Goal: Task Accomplishment & Management: Manage account settings

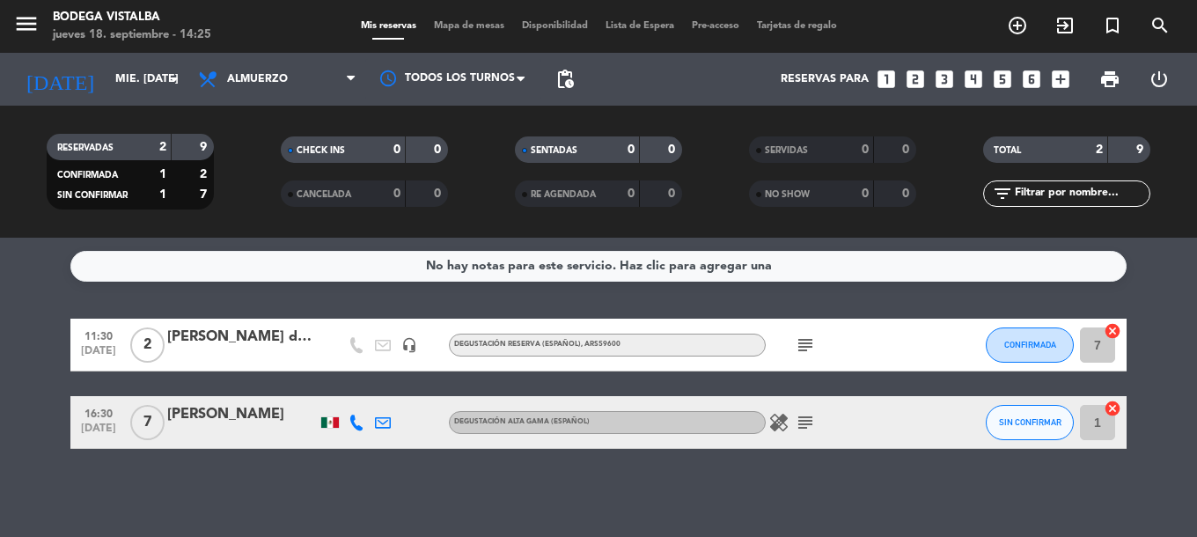
click at [808, 342] on icon "subject" at bounding box center [805, 345] width 21 height 21
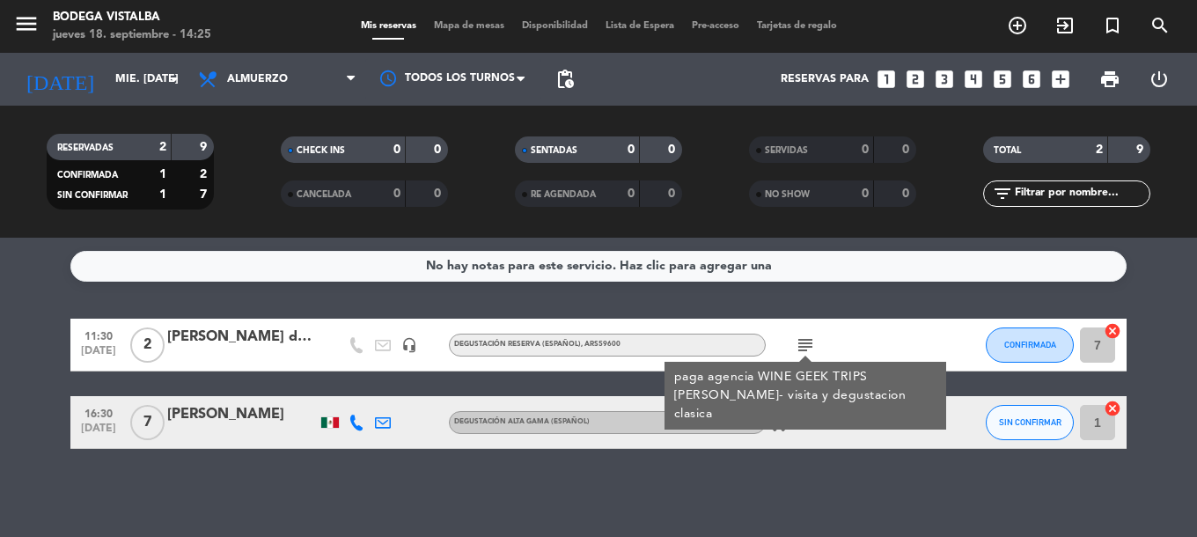
click at [265, 347] on div "[PERSON_NAME] de la [PERSON_NAME]" at bounding box center [242, 337] width 150 height 23
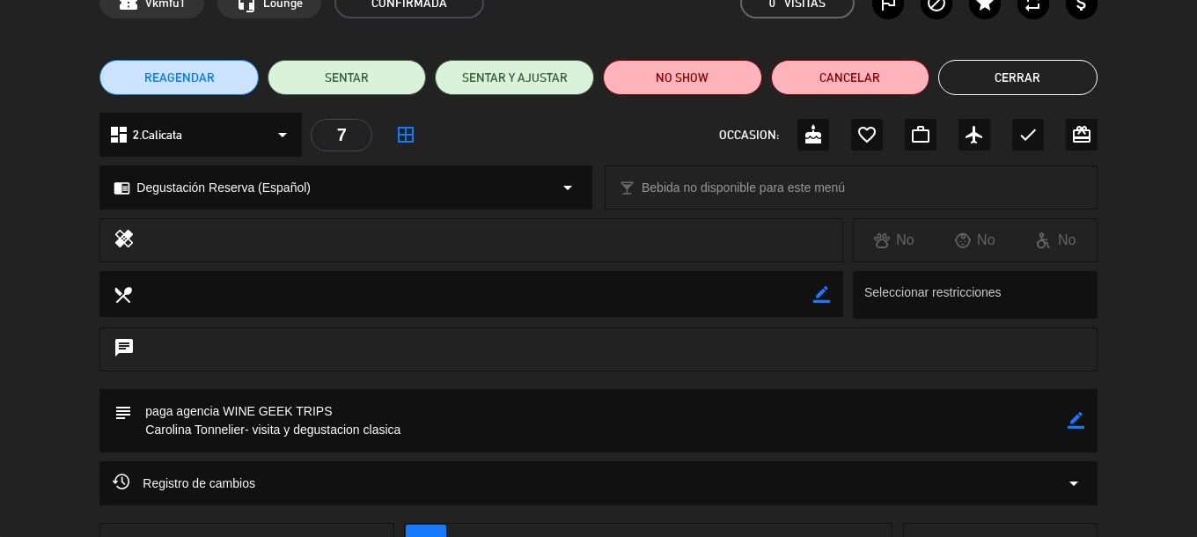
drag, startPoint x: 852, startPoint y: 412, endPoint x: 854, endPoint y: 505, distance: 93.3
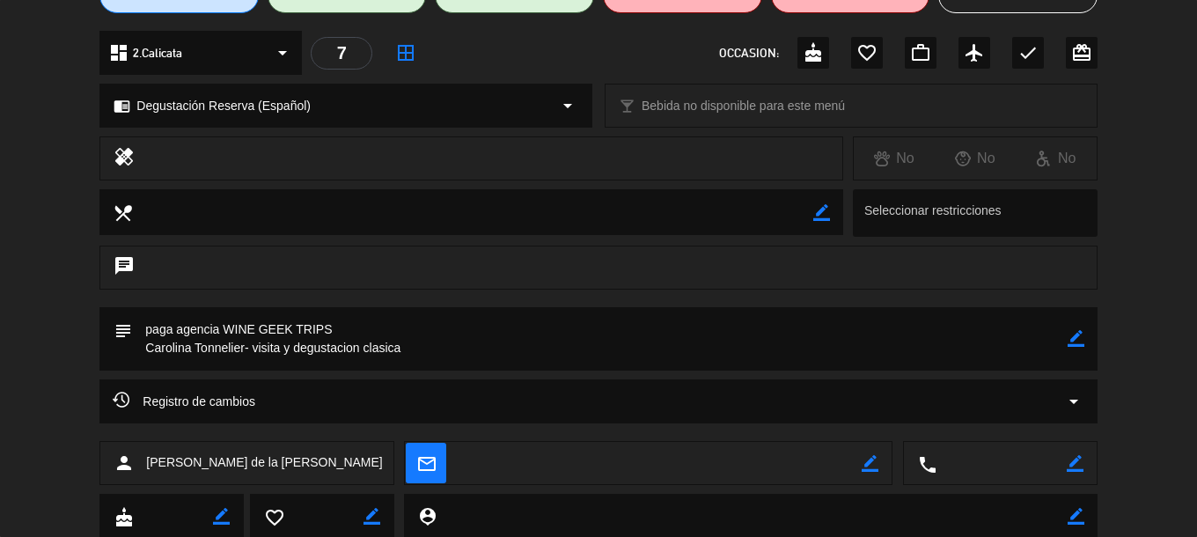
click at [1069, 345] on icon "border_color" at bounding box center [1076, 338] width 17 height 17
click at [506, 360] on textarea at bounding box center [599, 338] width 935 height 63
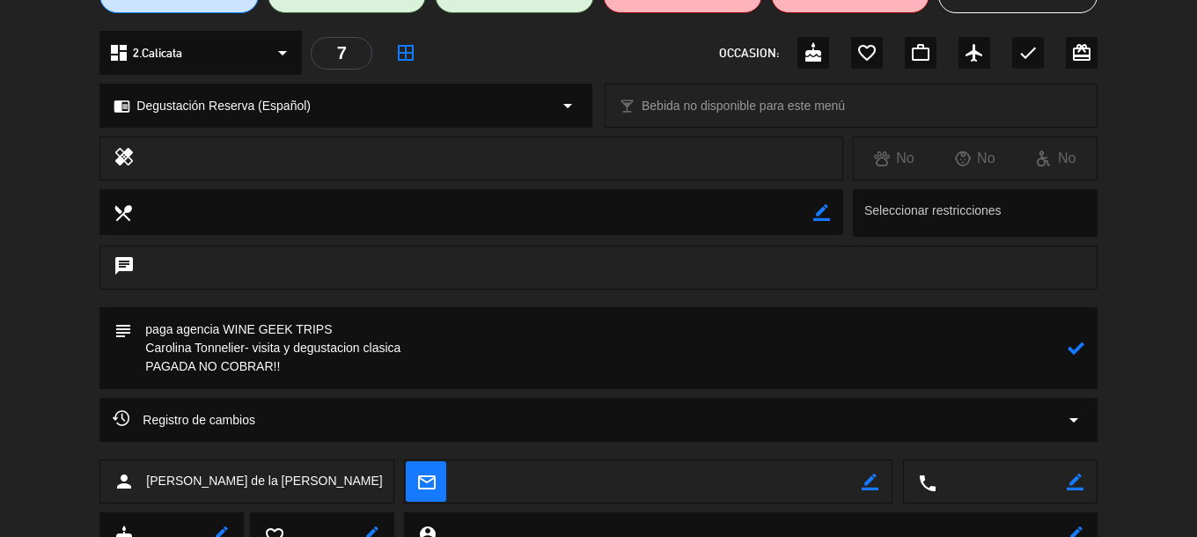
type textarea "paga agencia WINE GEEK TRIPS Carolina Tonnelier- visita y degustacion clasica P…"
click at [1071, 350] on icon at bounding box center [1076, 348] width 17 height 17
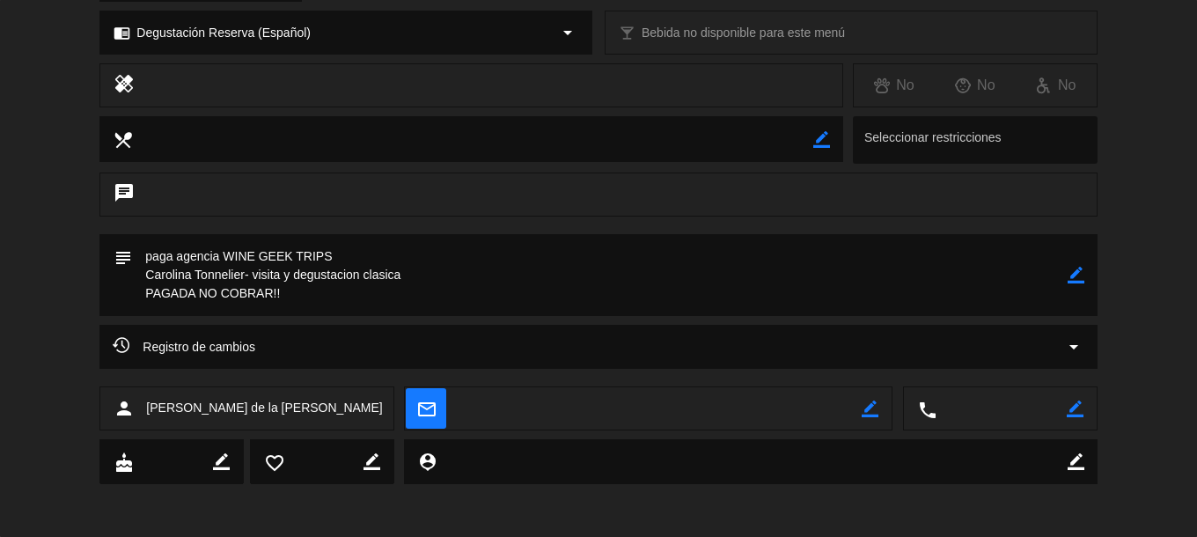
scroll to position [162, 0]
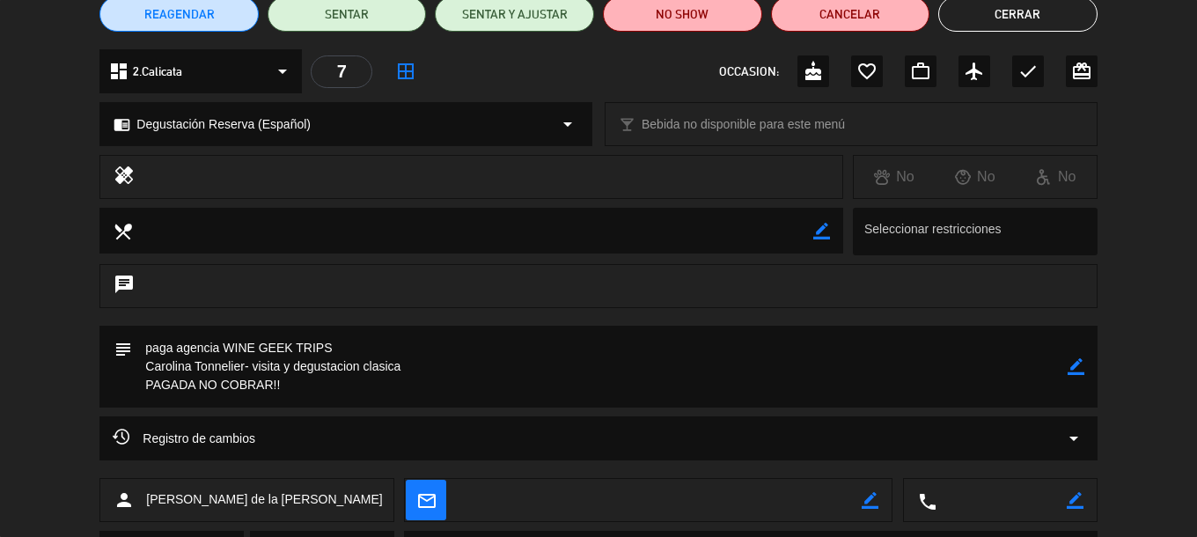
drag, startPoint x: 998, startPoint y: 210, endPoint x: 940, endPoint y: 58, distance: 162.2
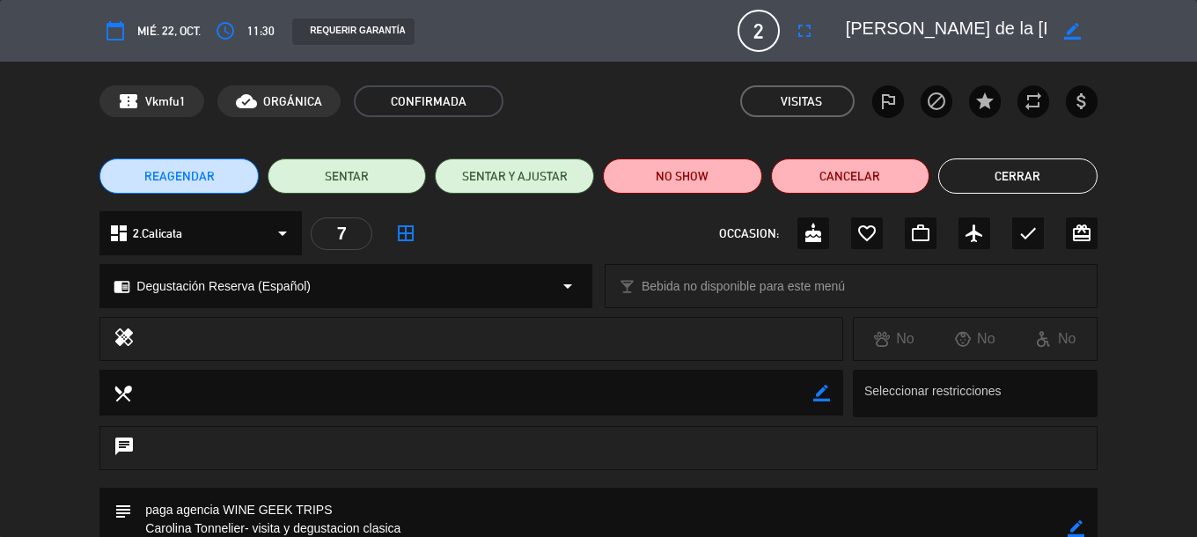
click at [1034, 188] on button "Cerrar" at bounding box center [1017, 175] width 159 height 35
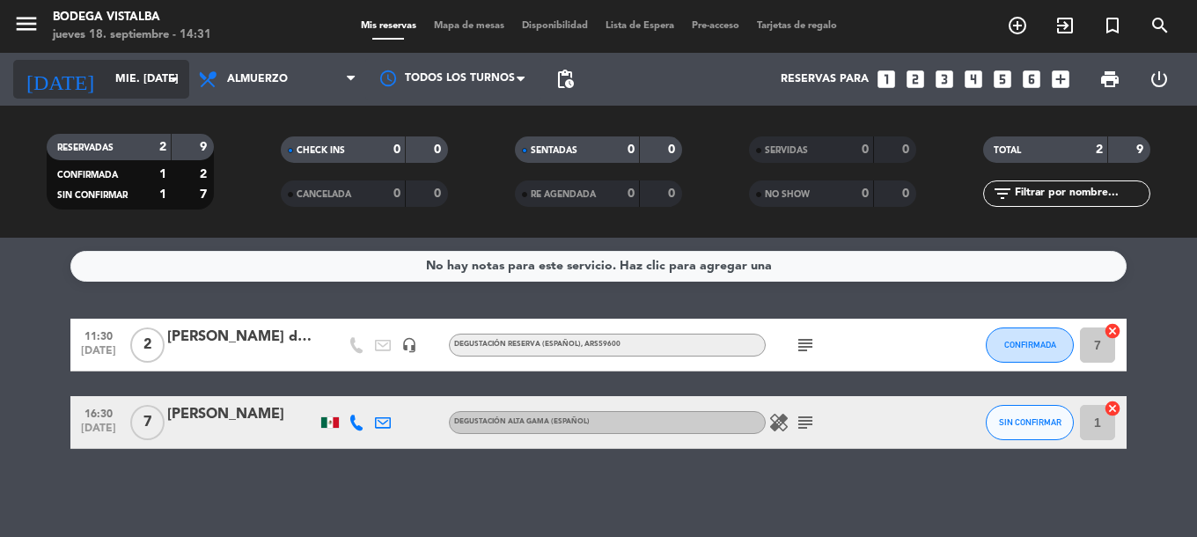
click at [144, 71] on input "mié. [DATE]" at bounding box center [181, 79] width 149 height 30
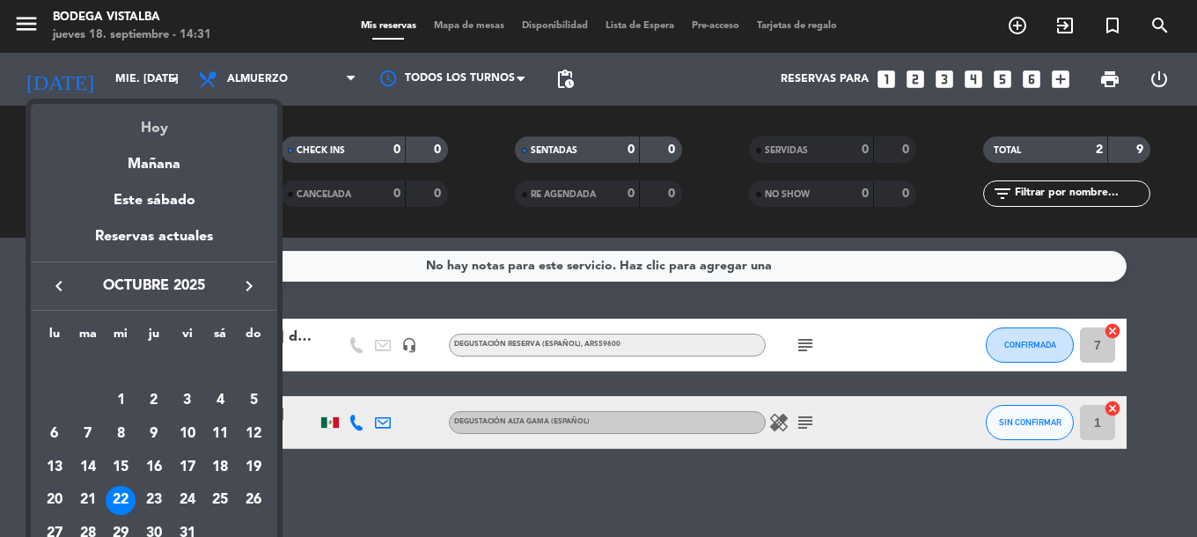
click at [137, 115] on div "Hoy" at bounding box center [154, 122] width 247 height 36
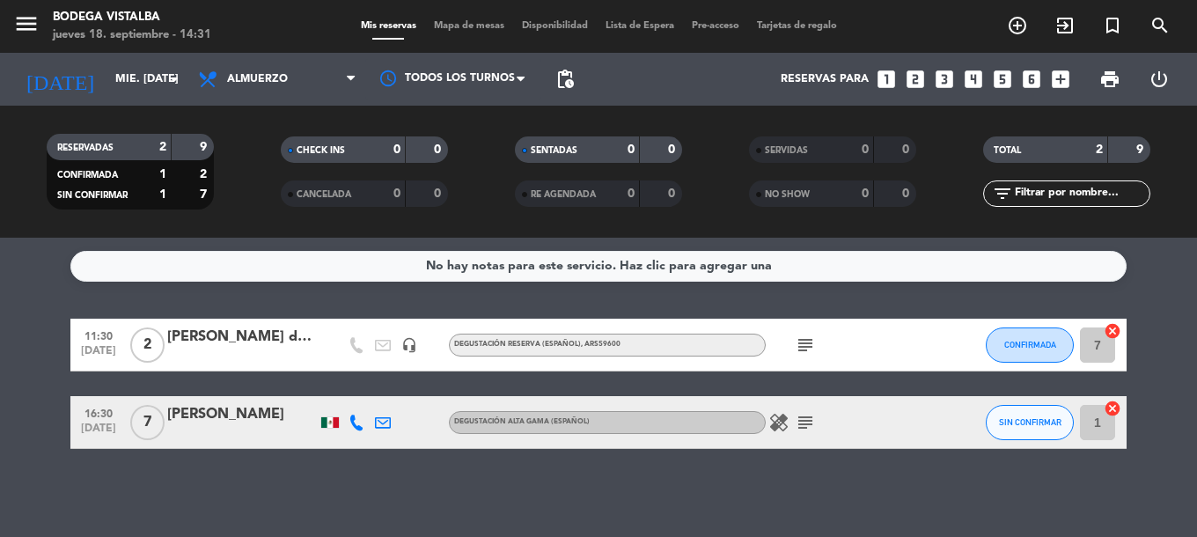
type input "[DEMOGRAPHIC_DATA] [DATE]"
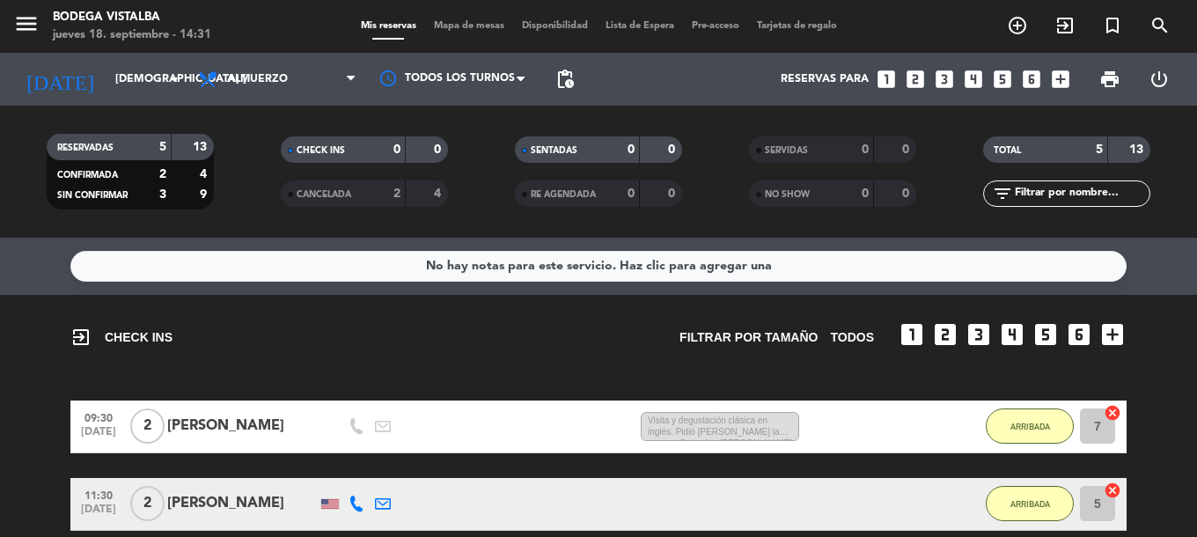
scroll to position [44, 0]
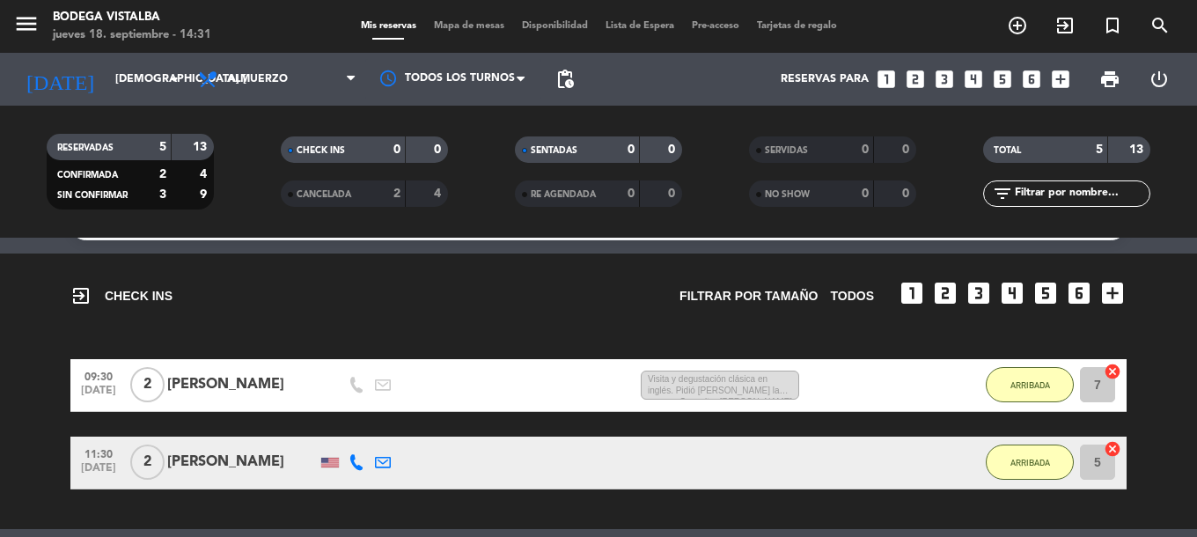
drag, startPoint x: 336, startPoint y: 357, endPoint x: 336, endPoint y: 403, distance: 45.8
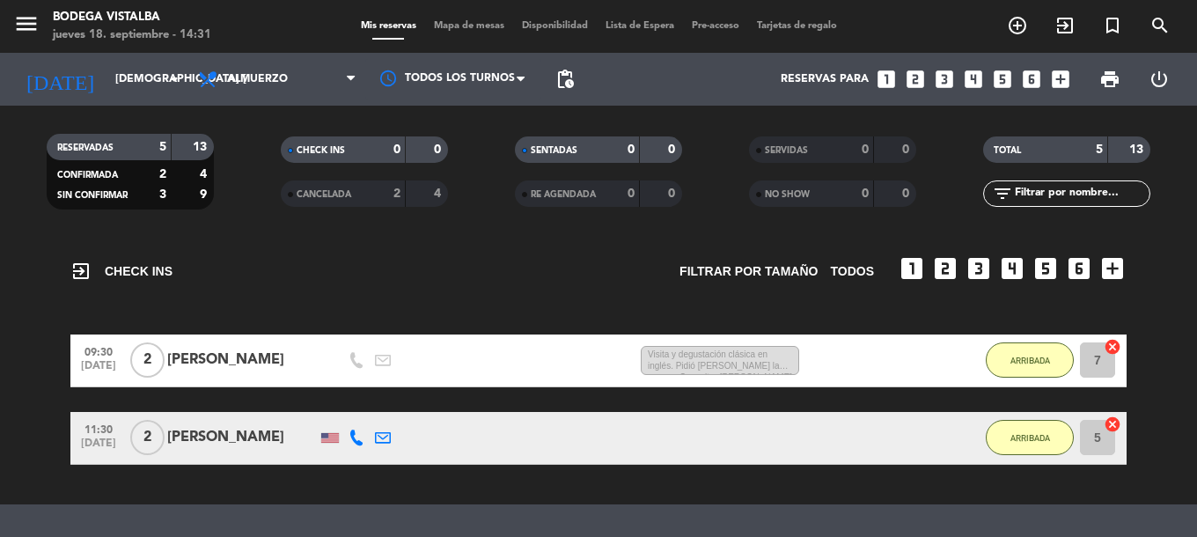
drag, startPoint x: 336, startPoint y: 403, endPoint x: 336, endPoint y: 436, distance: 32.6
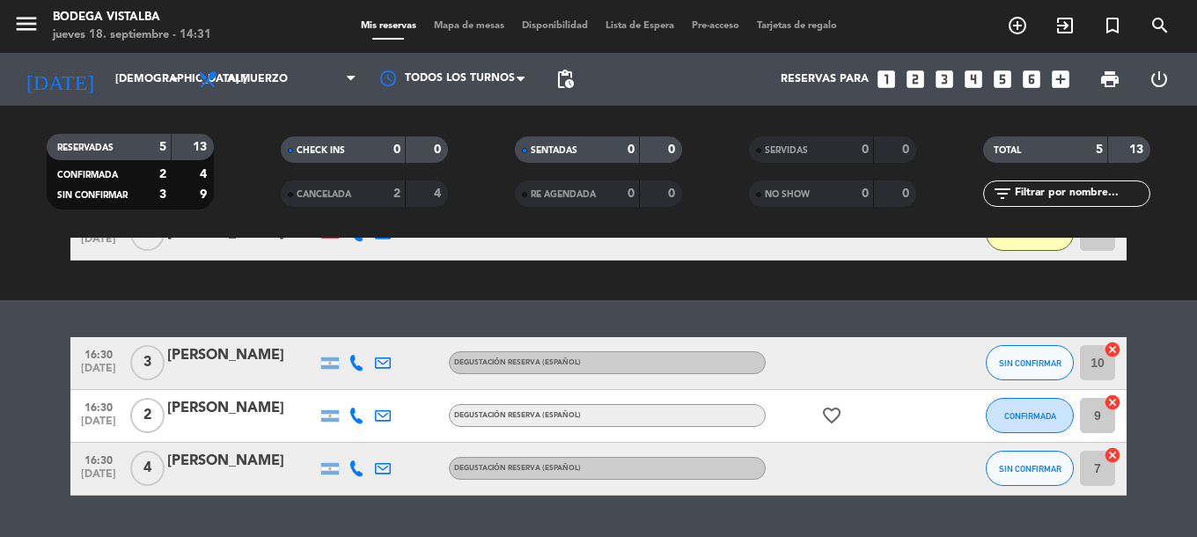
scroll to position [317, 0]
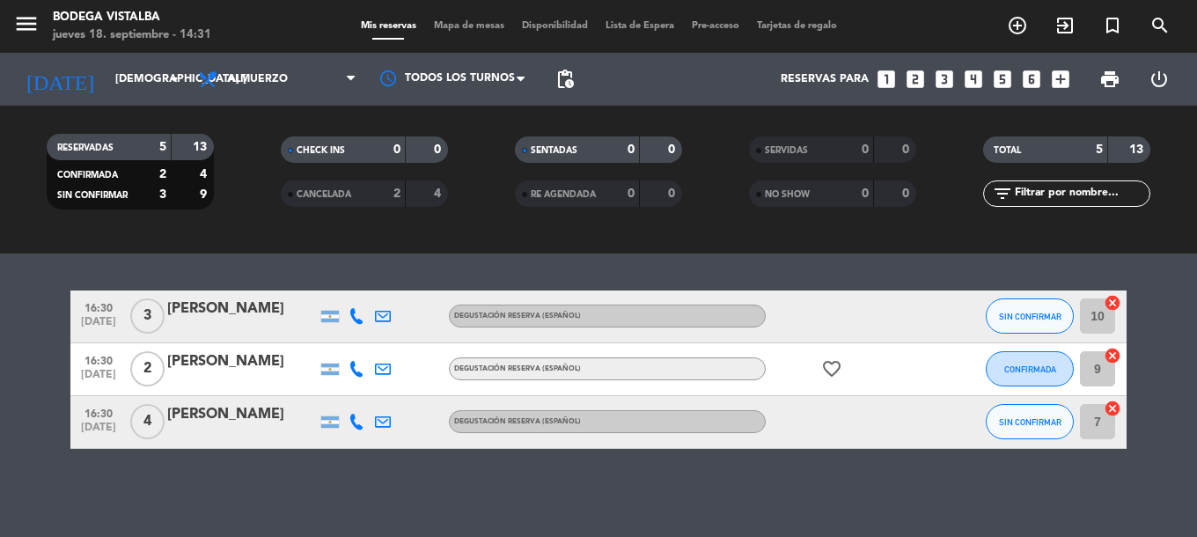
drag, startPoint x: 296, startPoint y: 356, endPoint x: 283, endPoint y: 431, distance: 76.7
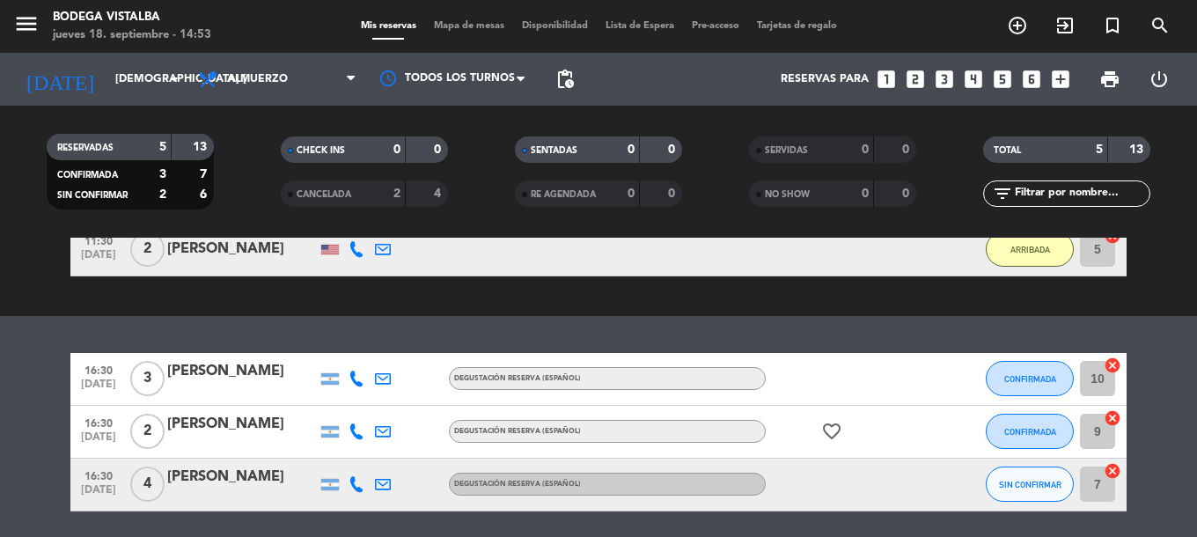
scroll to position [107, 0]
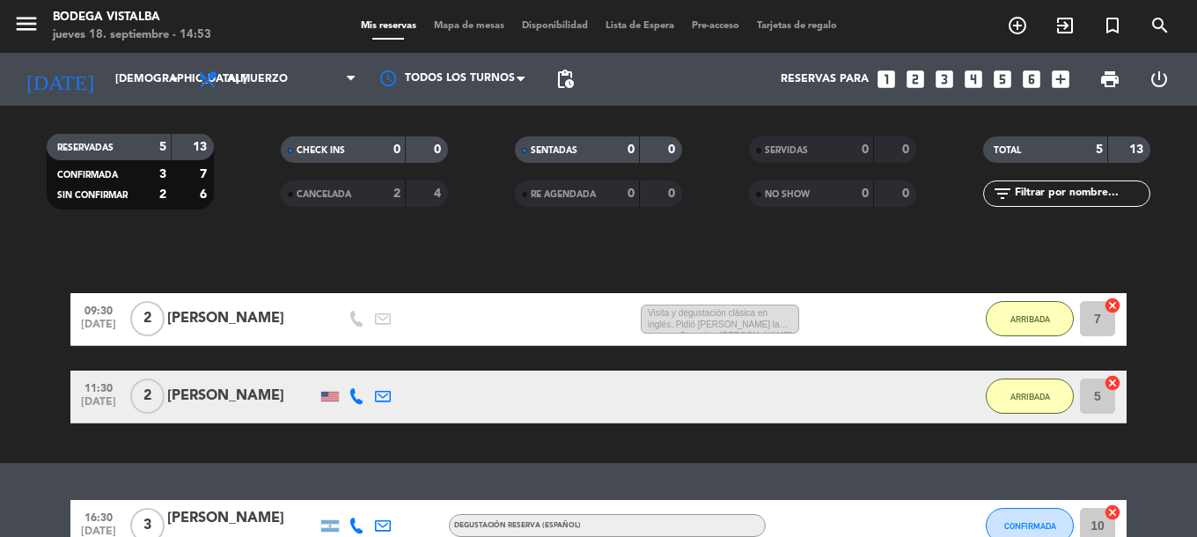
drag, startPoint x: 416, startPoint y: 466, endPoint x: 751, endPoint y: 467, distance: 334.6
click at [751, 467] on div "No hay notas para este servicio. Haz clic para agregar una exit_to_app CHECK IN…" at bounding box center [598, 387] width 1197 height 299
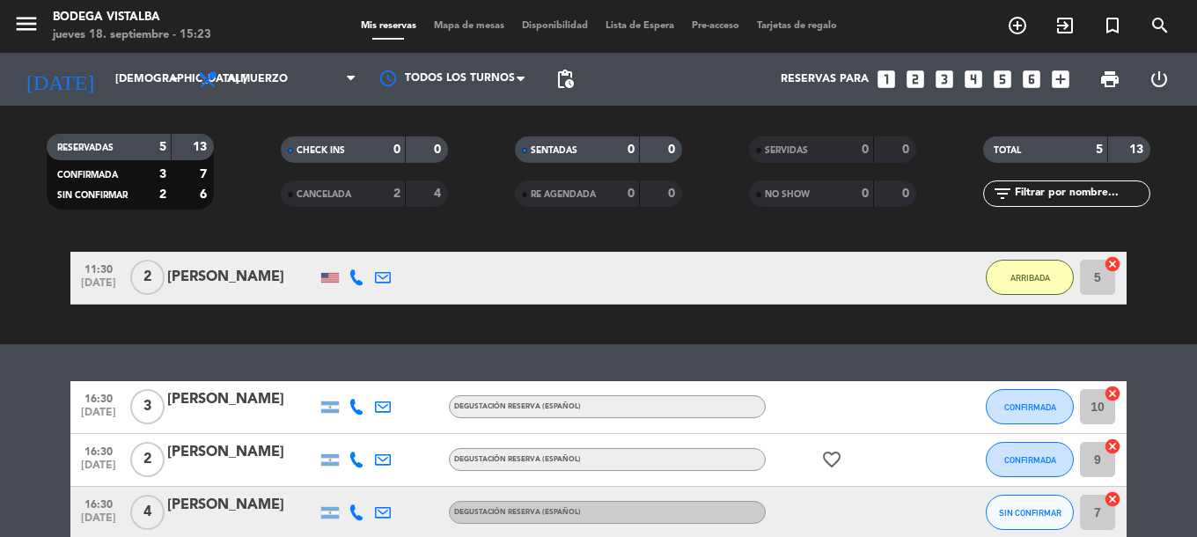
scroll to position [317, 0]
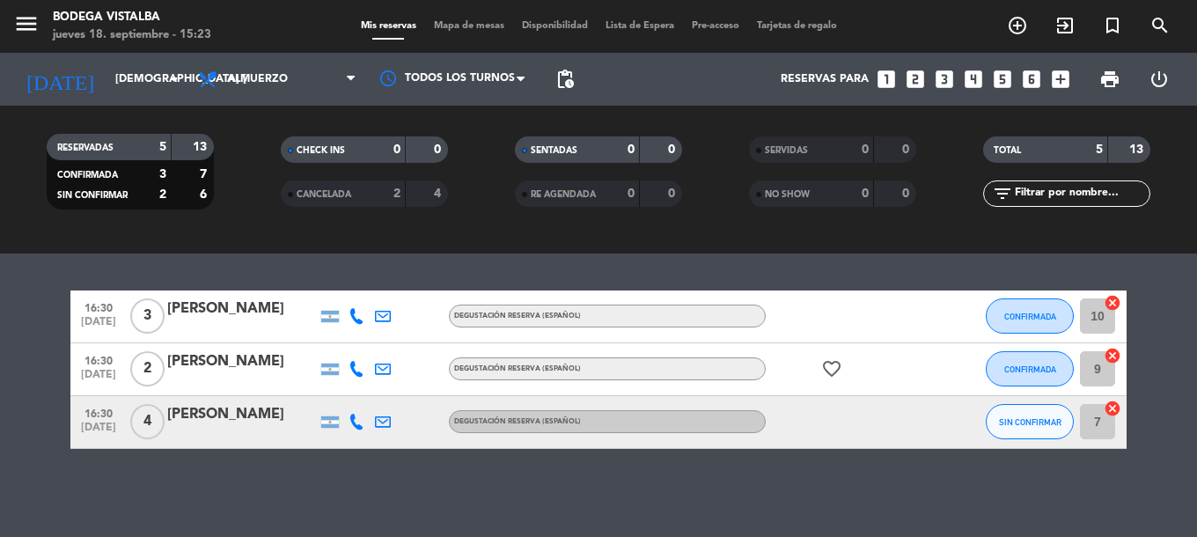
drag, startPoint x: 305, startPoint y: 268, endPoint x: 329, endPoint y: 341, distance: 77.1
click at [40, 23] on span "menu" at bounding box center [33, 26] width 40 height 41
click at [38, 23] on icon "menu" at bounding box center [26, 24] width 26 height 26
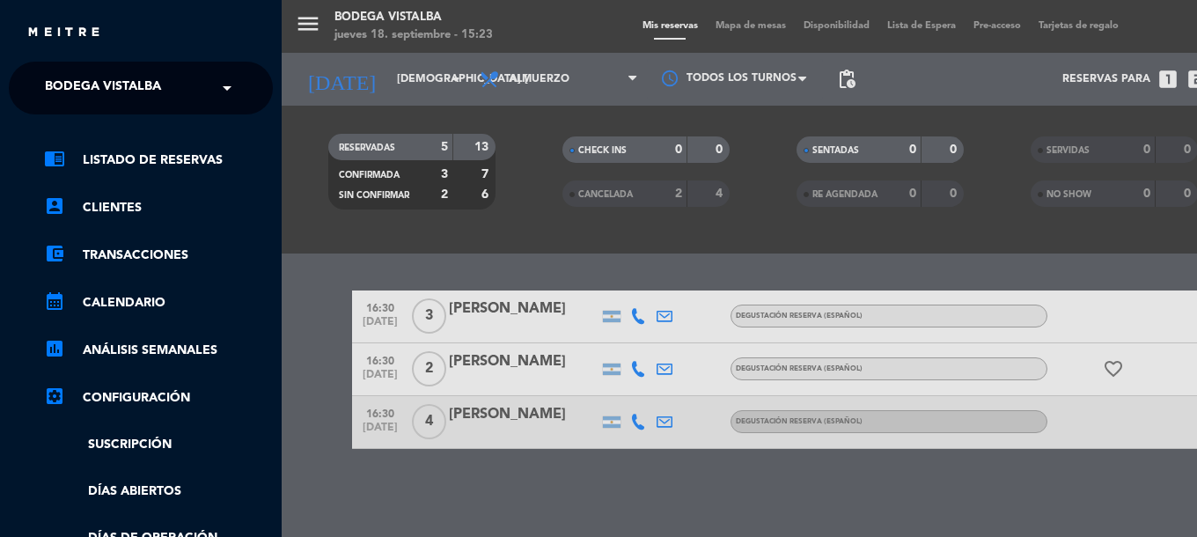
click at [71, 84] on span "BODEGA VISTALBA" at bounding box center [103, 88] width 116 height 37
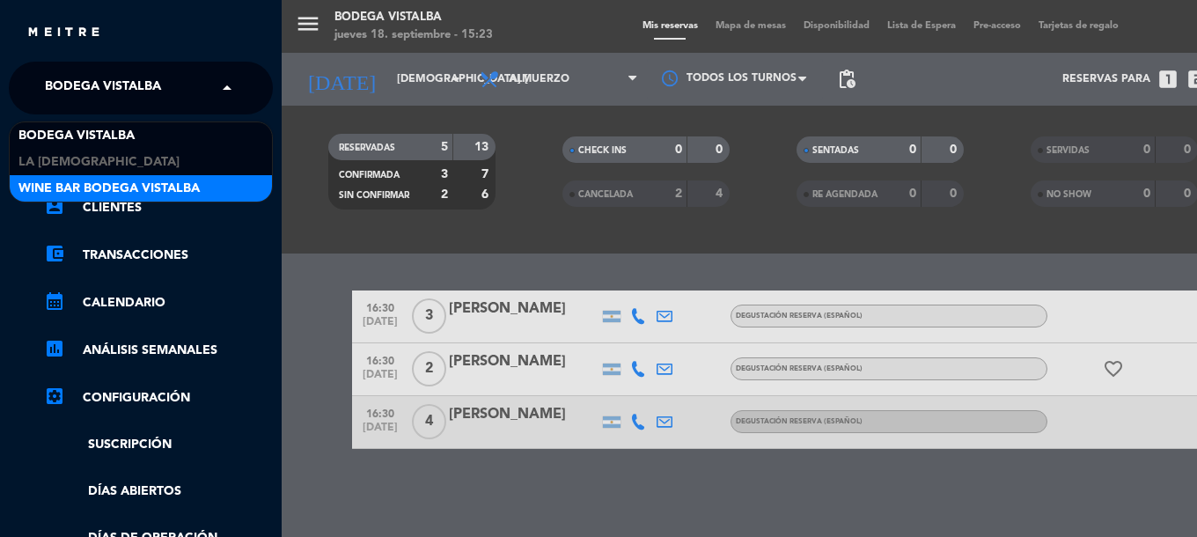
click at [93, 192] on span "Wine Bar Bodega Vistalba" at bounding box center [108, 189] width 181 height 20
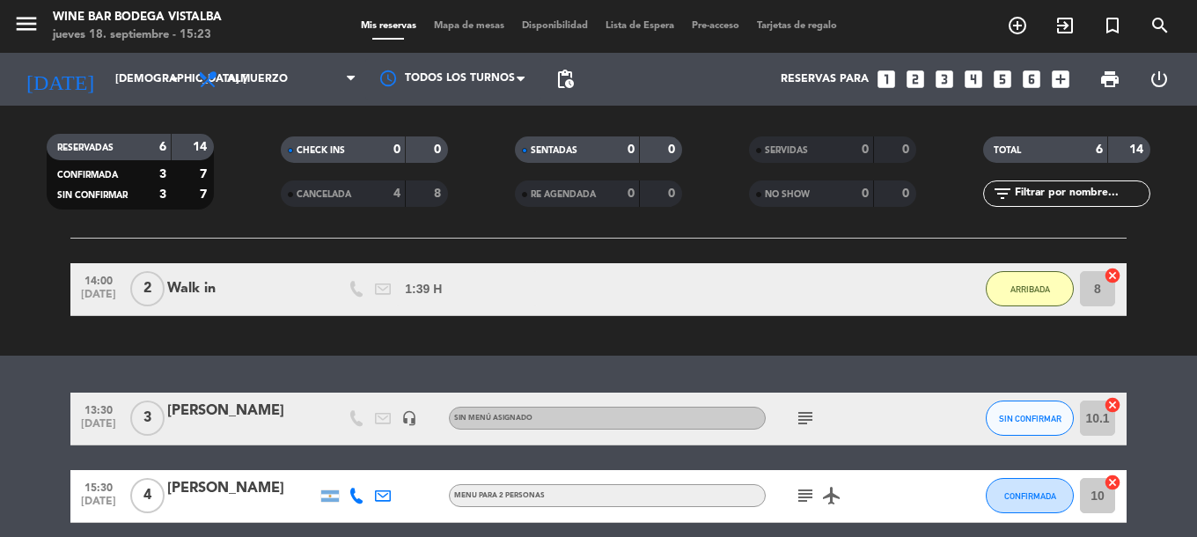
scroll to position [419, 0]
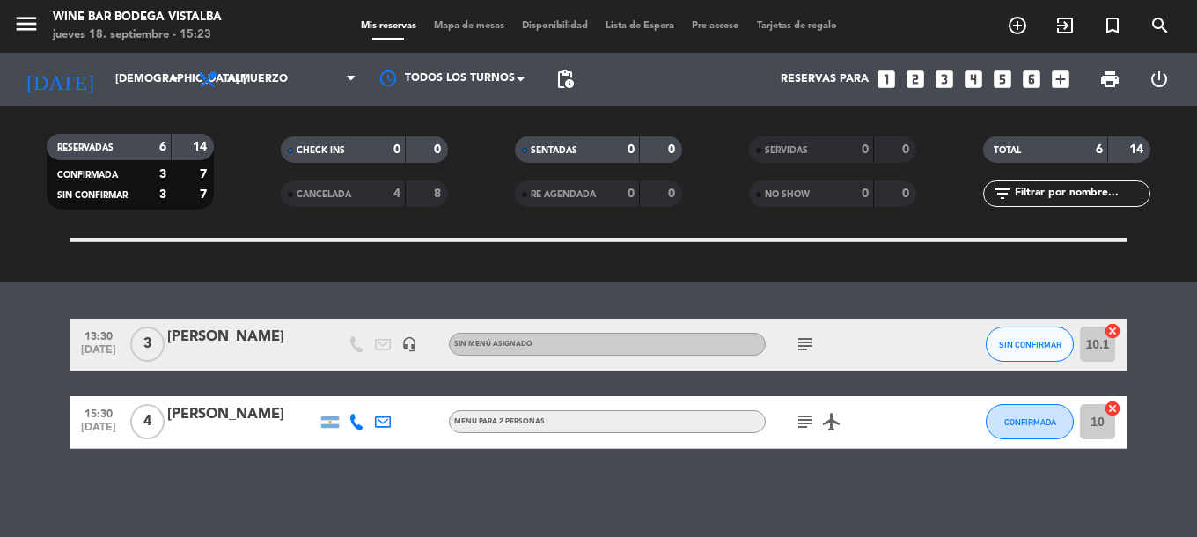
drag, startPoint x: 666, startPoint y: 425, endPoint x: 666, endPoint y: 494, distance: 68.7
click at [797, 350] on icon "subject" at bounding box center [805, 344] width 21 height 21
click at [982, 83] on icon "looks_4" at bounding box center [973, 79] width 23 height 23
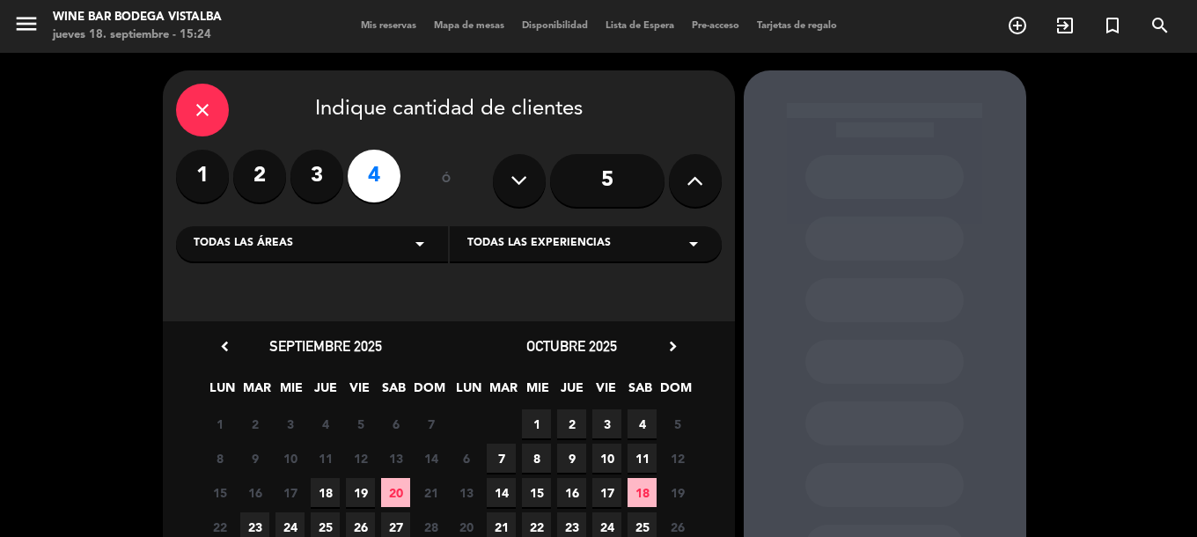
click at [393, 258] on div "Todas las áreas arrow_drop_down" at bounding box center [312, 243] width 272 height 35
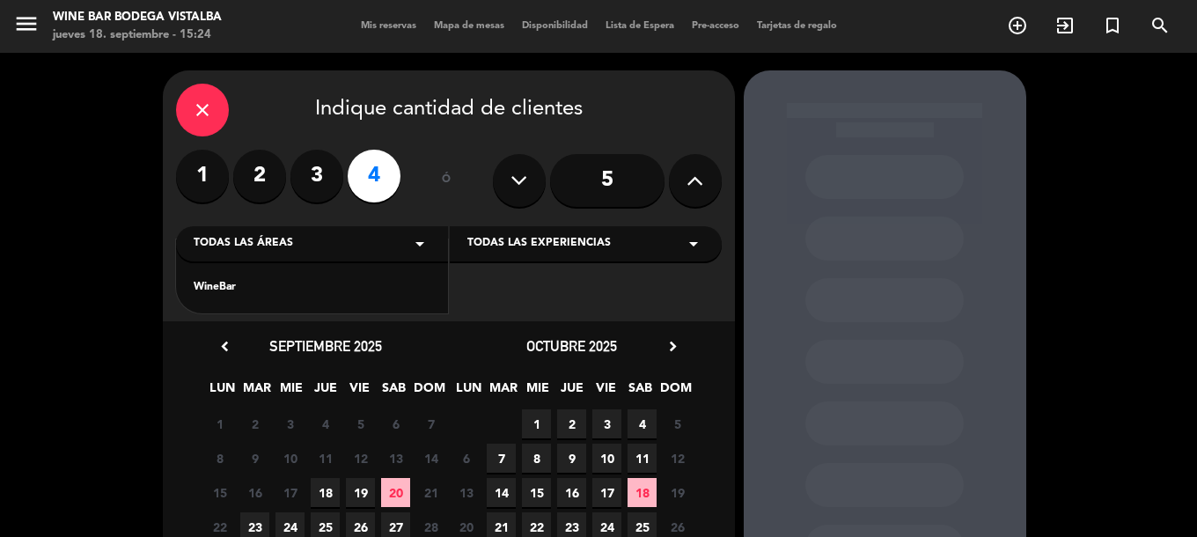
click at [248, 298] on div "WineBar" at bounding box center [312, 276] width 272 height 75
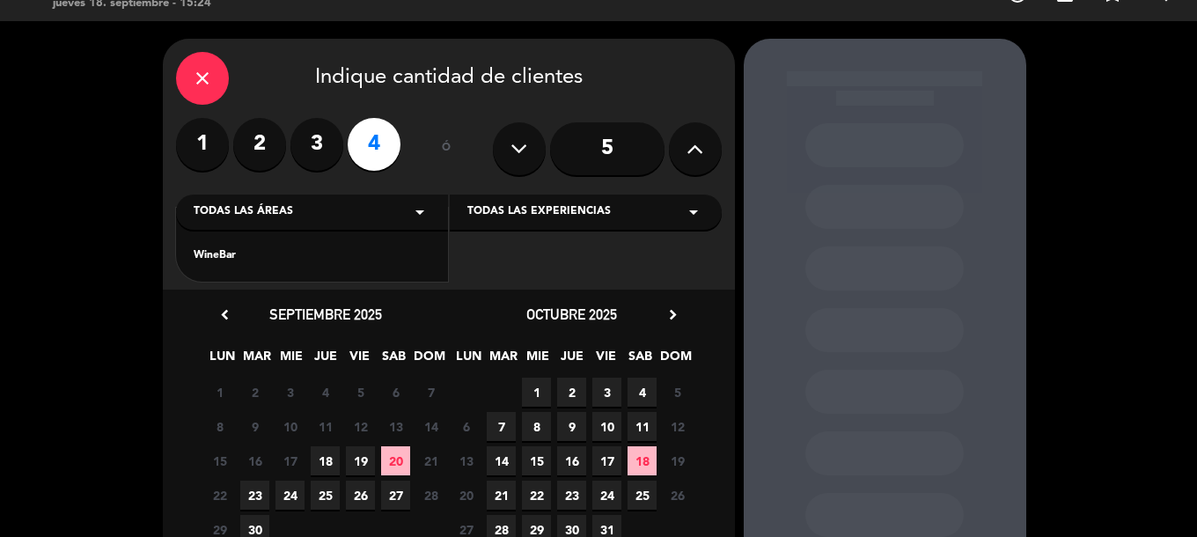
scroll to position [88, 0]
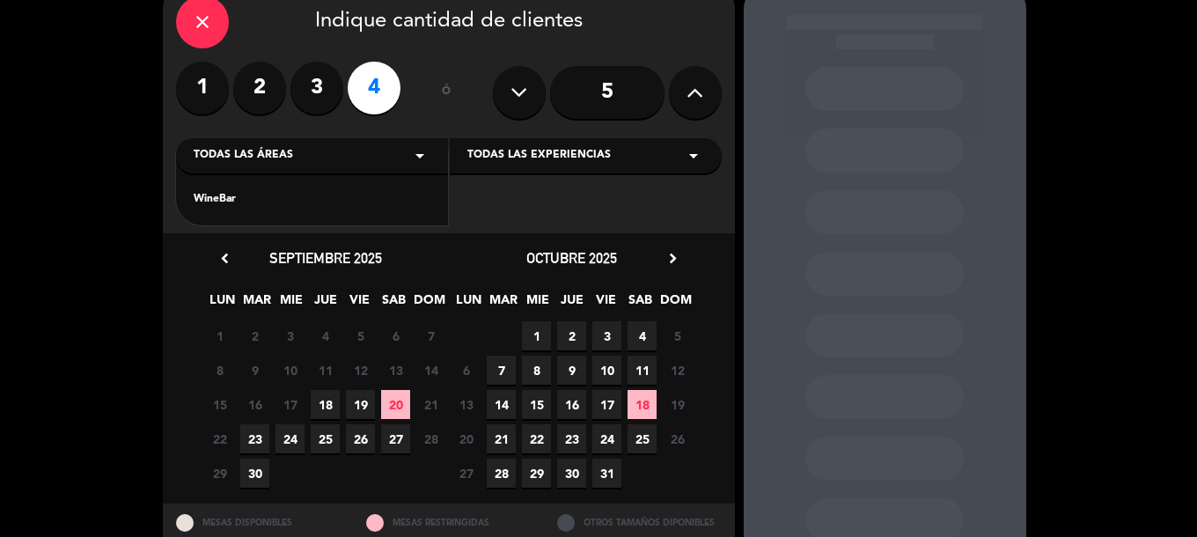
click at [227, 283] on div "chevron_left septiembre 2025 LUN MAR [PERSON_NAME] VIE SAB DOM 1 2 3 4 5 6 7 8 …" at bounding box center [325, 369] width 247 height 244
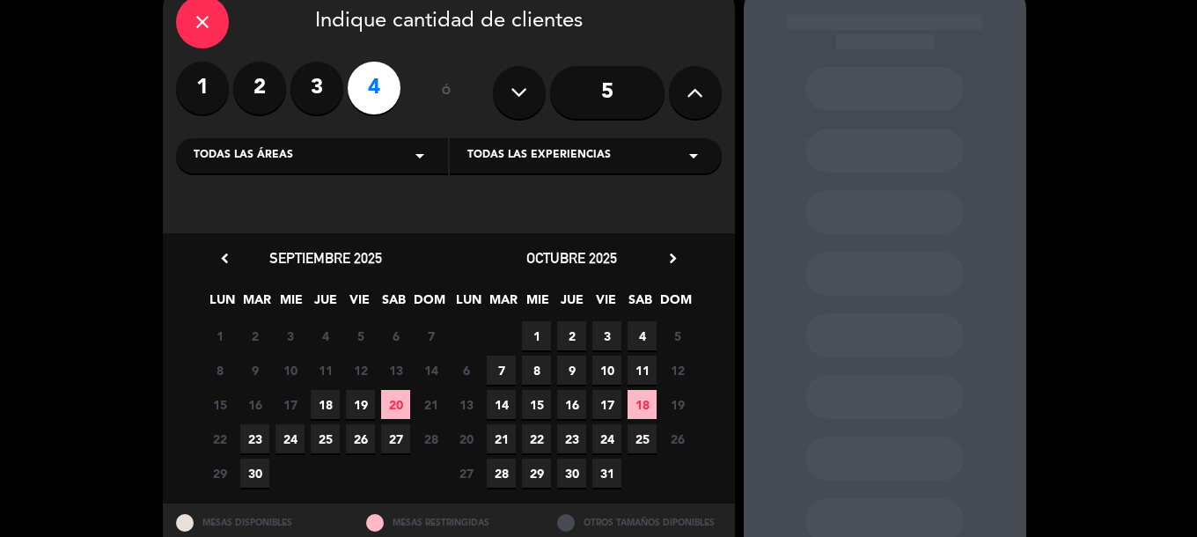
click at [319, 143] on div "Todas las áreas arrow_drop_down" at bounding box center [312, 155] width 272 height 35
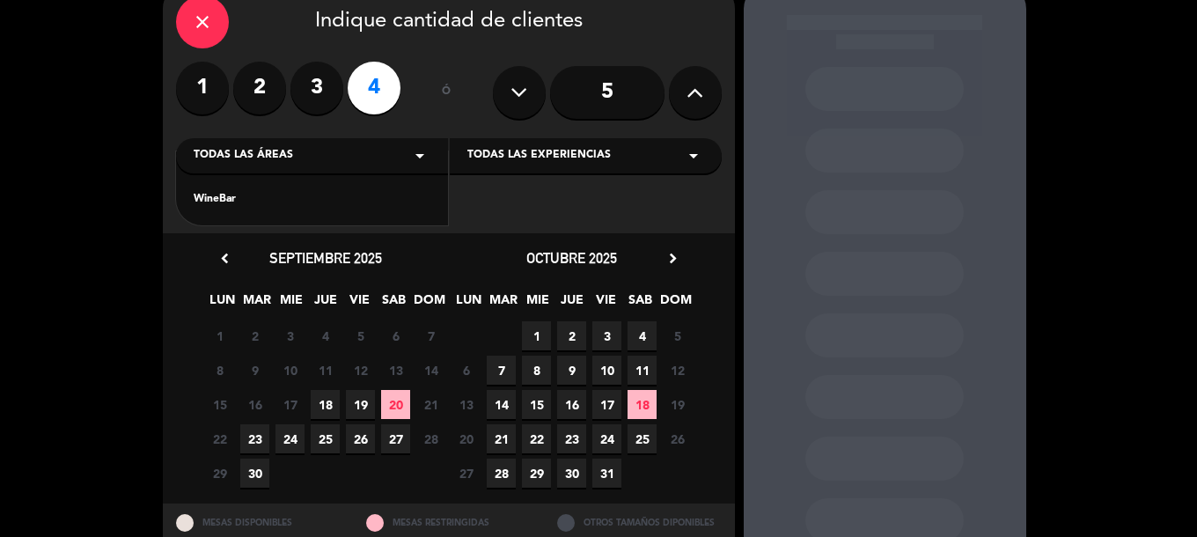
click at [296, 187] on div "WineBar" at bounding box center [312, 188] width 272 height 75
click at [286, 191] on div "WineBar" at bounding box center [312, 200] width 237 height 18
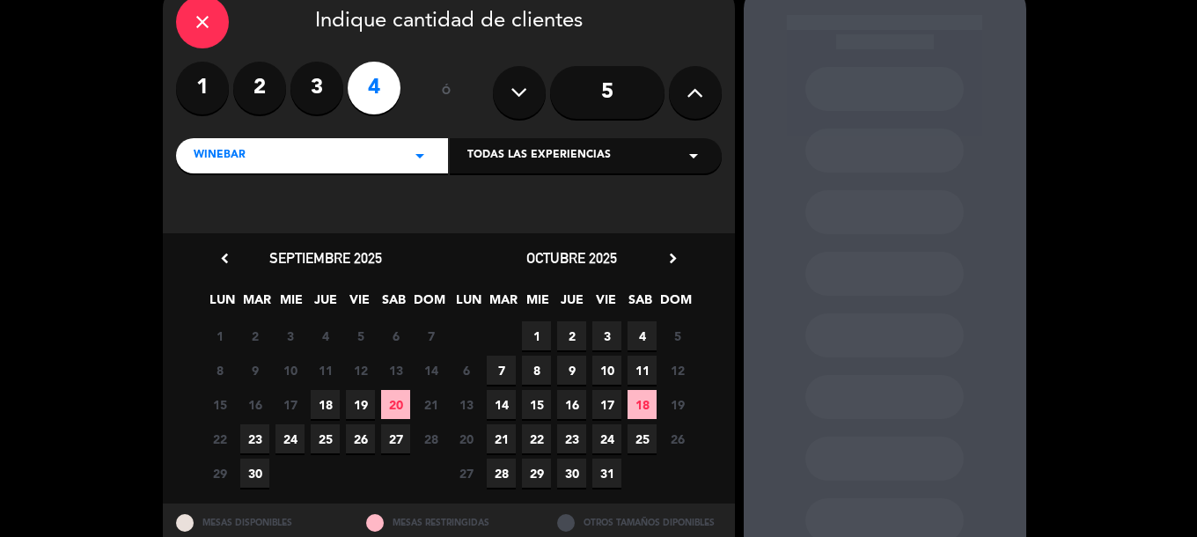
click at [326, 410] on span "18" at bounding box center [325, 404] width 29 height 29
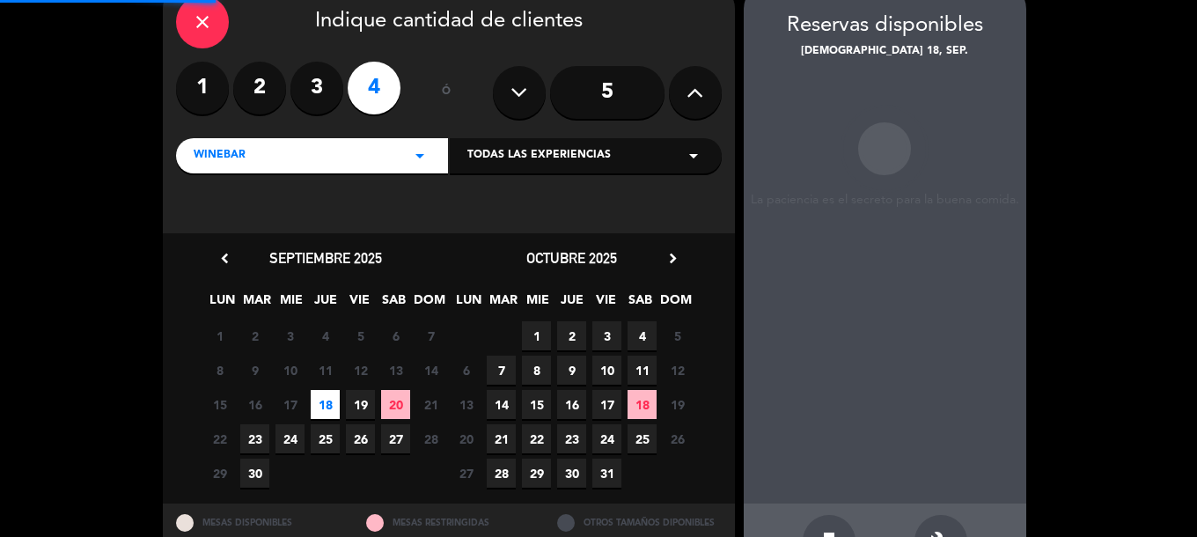
scroll to position [70, 0]
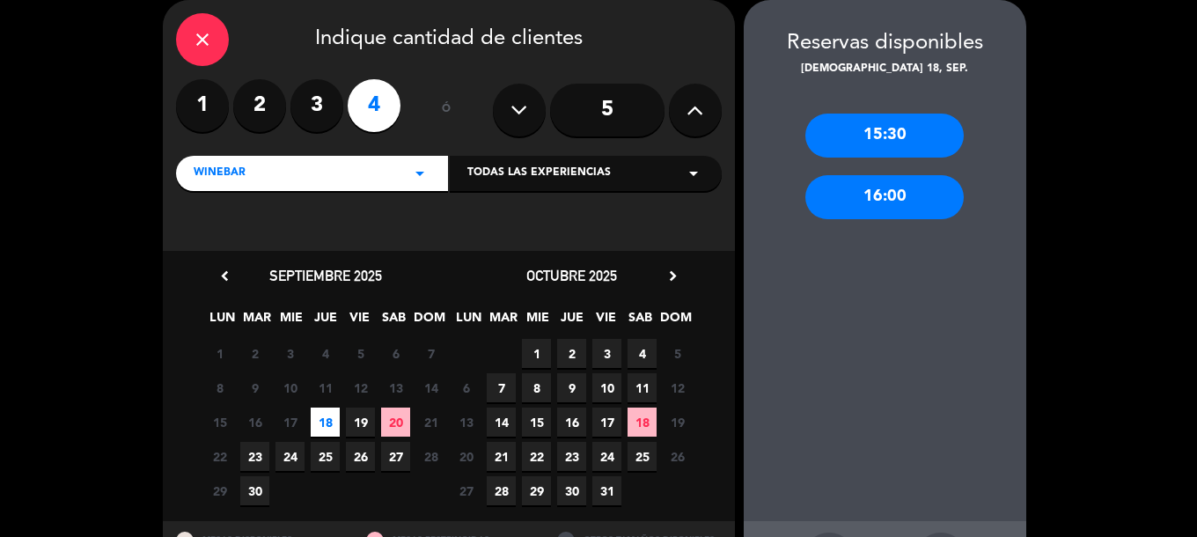
click at [830, 149] on div "15:30" at bounding box center [885, 136] width 158 height 44
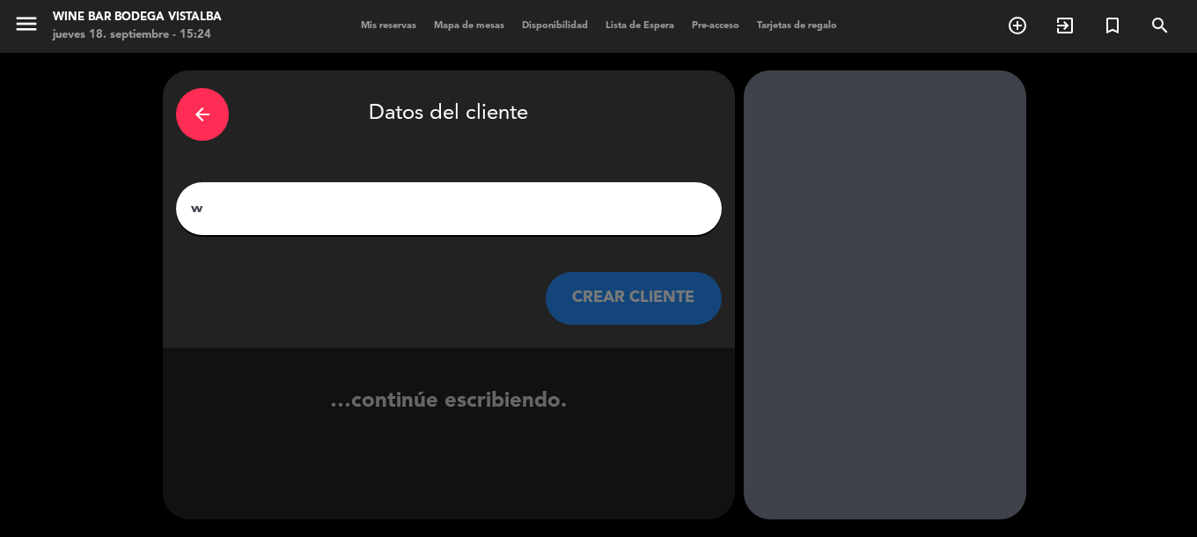
scroll to position [0, 0]
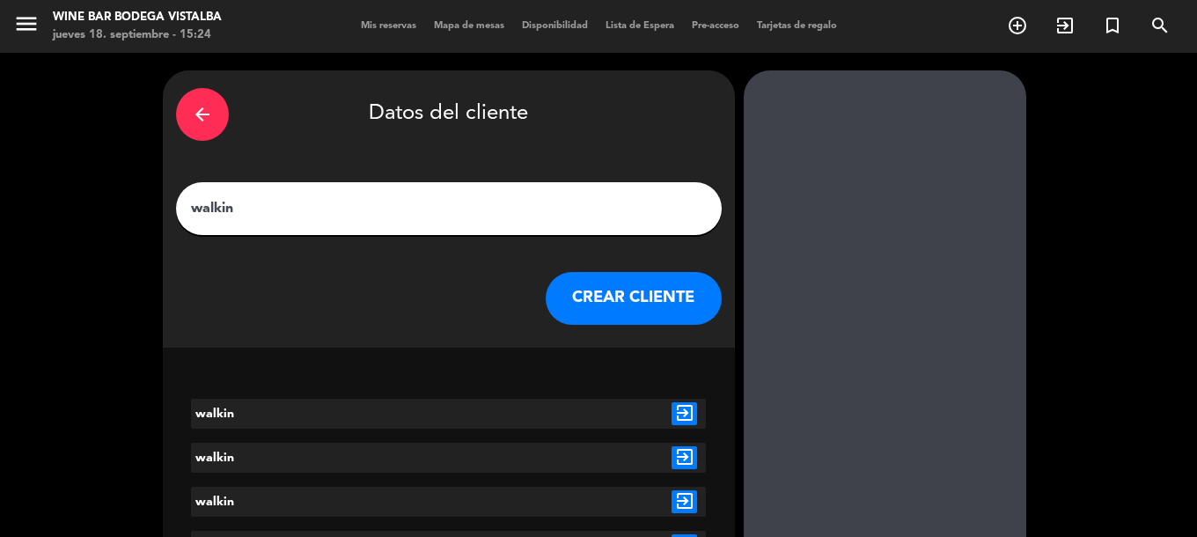
drag, startPoint x: 662, startPoint y: 182, endPoint x: 693, endPoint y: 66, distance: 120.2
click at [660, 182] on div "walkin" at bounding box center [449, 208] width 546 height 53
type input "walkin"
click at [640, 291] on button "CREAR CLIENTE" at bounding box center [634, 298] width 176 height 53
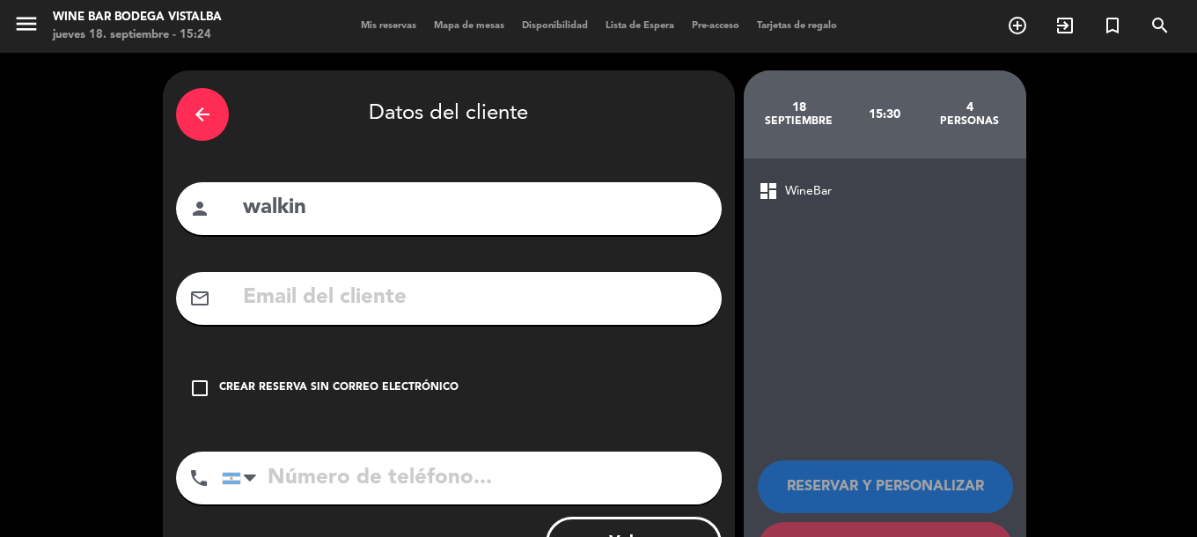
drag, startPoint x: 210, startPoint y: 392, endPoint x: 478, endPoint y: 416, distance: 268.7
click at [211, 392] on div "check_box_outline_blank Crear reserva sin correo electrónico" at bounding box center [449, 388] width 546 height 53
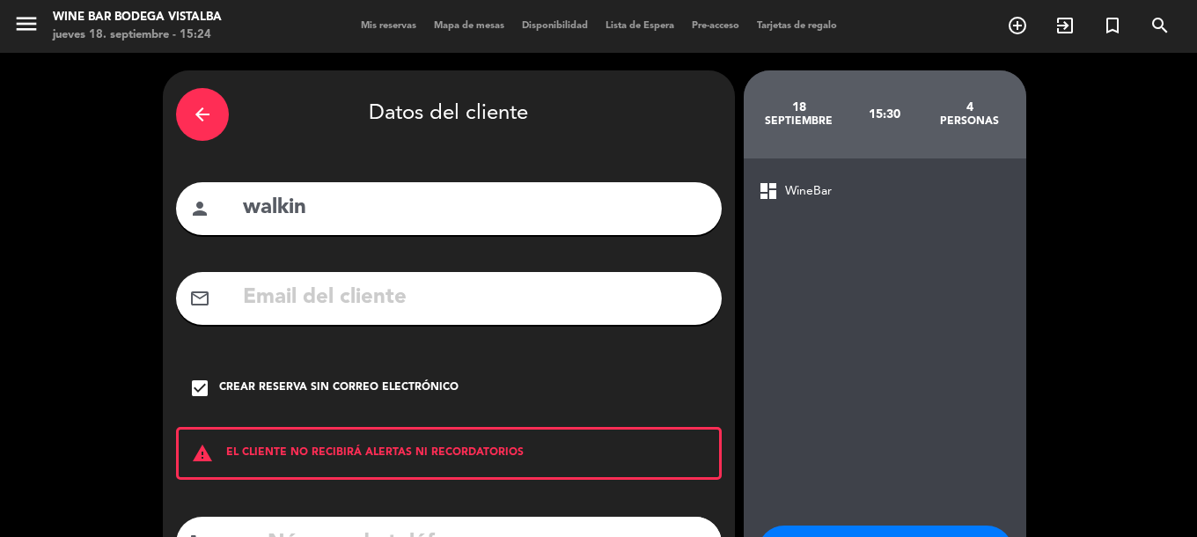
scroll to position [70, 0]
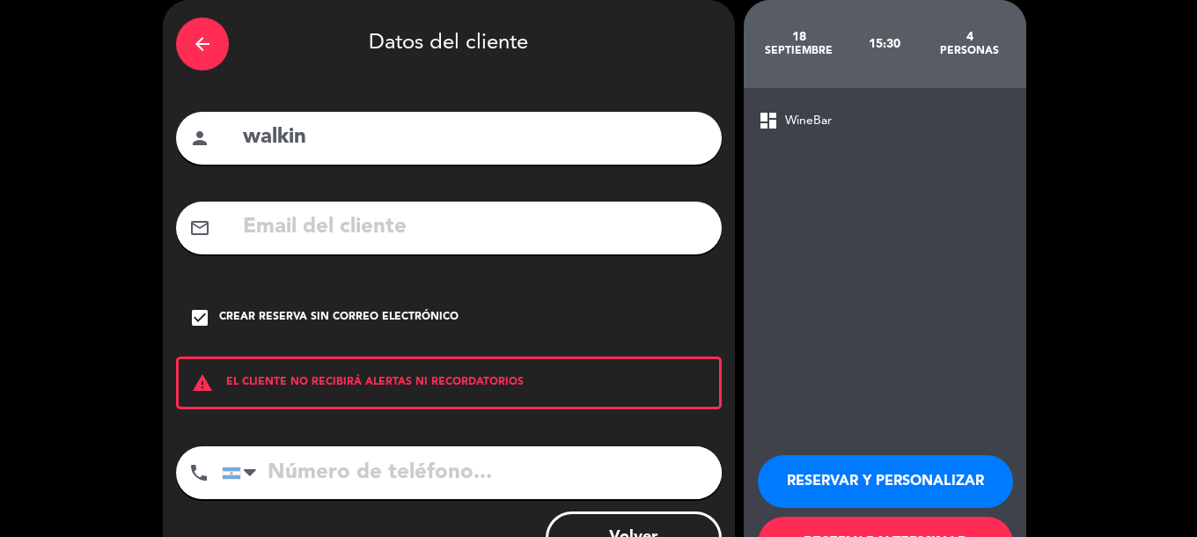
drag, startPoint x: 716, startPoint y: 211, endPoint x: 724, endPoint y: 289, distance: 77.9
click at [787, 481] on button "RESERVAR Y PERSONALIZAR" at bounding box center [885, 481] width 255 height 53
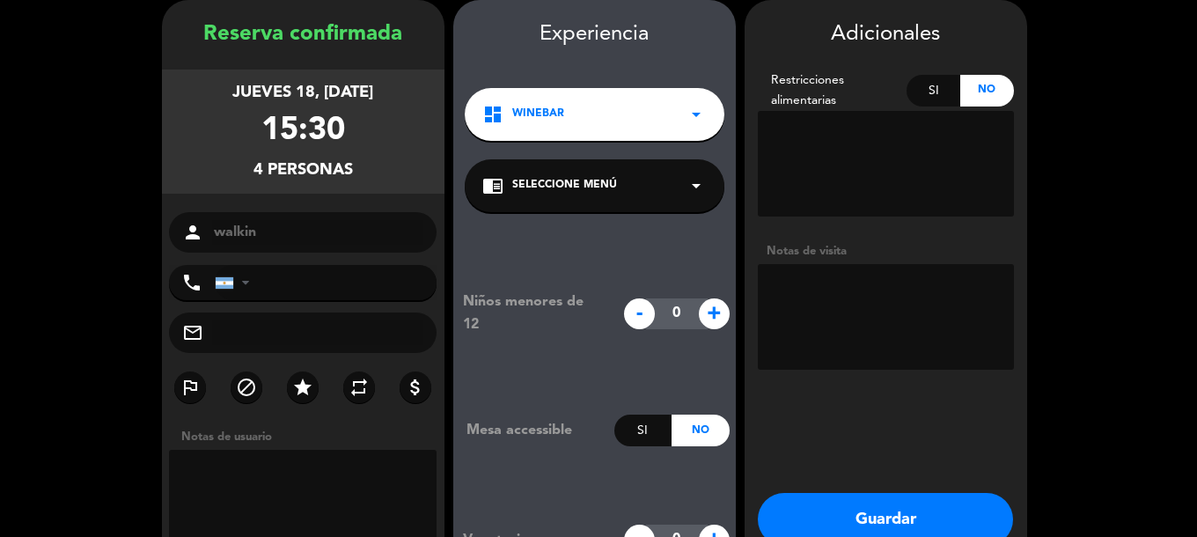
click at [789, 483] on div "Adicionales Restricciones alimentarias Si No Notas de visita Guardar Cerrar" at bounding box center [886, 308] width 283 height 616
click at [789, 508] on button "Guardar" at bounding box center [885, 519] width 255 height 53
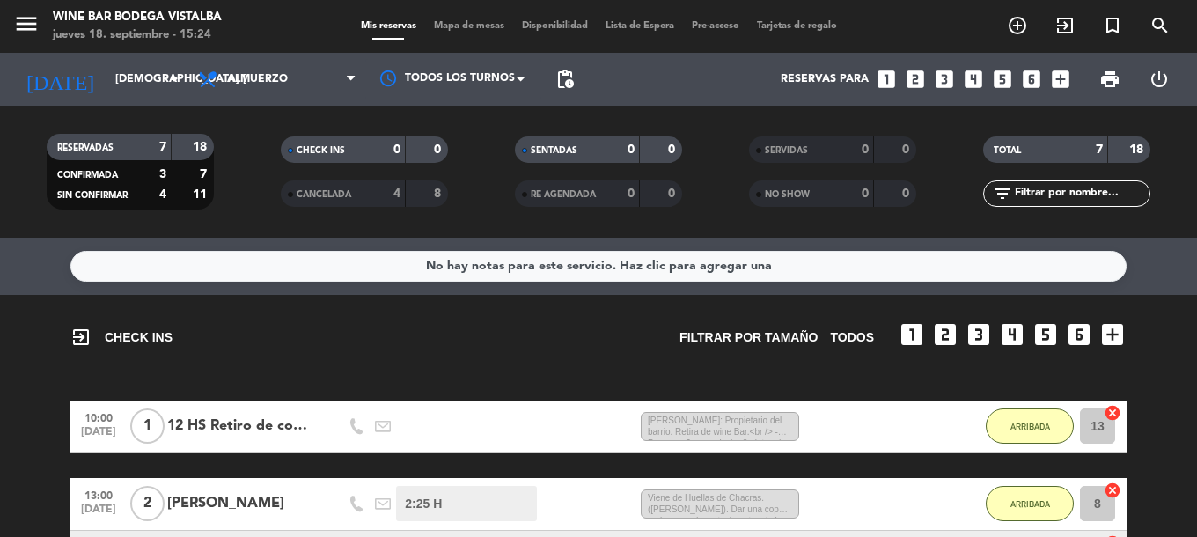
drag, startPoint x: 500, startPoint y: 382, endPoint x: 494, endPoint y: 402, distance: 21.2
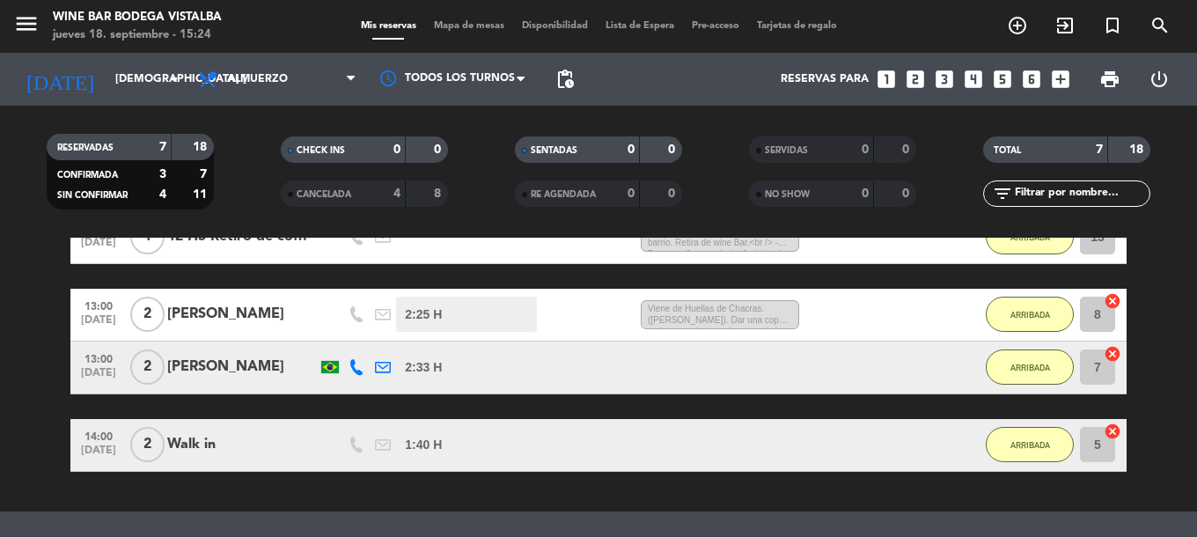
drag, startPoint x: 478, startPoint y: 394, endPoint x: 483, endPoint y: 468, distance: 75.0
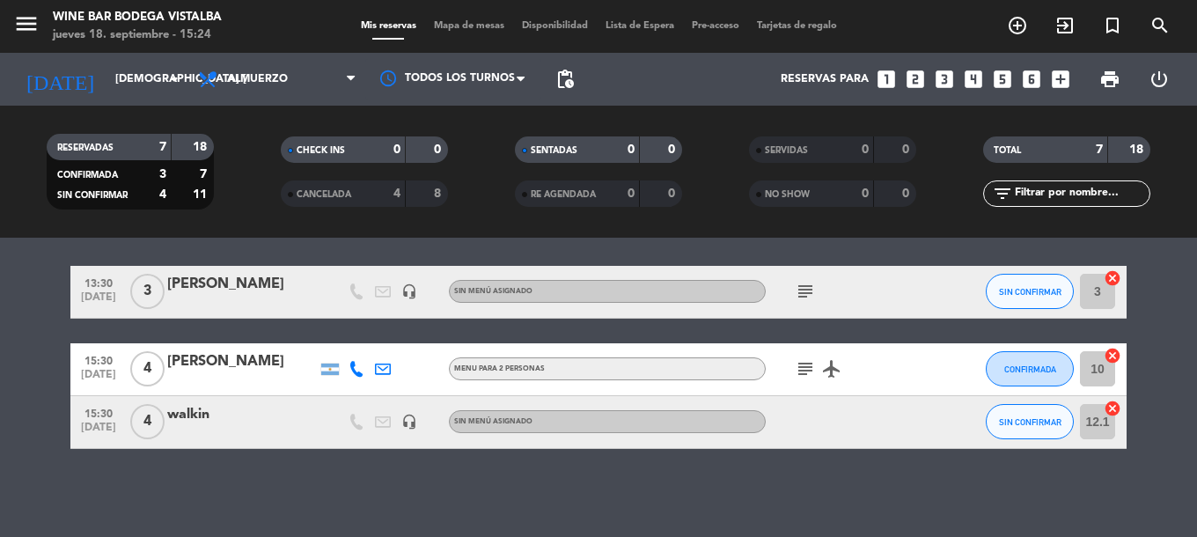
drag, startPoint x: 483, startPoint y: 469, endPoint x: 494, endPoint y: 531, distance: 62.5
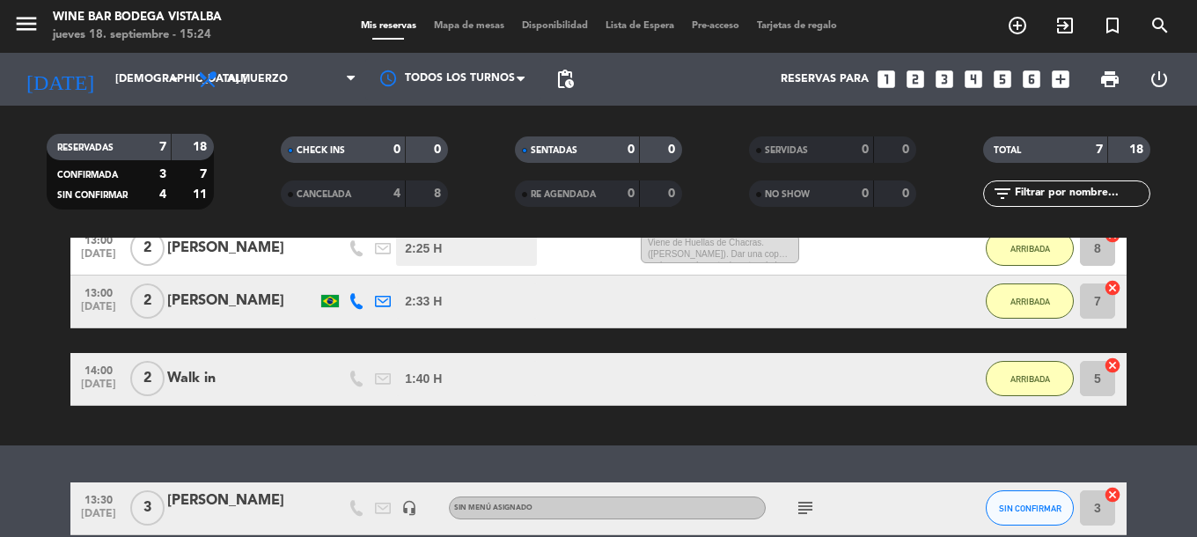
drag, startPoint x: 489, startPoint y: 516, endPoint x: 466, endPoint y: 412, distance: 106.4
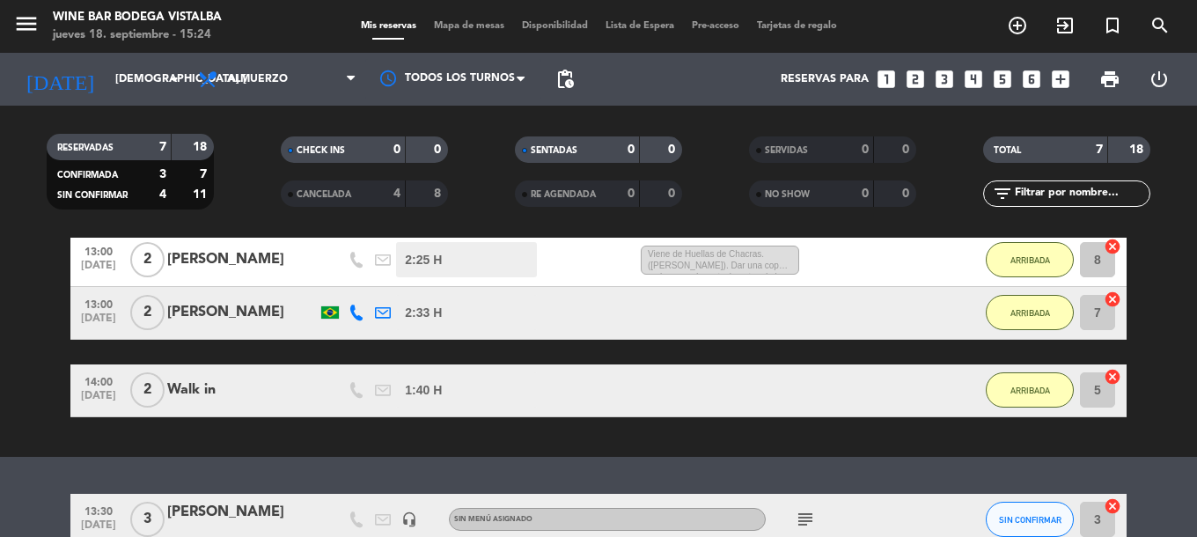
scroll to position [248, 0]
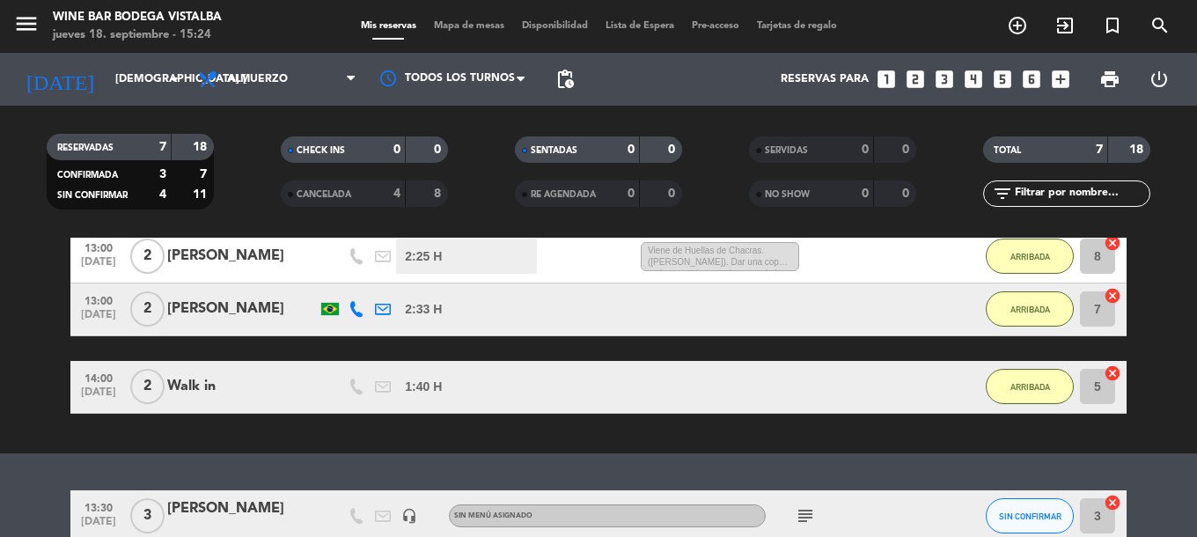
drag, startPoint x: 407, startPoint y: 438, endPoint x: 406, endPoint y: 511, distance: 73.1
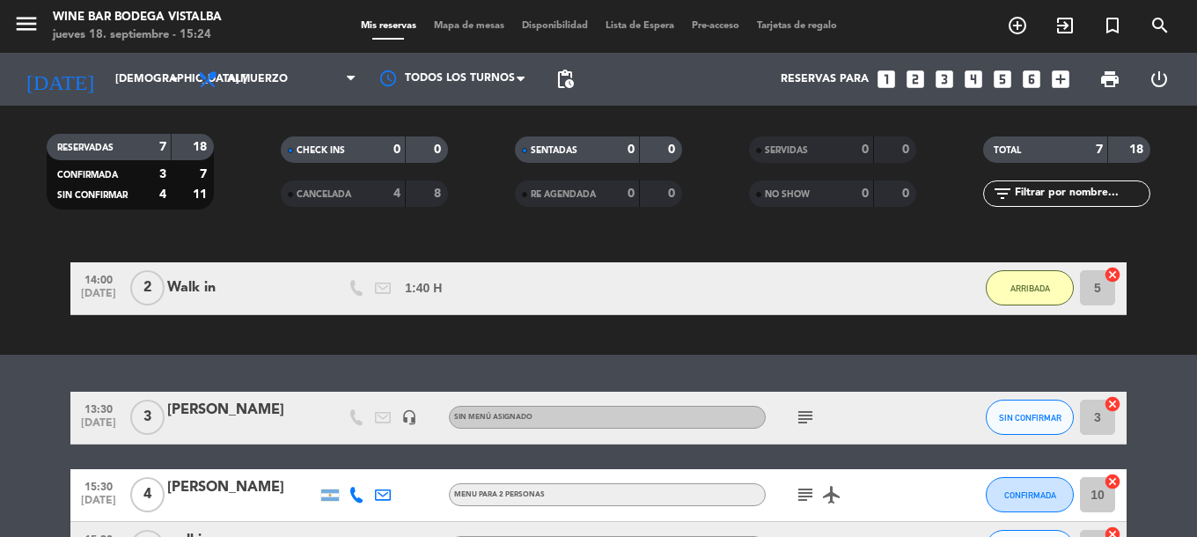
drag, startPoint x: 434, startPoint y: 415, endPoint x: 449, endPoint y: 509, distance: 95.4
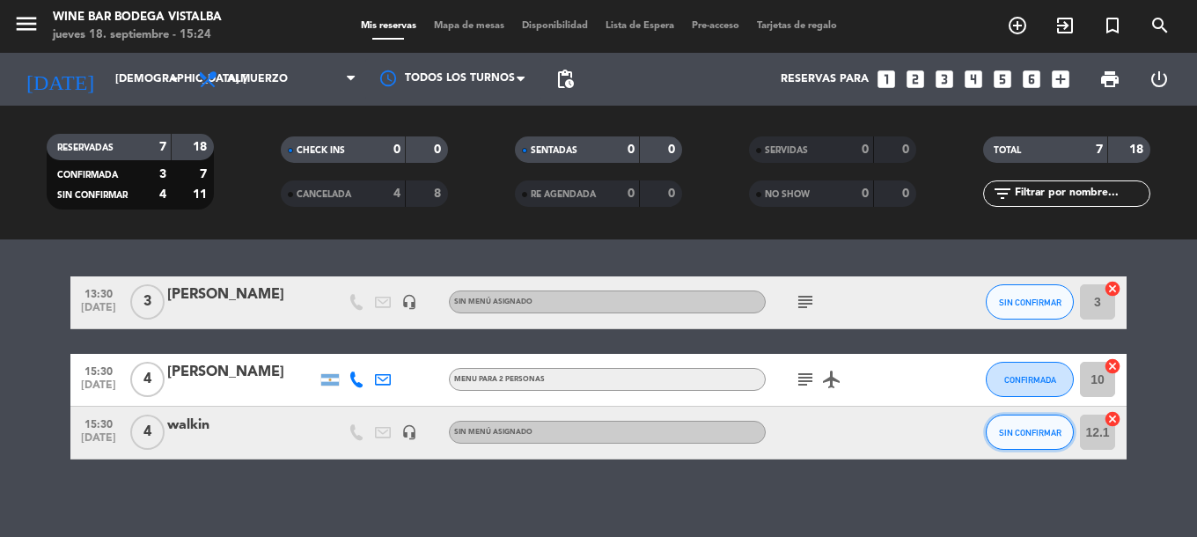
click at [1040, 417] on button "SIN CONFIRMAR" at bounding box center [1030, 432] width 88 height 35
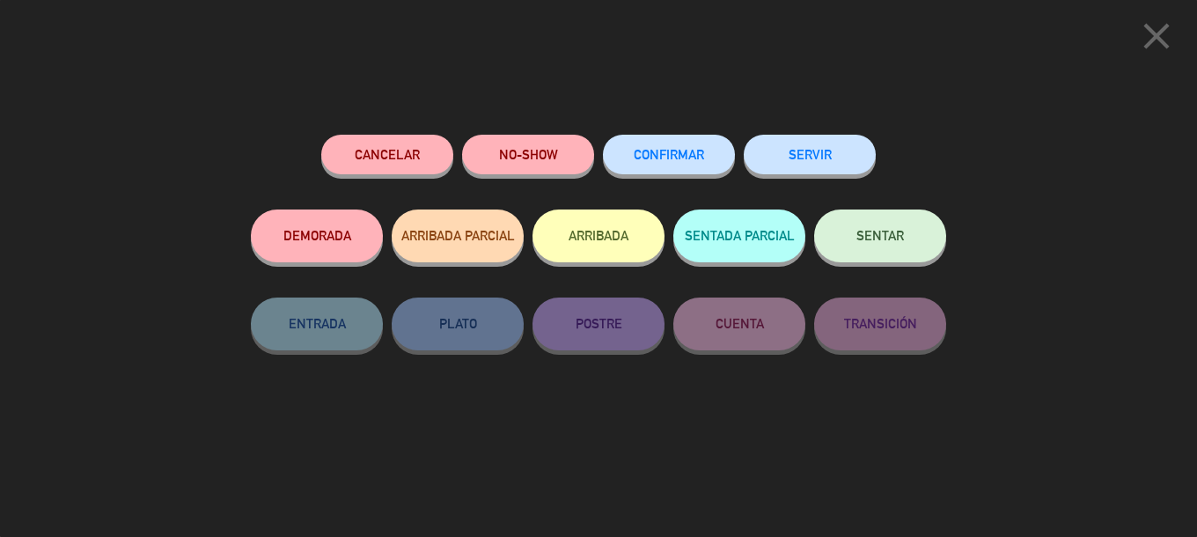
click at [610, 228] on button "ARRIBADA" at bounding box center [599, 236] width 132 height 53
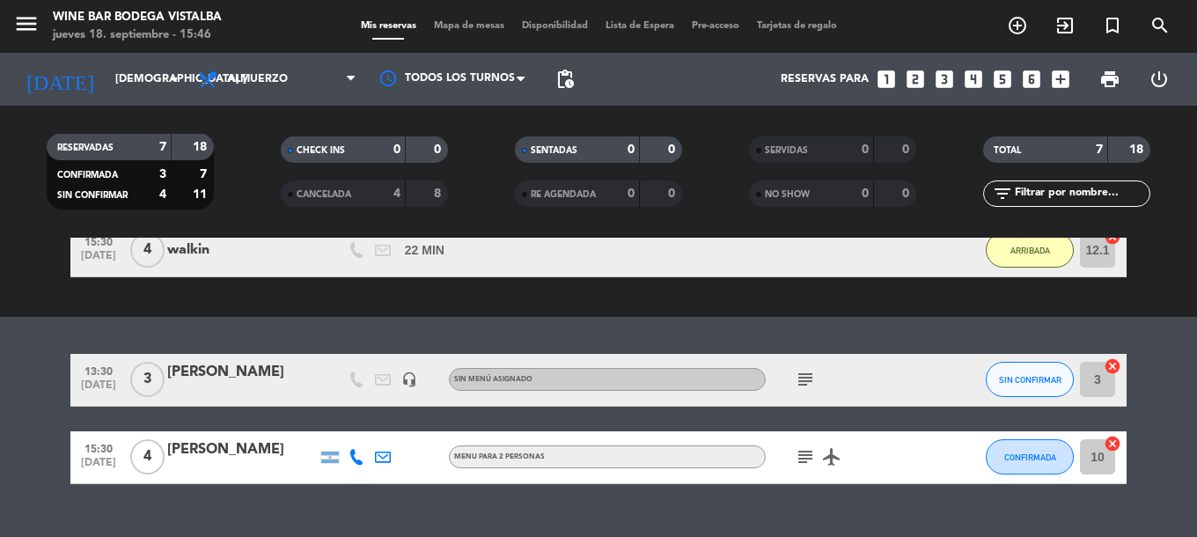
click at [46, 40] on span "menu" at bounding box center [33, 26] width 40 height 41
drag, startPoint x: 0, startPoint y: 26, endPoint x: 15, endPoint y: 26, distance: 15.0
click at [0, 26] on div "menu Wine Bar Bodega Vistalba jueves 18. septiembre - 15:46" at bounding box center [149, 26] width 299 height 41
click at [15, 26] on icon "menu" at bounding box center [26, 24] width 26 height 26
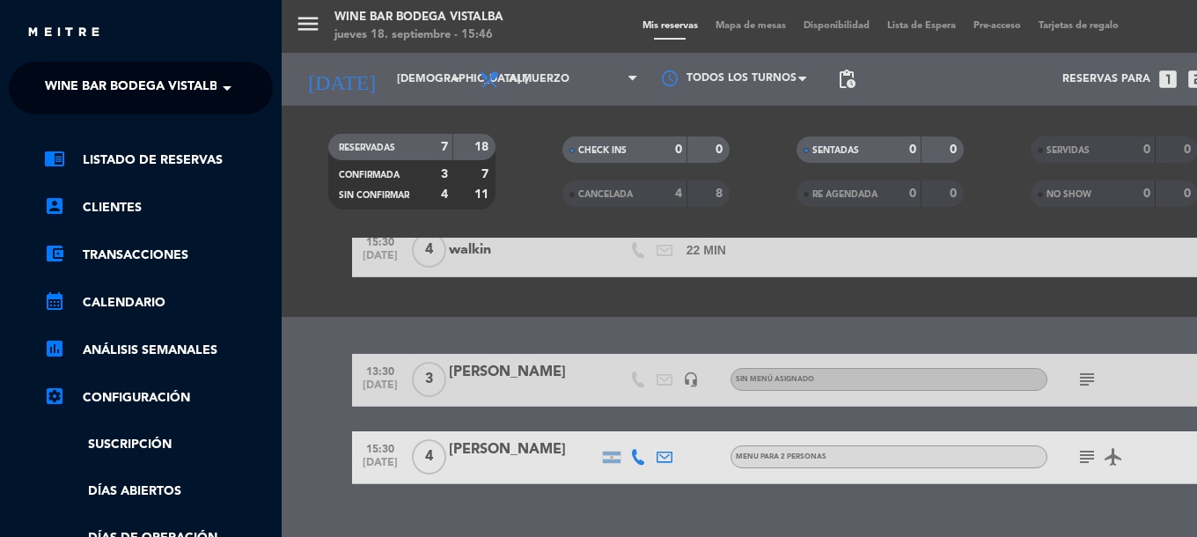
click at [97, 82] on span "Wine Bar Bodega Vistalba" at bounding box center [135, 88] width 181 height 37
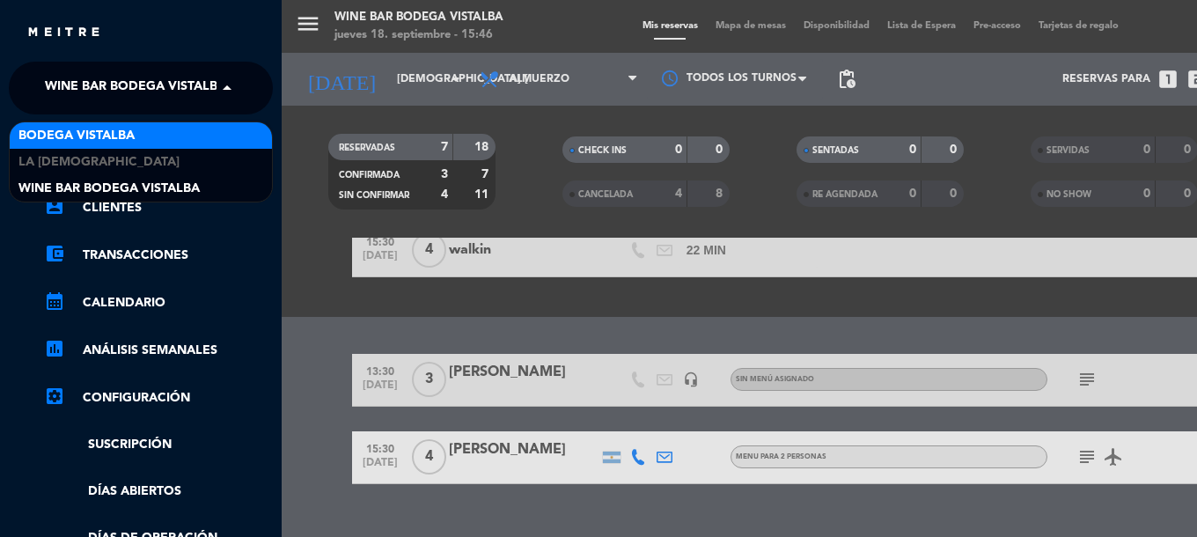
click at [77, 133] on span "BODEGA VISTALBA" at bounding box center [76, 136] width 116 height 20
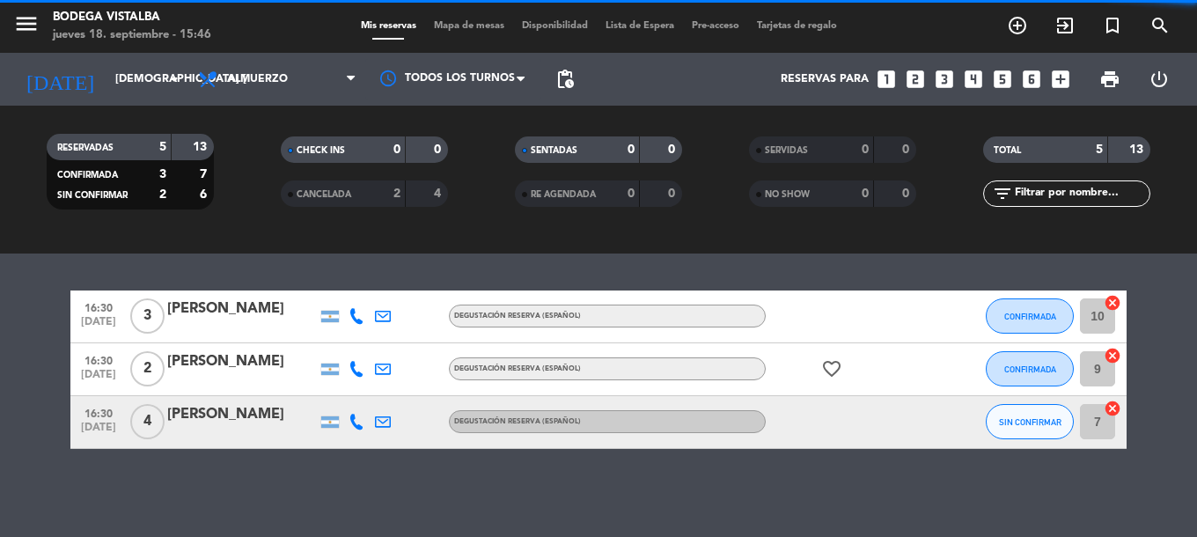
scroll to position [317, 0]
click at [919, 86] on icon "looks_two" at bounding box center [915, 79] width 23 height 23
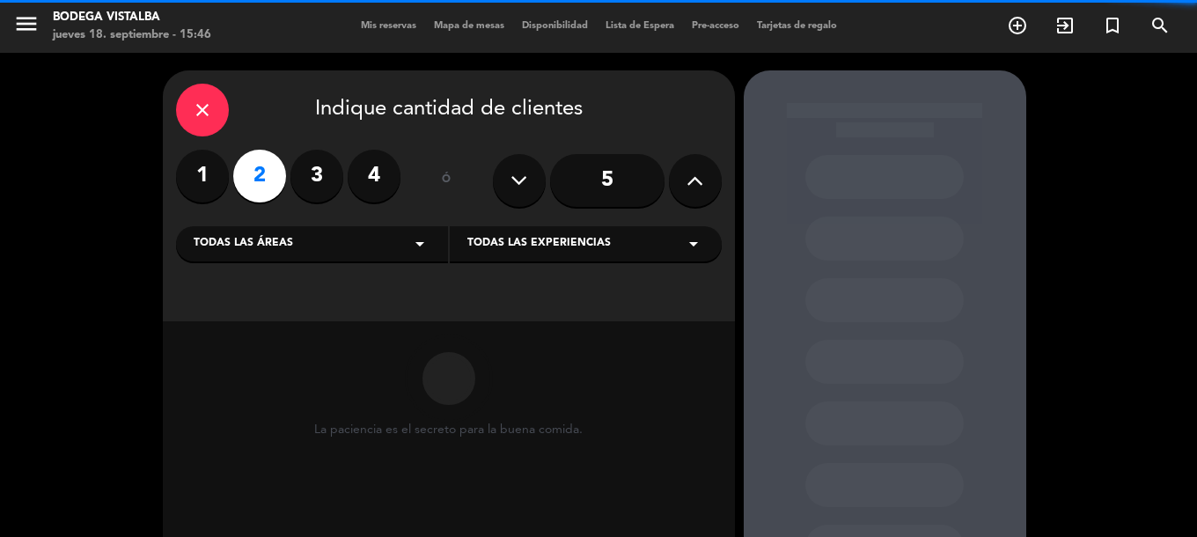
click at [411, 248] on icon "arrow_drop_down" at bounding box center [419, 243] width 21 height 21
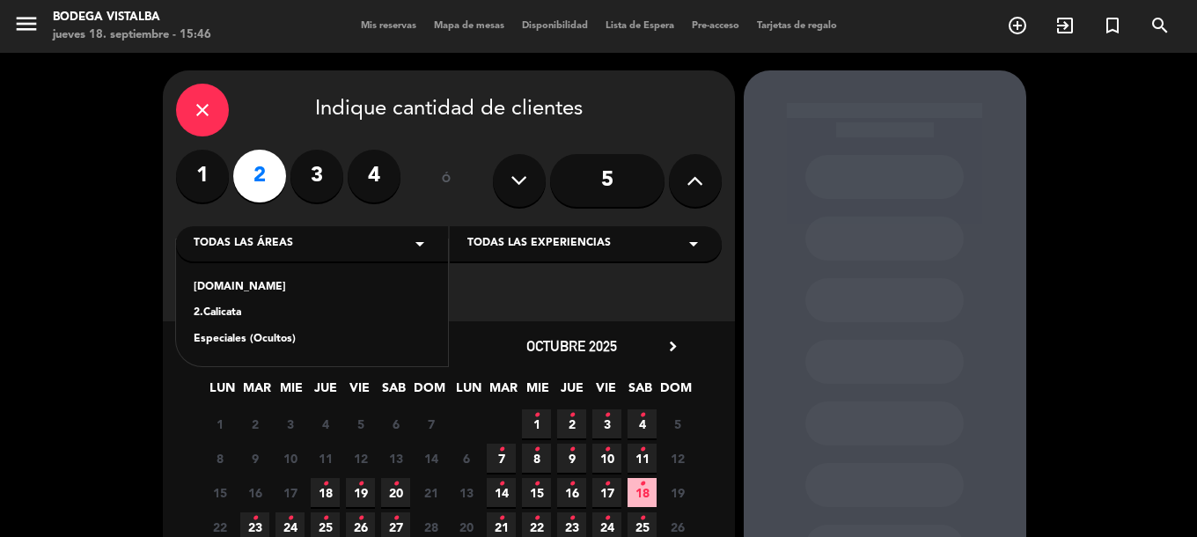
click at [252, 313] on div "2.Calicata" at bounding box center [312, 314] width 237 height 18
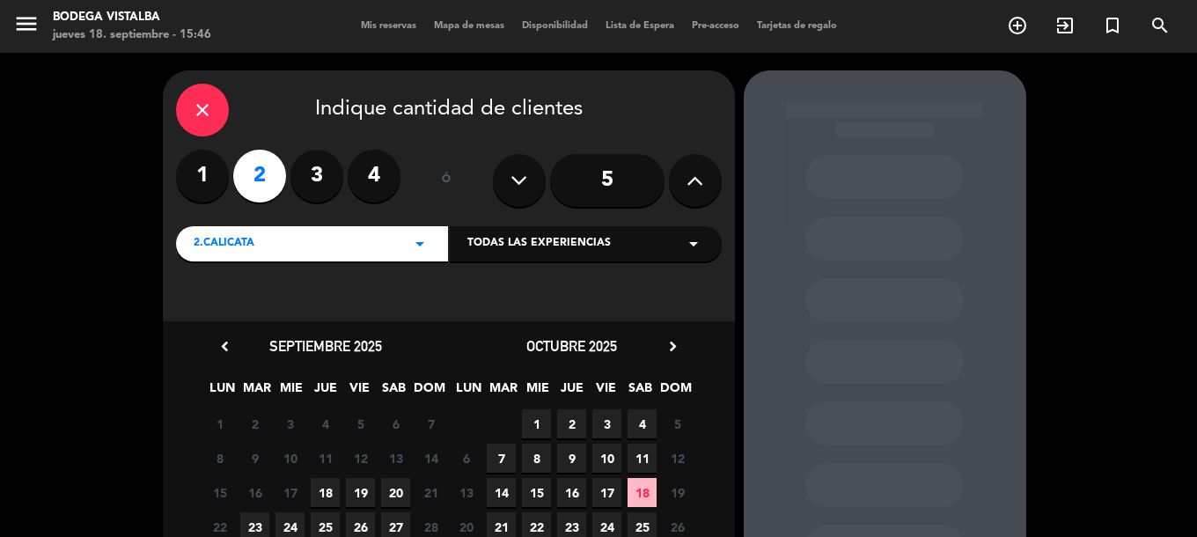
click at [338, 495] on span "18" at bounding box center [325, 492] width 29 height 29
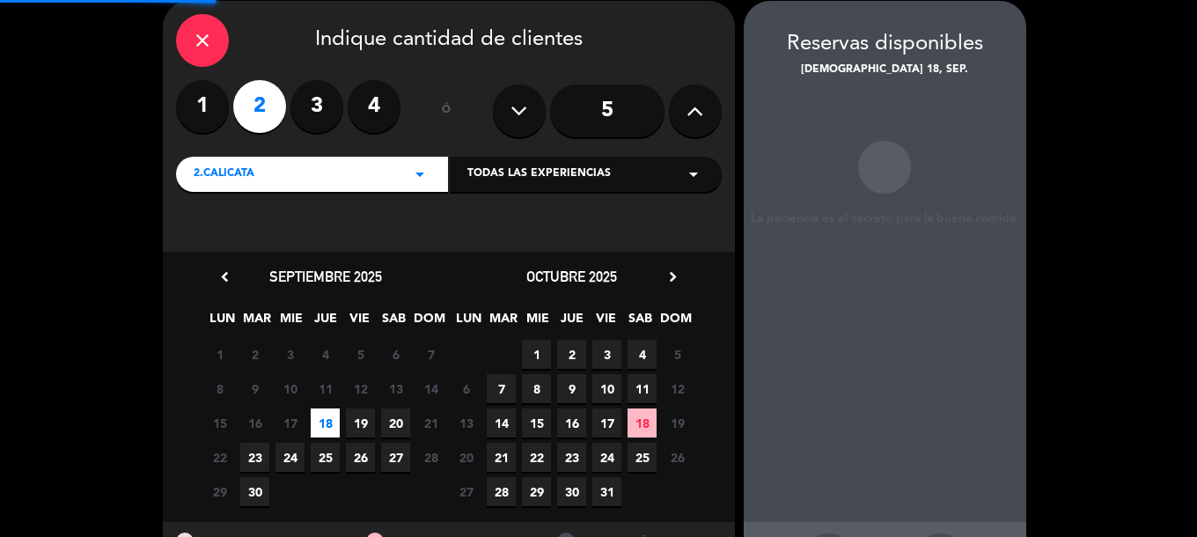
scroll to position [70, 0]
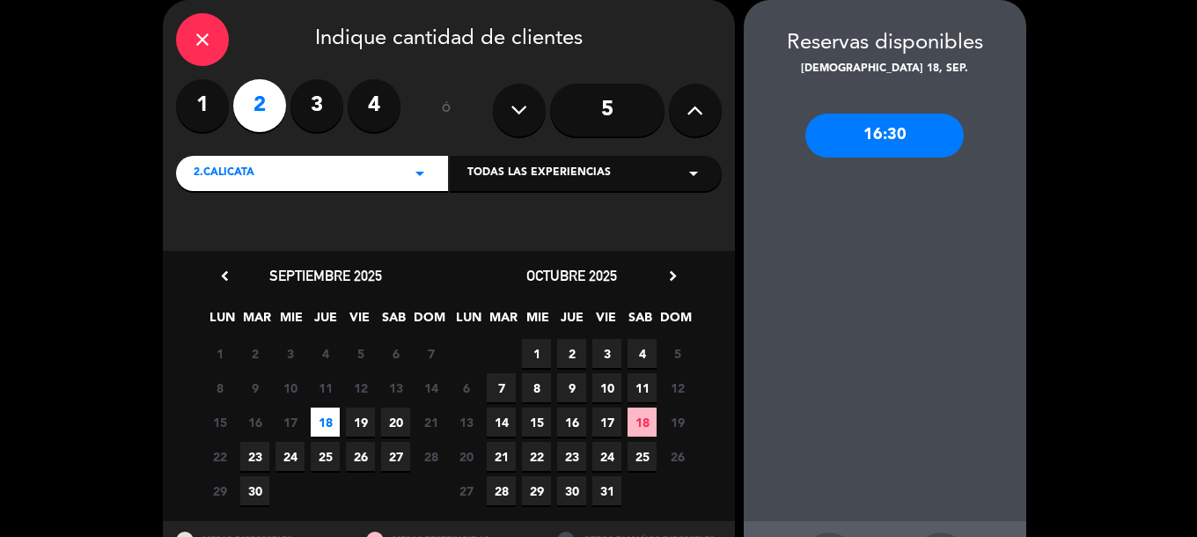
click at [885, 142] on div "16:30" at bounding box center [885, 136] width 158 height 44
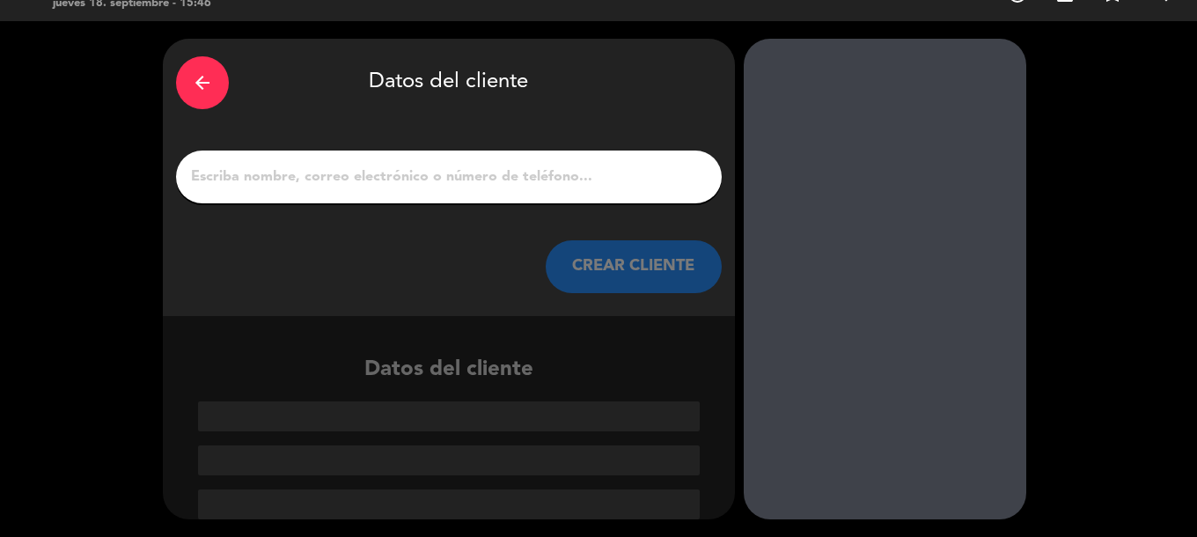
click at [626, 175] on input "1" at bounding box center [448, 177] width 519 height 25
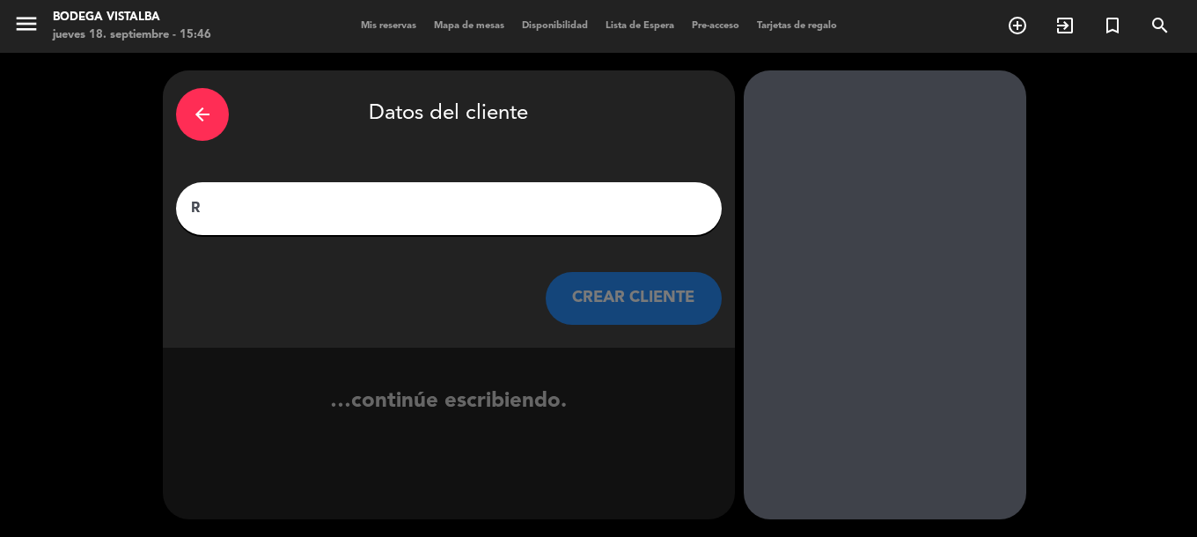
scroll to position [0, 0]
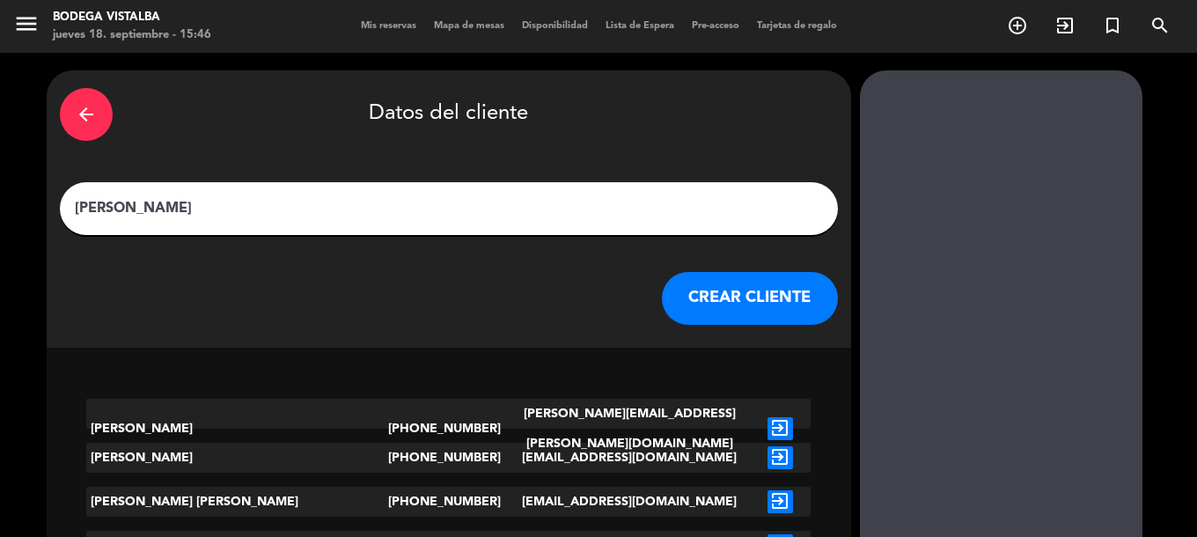
type input "[PERSON_NAME]"
click at [662, 290] on button "CREAR CLIENTE" at bounding box center [750, 298] width 176 height 53
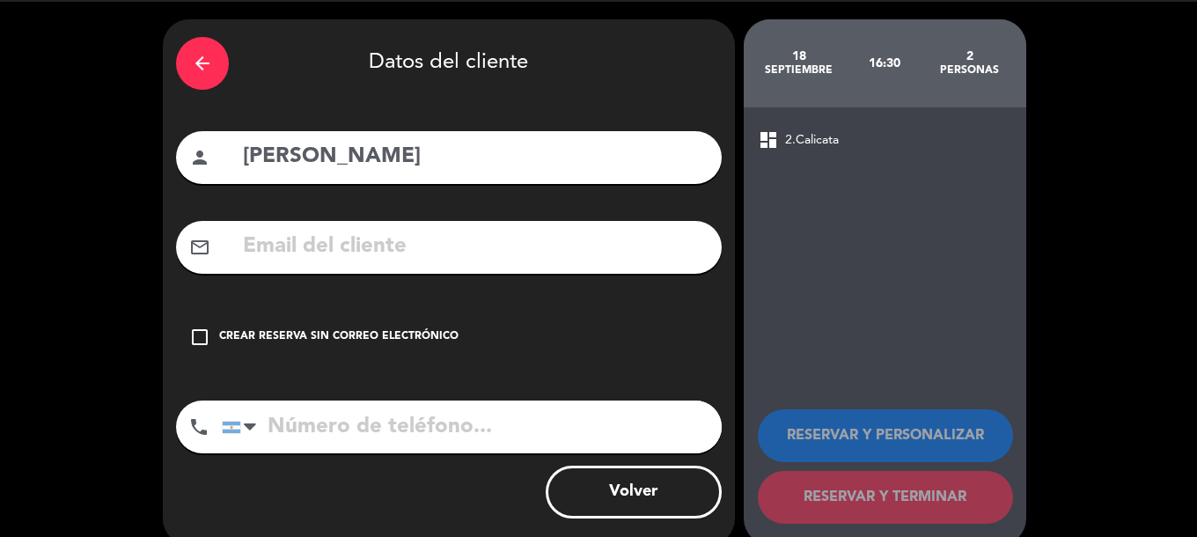
scroll to position [77, 0]
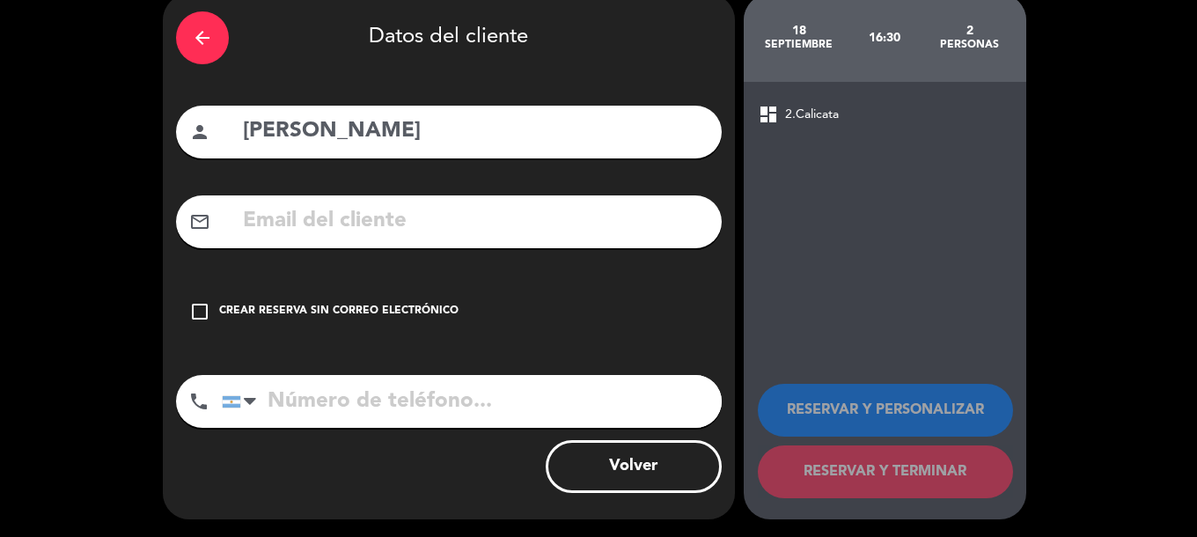
click at [406, 320] on div "check_box_outline_blank Crear reserva sin correo electrónico" at bounding box center [449, 311] width 546 height 53
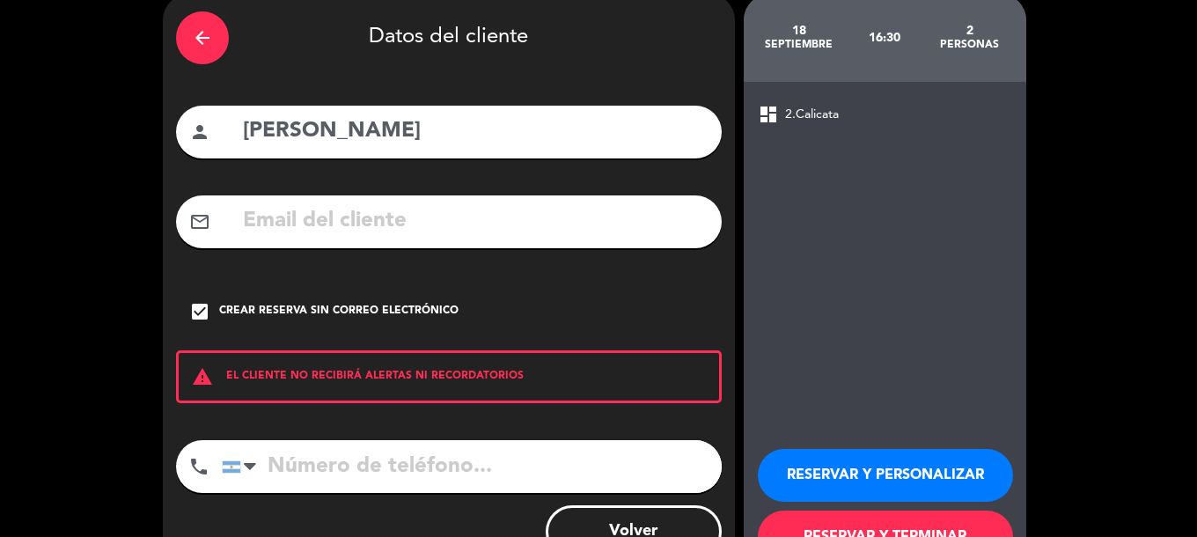
click at [875, 480] on button "RESERVAR Y PERSONALIZAR" at bounding box center [885, 475] width 255 height 53
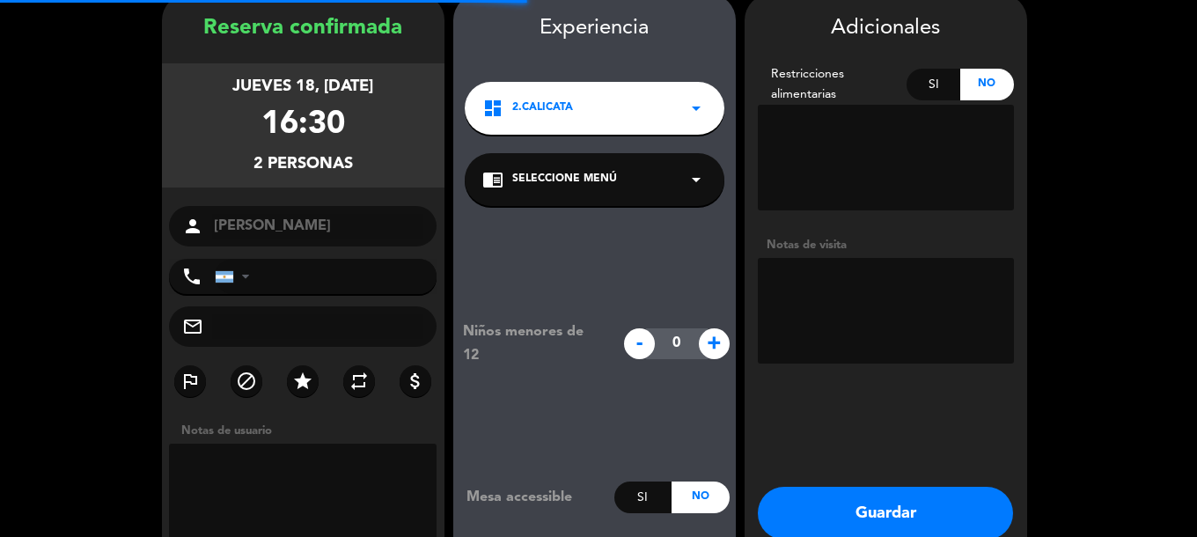
scroll to position [70, 0]
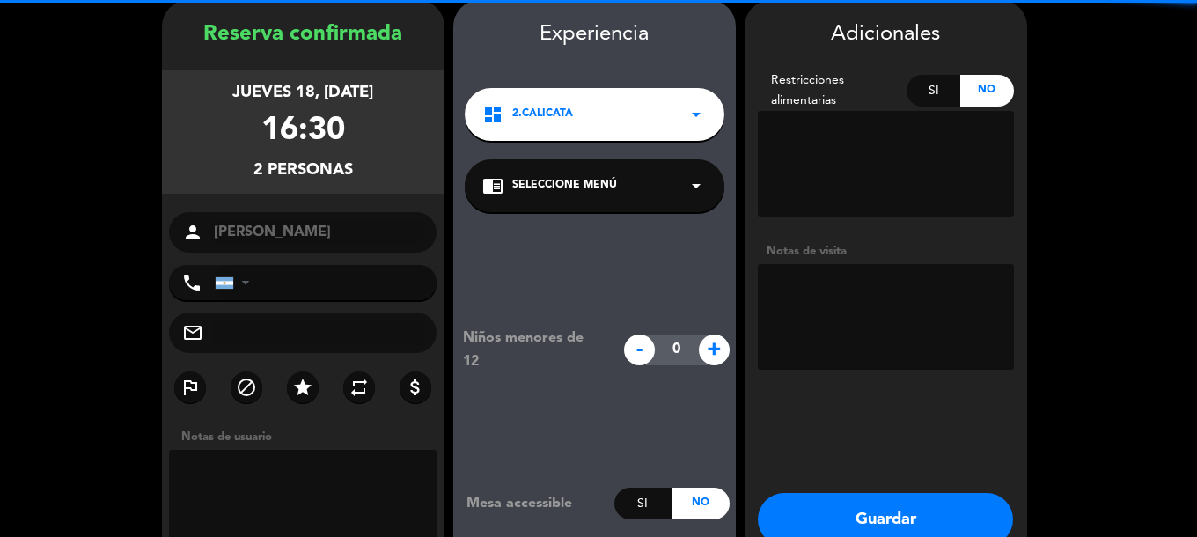
click at [630, 180] on div "chrome_reader_mode Seleccione Menú arrow_drop_down" at bounding box center [595, 185] width 260 height 53
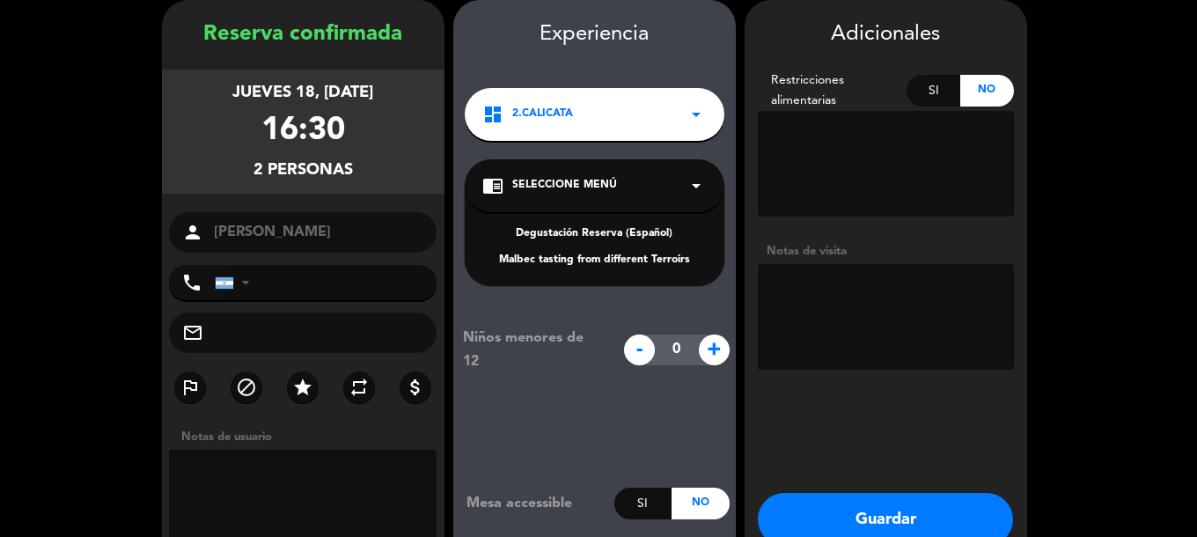
click at [906, 313] on textarea at bounding box center [886, 317] width 256 height 106
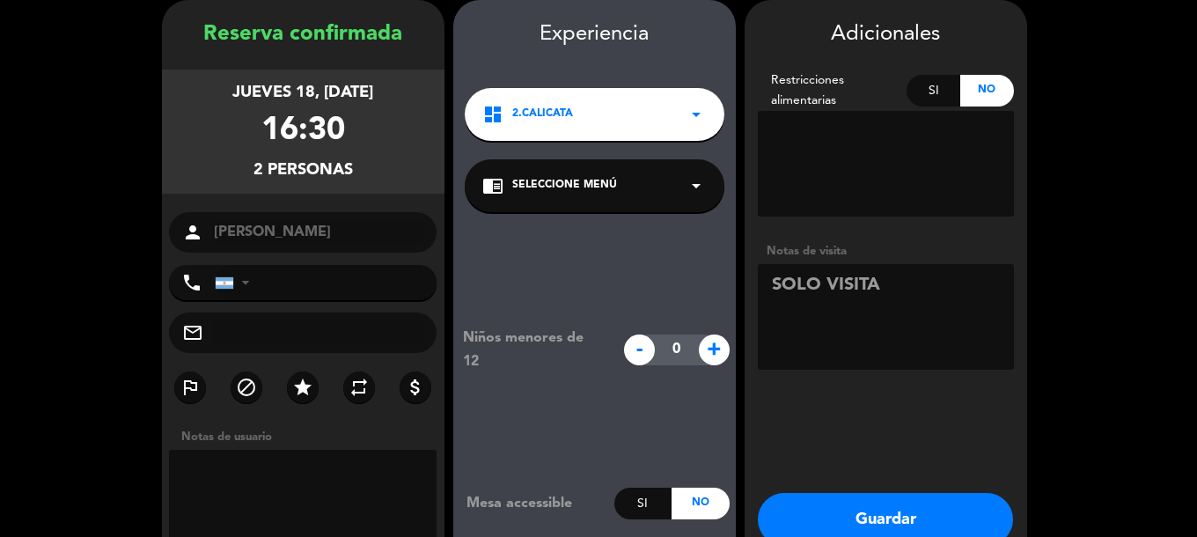
type textarea "SOLO VISITA"
click at [888, 501] on button "Guardar" at bounding box center [885, 519] width 255 height 53
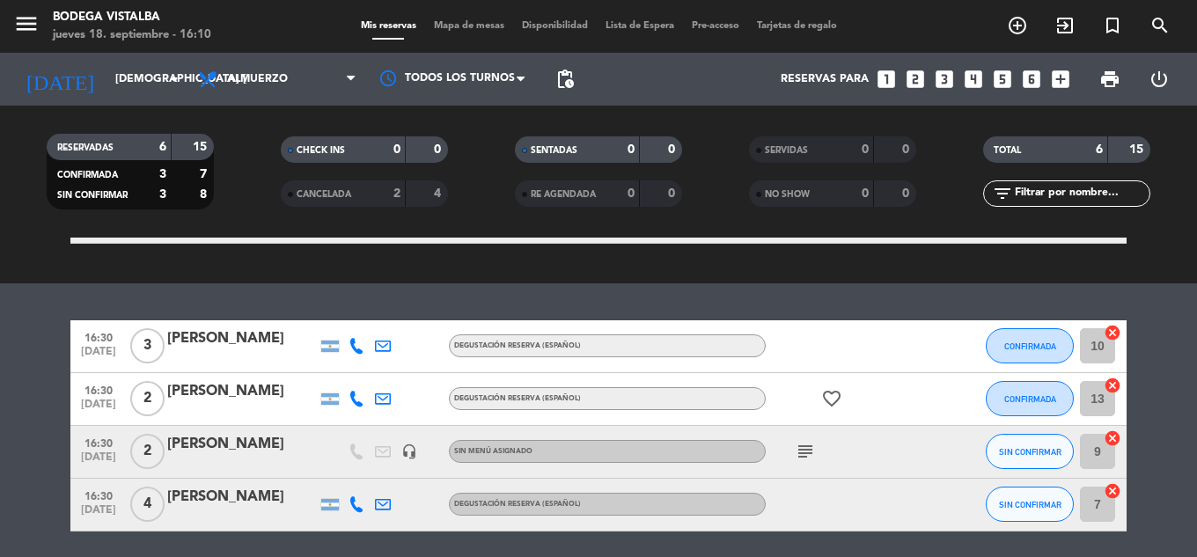
drag, startPoint x: 384, startPoint y: 337, endPoint x: 386, endPoint y: 452, distance: 114.5
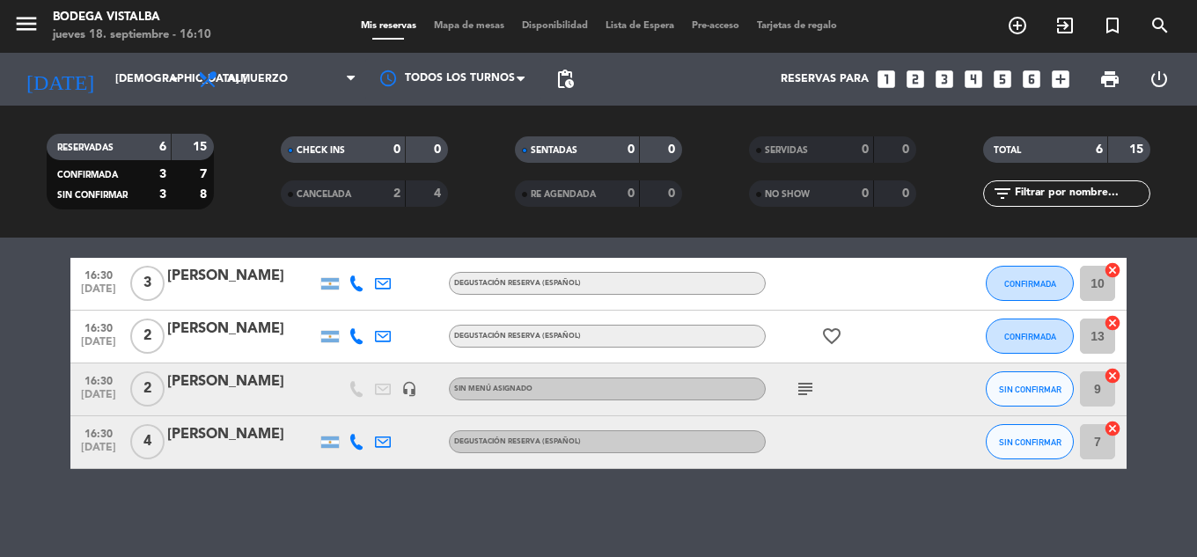
scroll to position [330, 0]
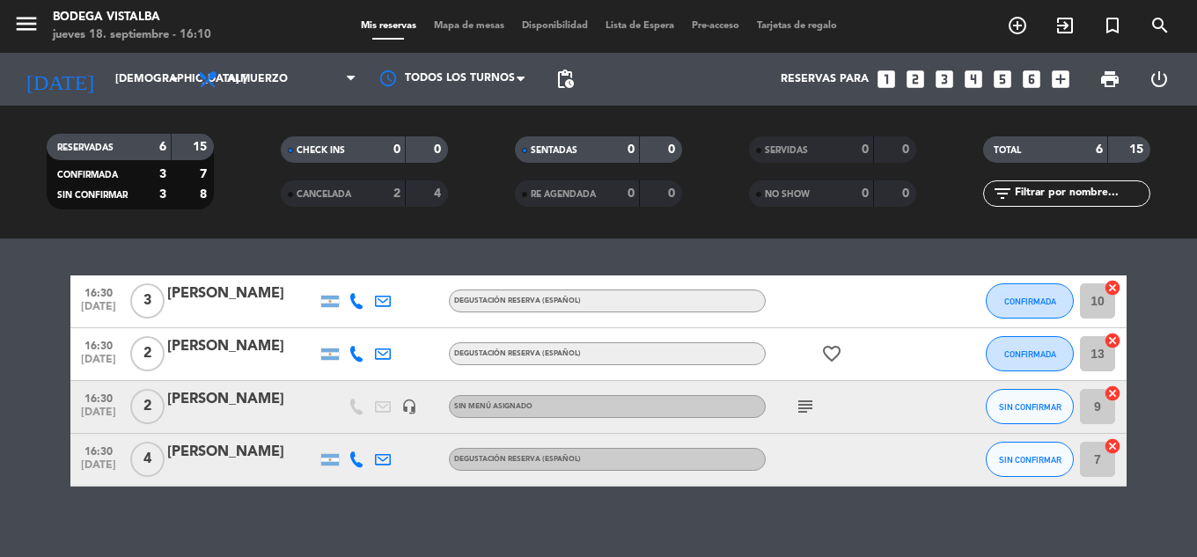
drag, startPoint x: 401, startPoint y: 513, endPoint x: 403, endPoint y: 472, distance: 41.4
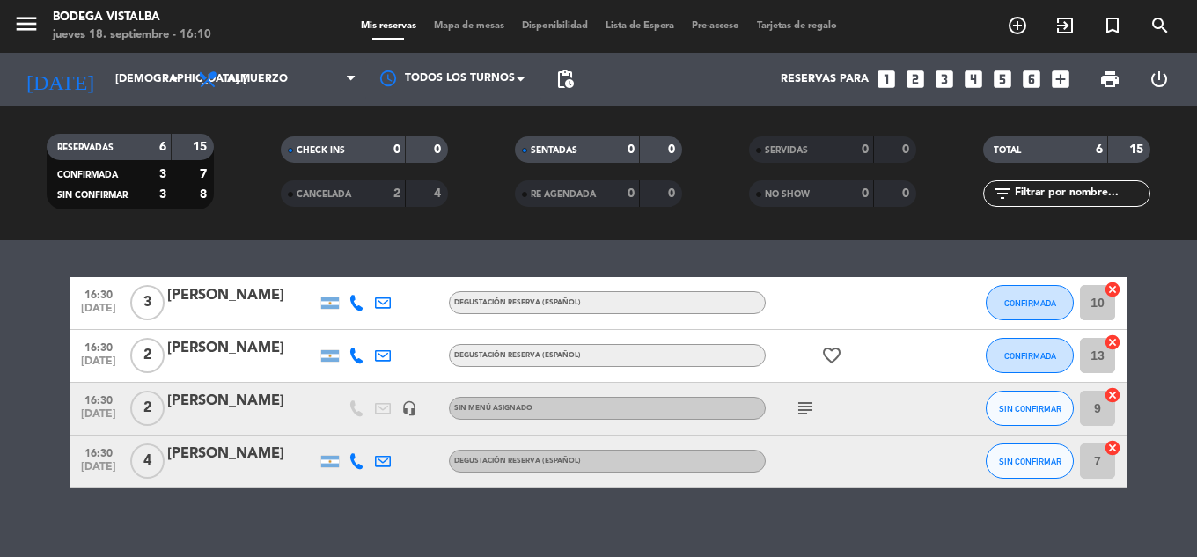
click at [806, 411] on icon "subject" at bounding box center [805, 408] width 21 height 21
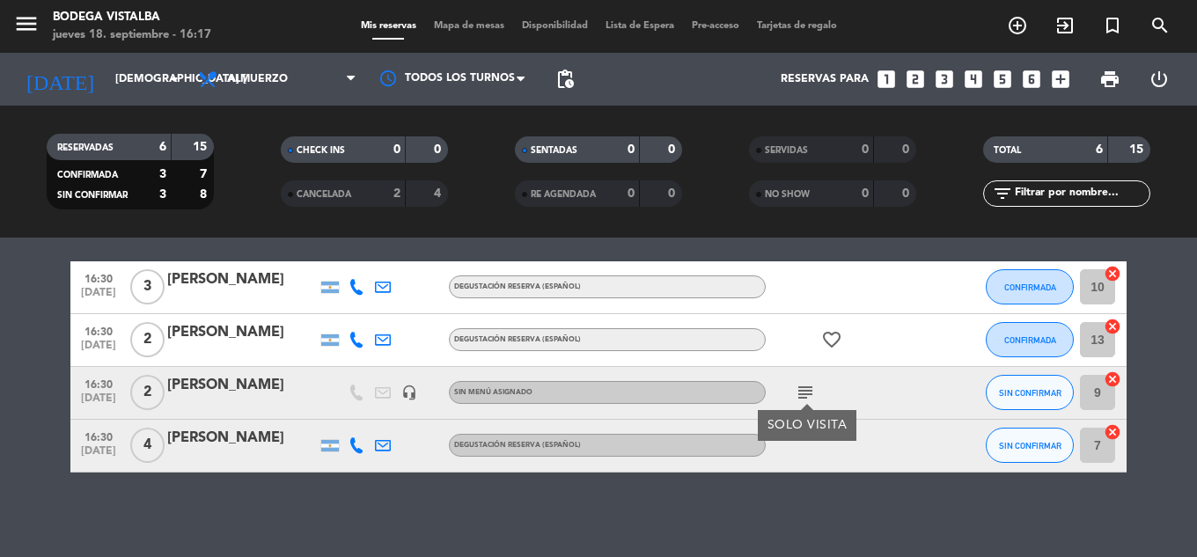
scroll to position [350, 0]
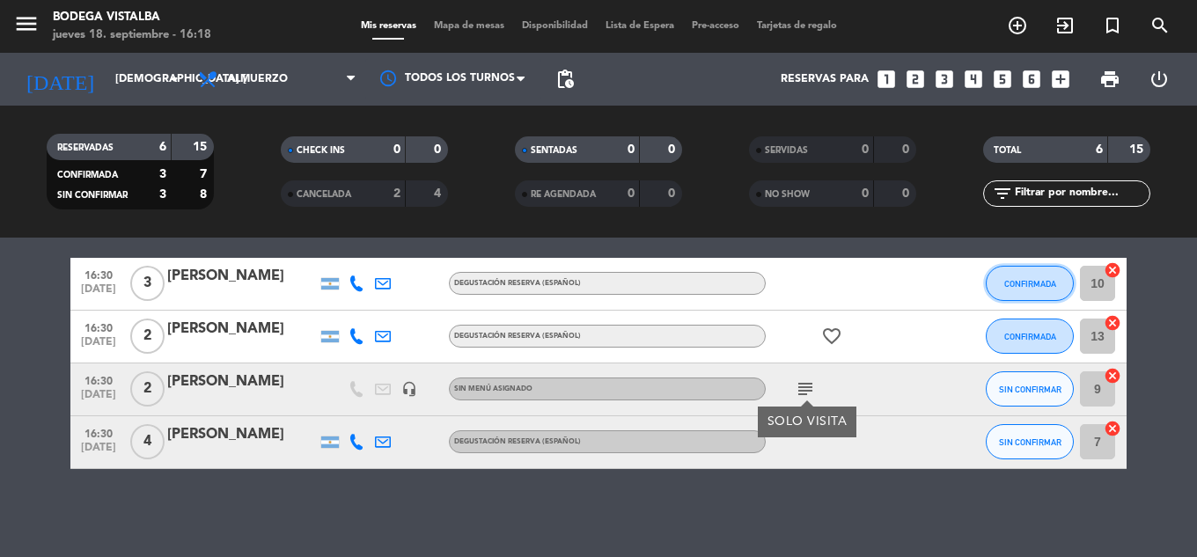
click at [1010, 297] on button "CONFIRMADA" at bounding box center [1030, 283] width 88 height 35
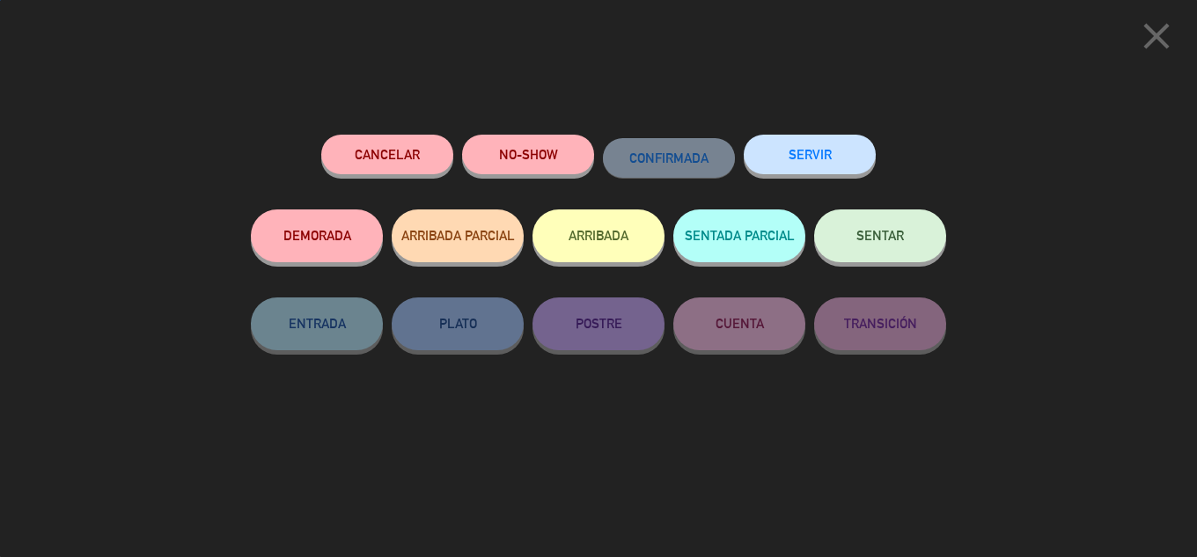
click at [606, 222] on button "ARRIBADA" at bounding box center [599, 236] width 132 height 53
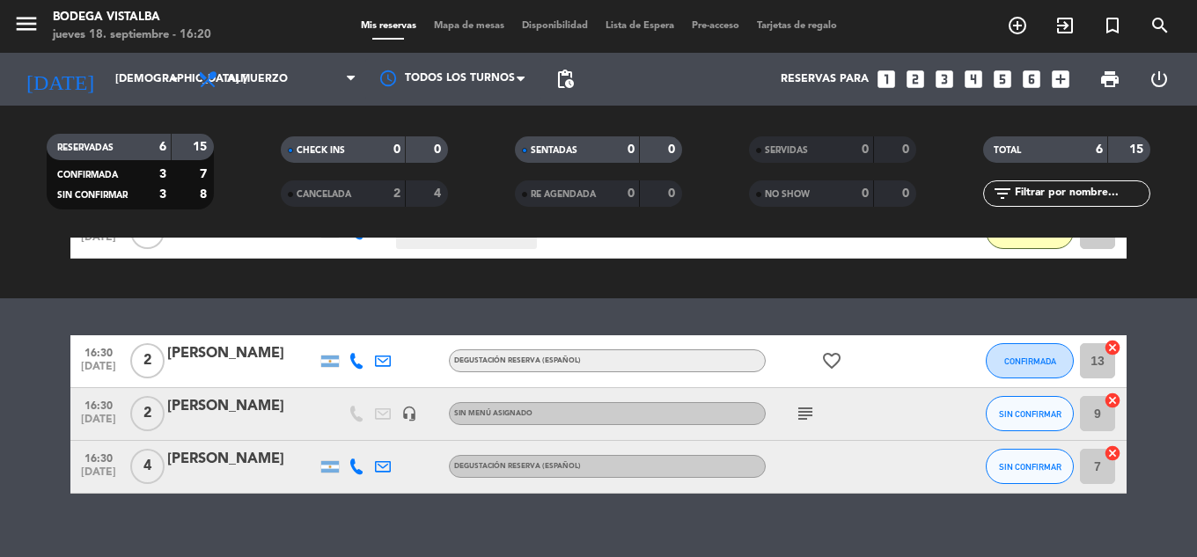
scroll to position [374, 0]
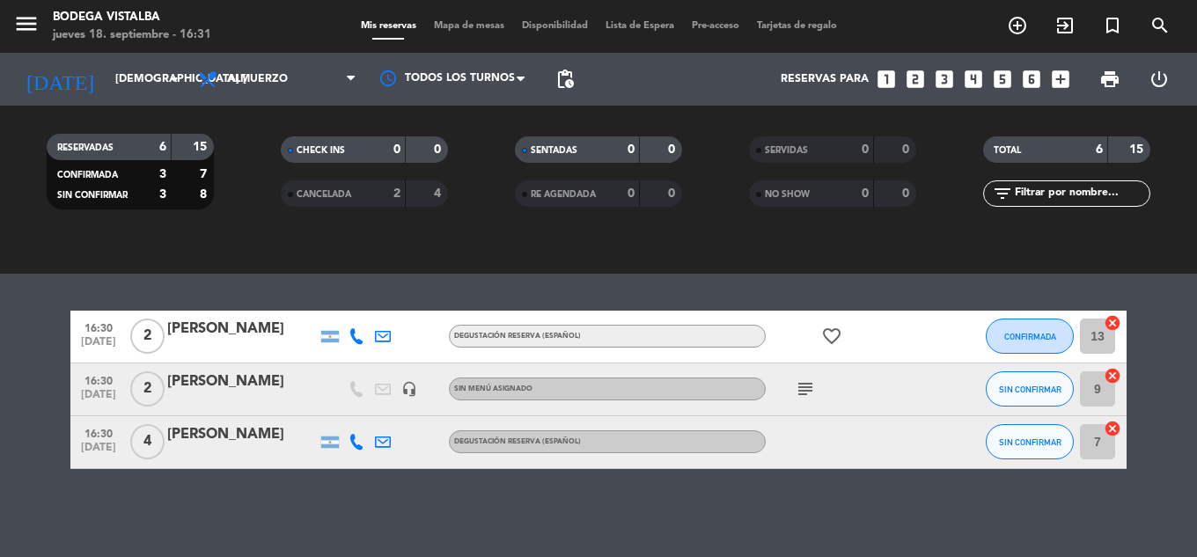
click at [356, 432] on div at bounding box center [356, 442] width 26 height 52
click at [354, 444] on icon at bounding box center [357, 442] width 16 height 16
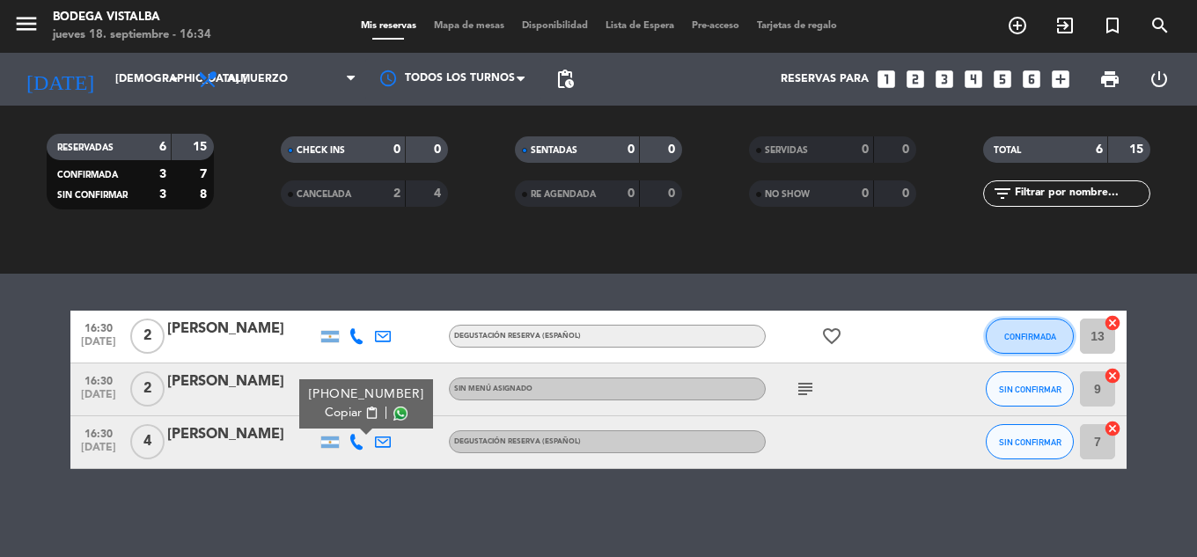
click at [1021, 346] on button "CONFIRMADA" at bounding box center [1030, 336] width 88 height 35
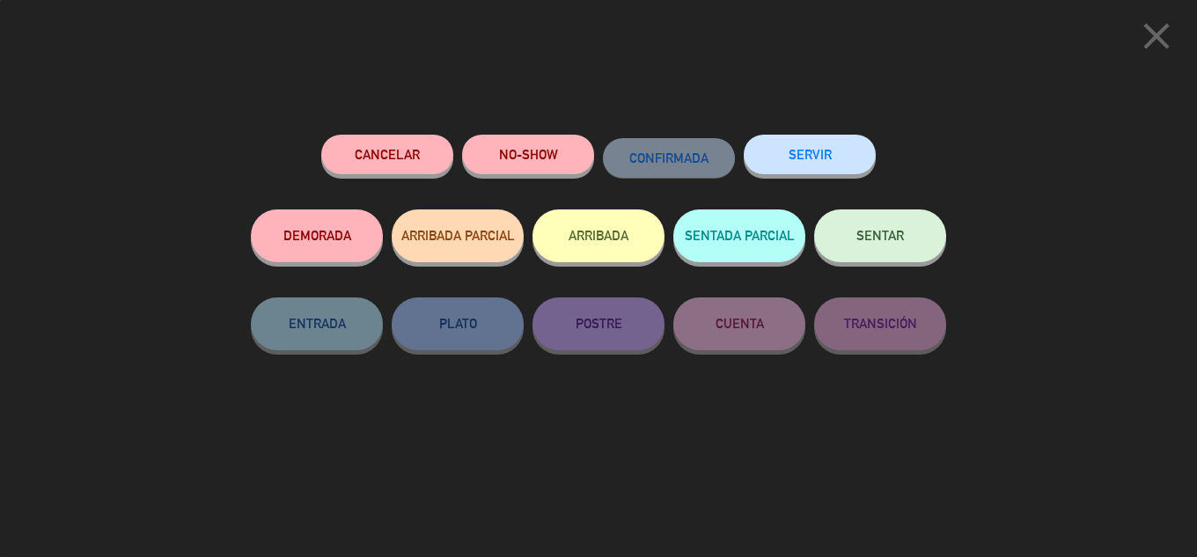
click at [590, 243] on button "ARRIBADA" at bounding box center [599, 236] width 132 height 53
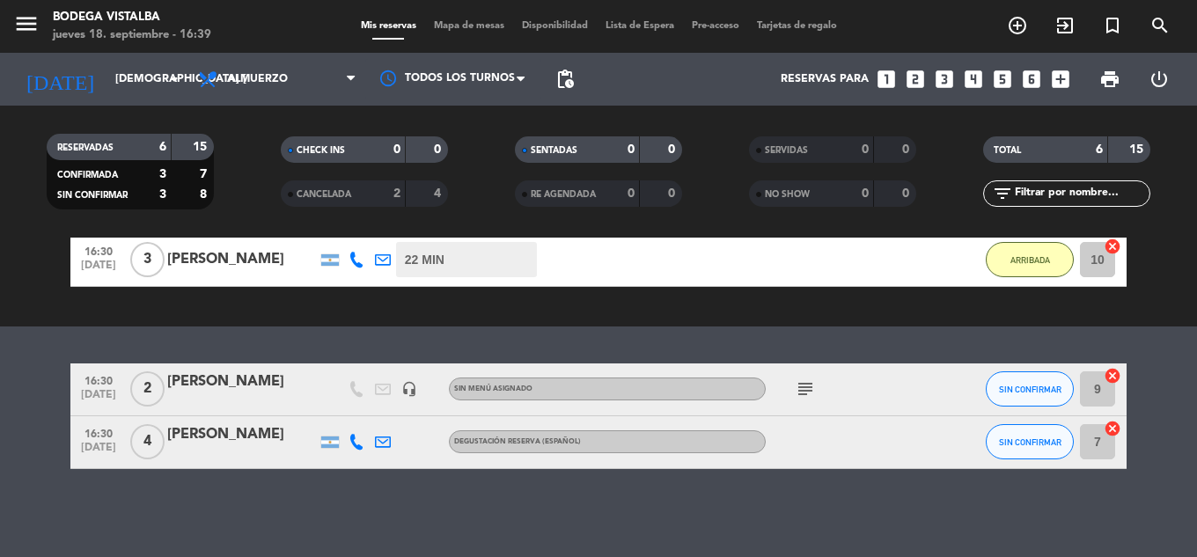
scroll to position [311, 0]
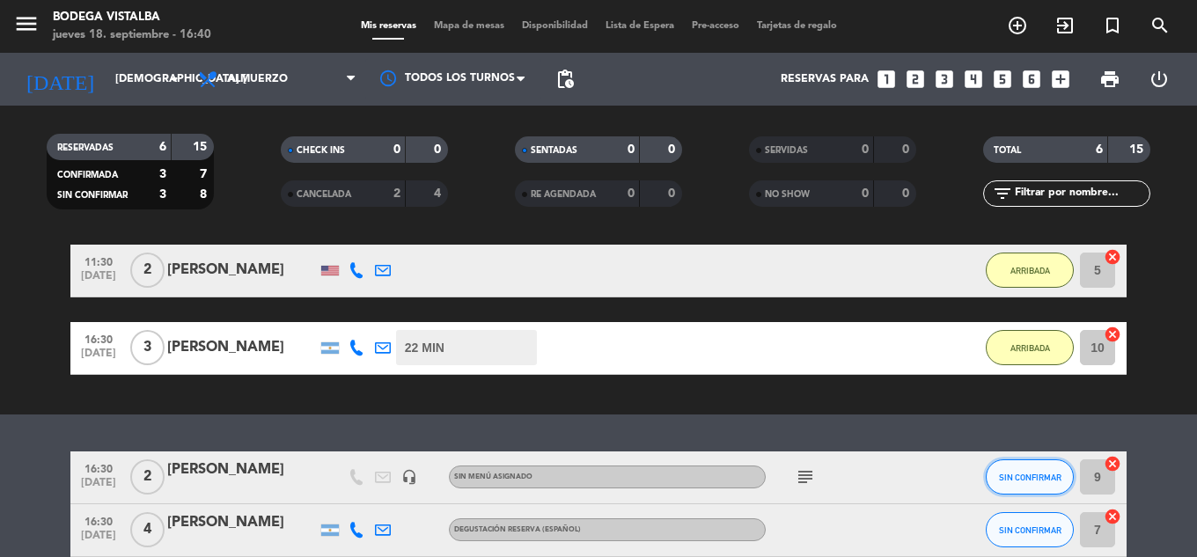
click at [1019, 468] on button "SIN CONFIRMAR" at bounding box center [1030, 477] width 88 height 35
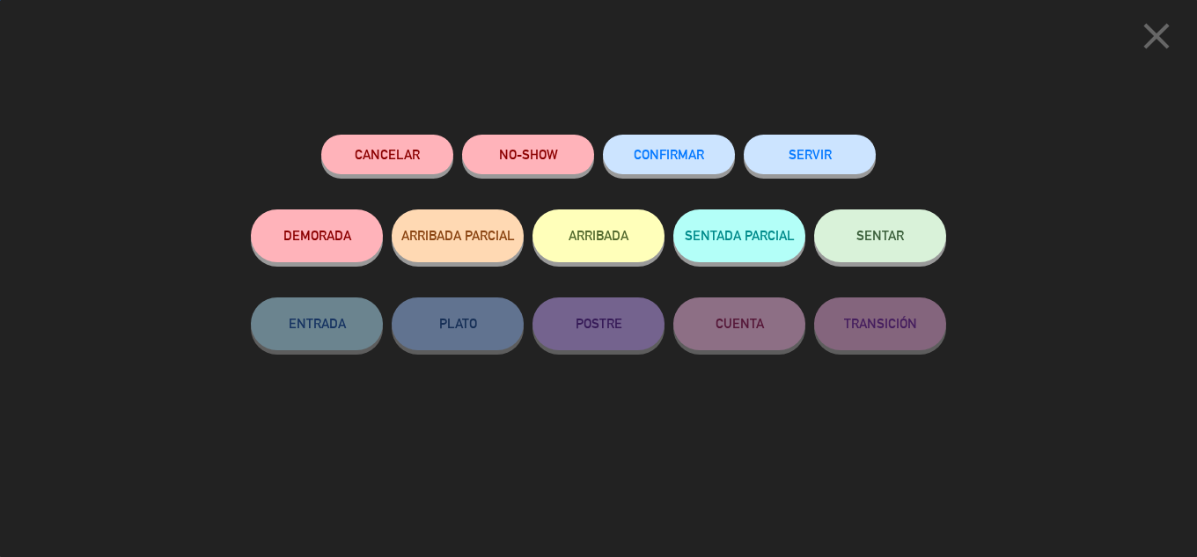
click at [632, 234] on button "ARRIBADA" at bounding box center [599, 236] width 132 height 53
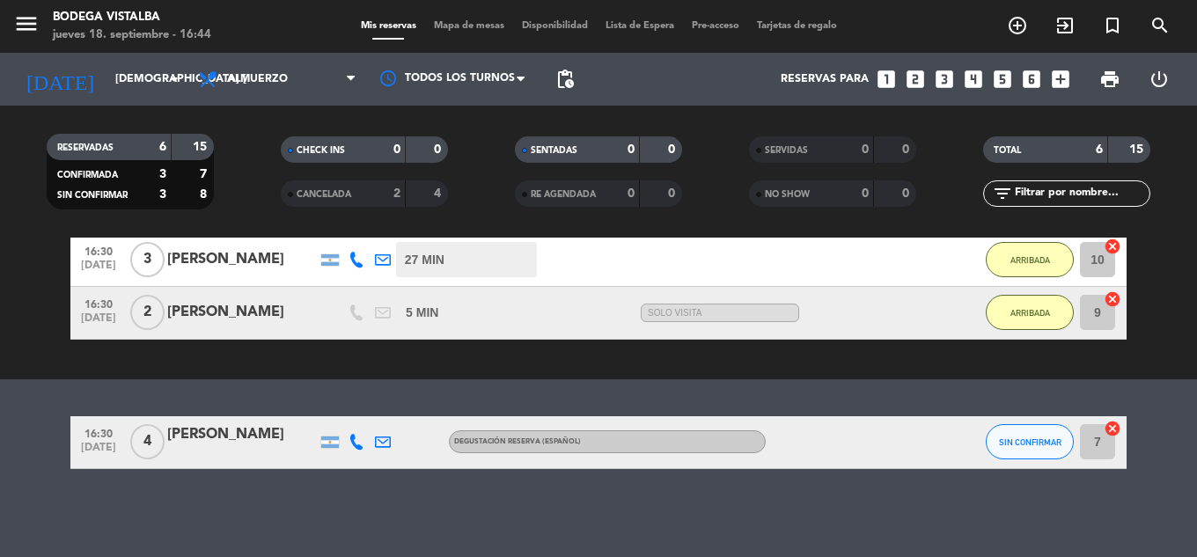
drag, startPoint x: 268, startPoint y: 400, endPoint x: 266, endPoint y: 477, distance: 77.5
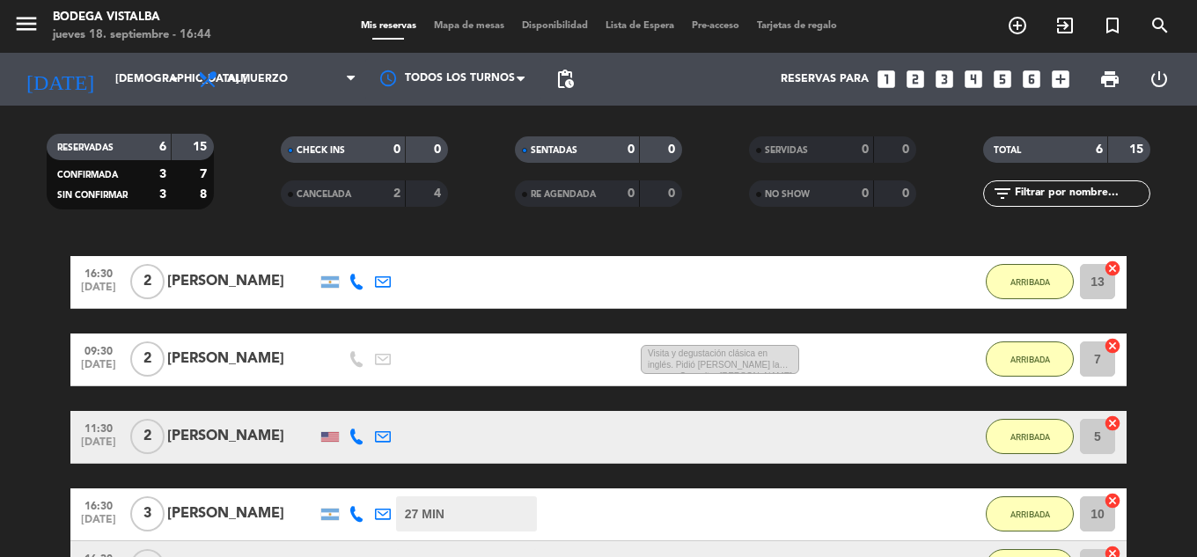
drag, startPoint x: 266, startPoint y: 477, endPoint x: 265, endPoint y: 405, distance: 72.2
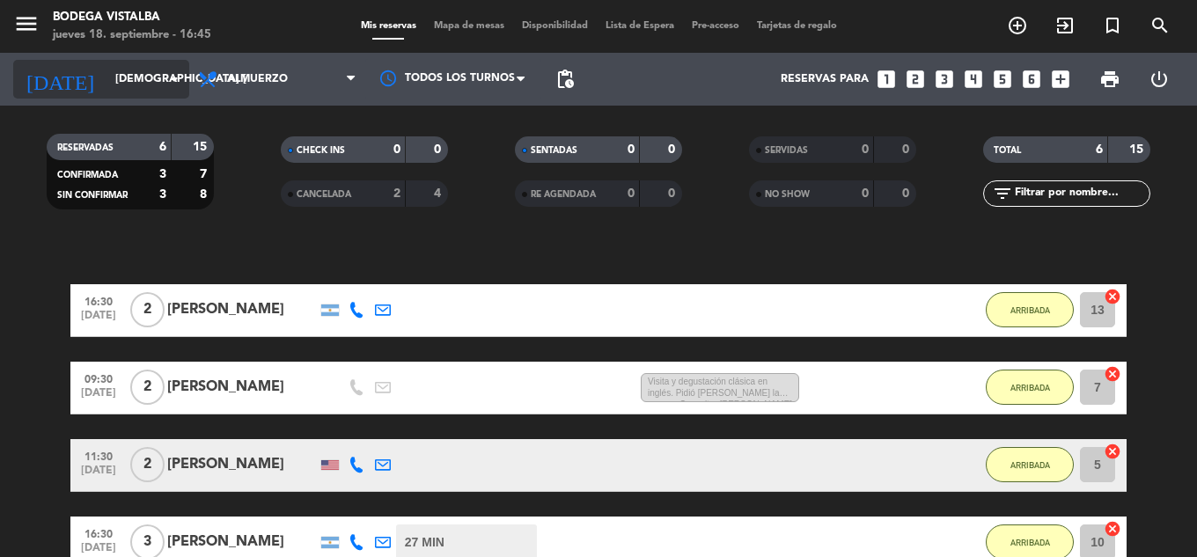
click at [107, 84] on input "[DEMOGRAPHIC_DATA] [DATE]" at bounding box center [181, 79] width 149 height 30
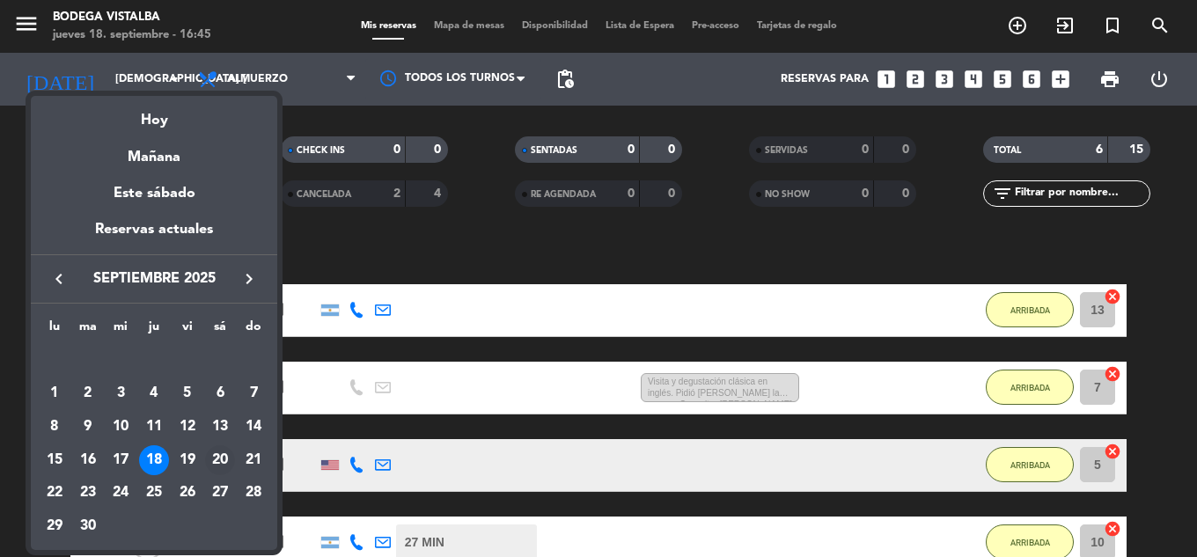
click at [208, 464] on div "20" at bounding box center [220, 460] width 30 height 30
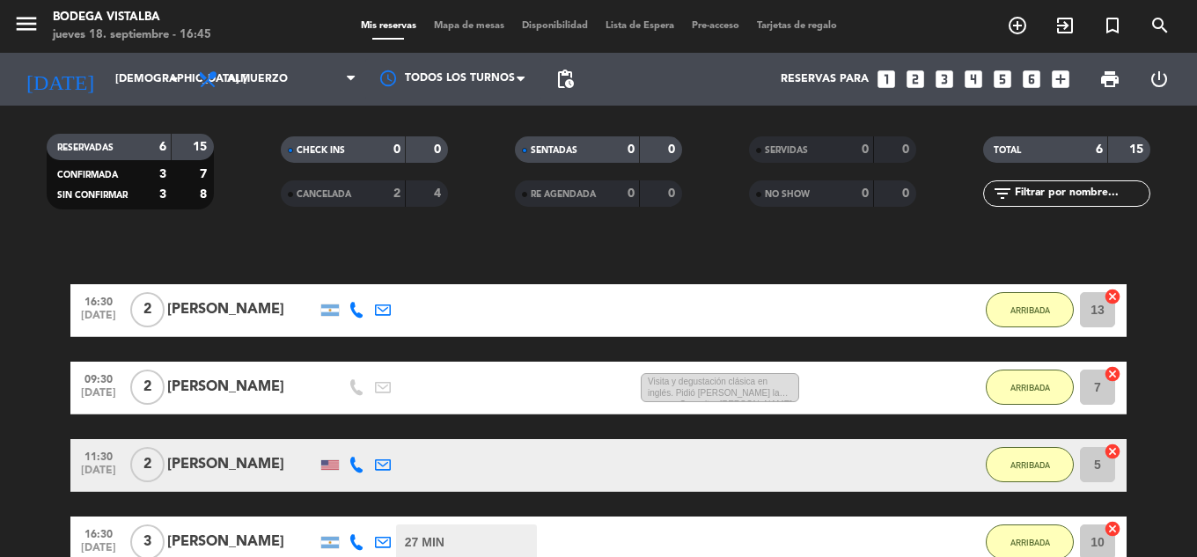
type input "sáb. [DATE]"
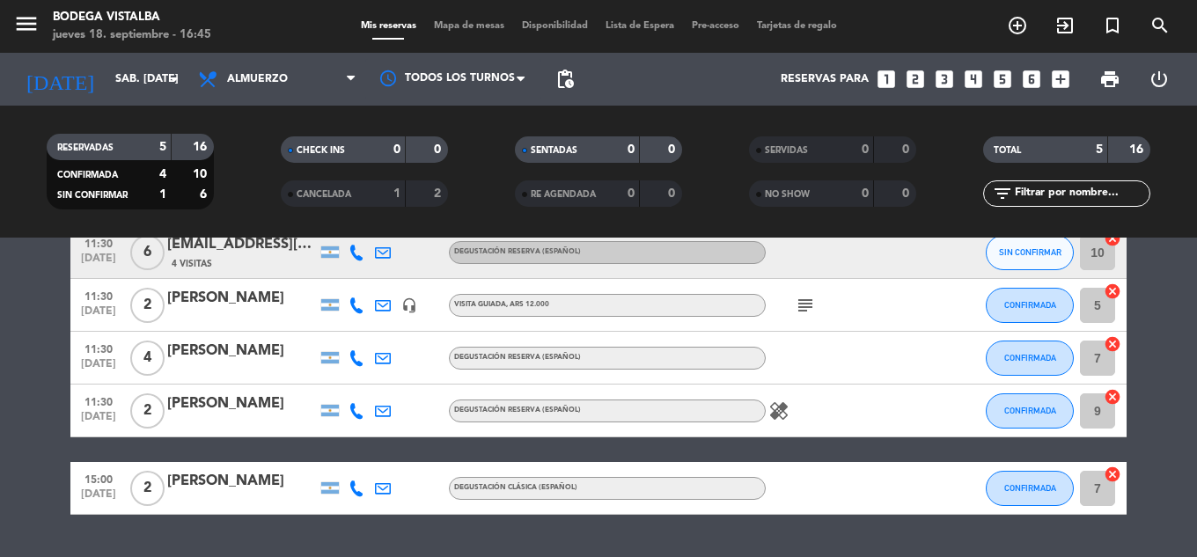
scroll to position [121, 0]
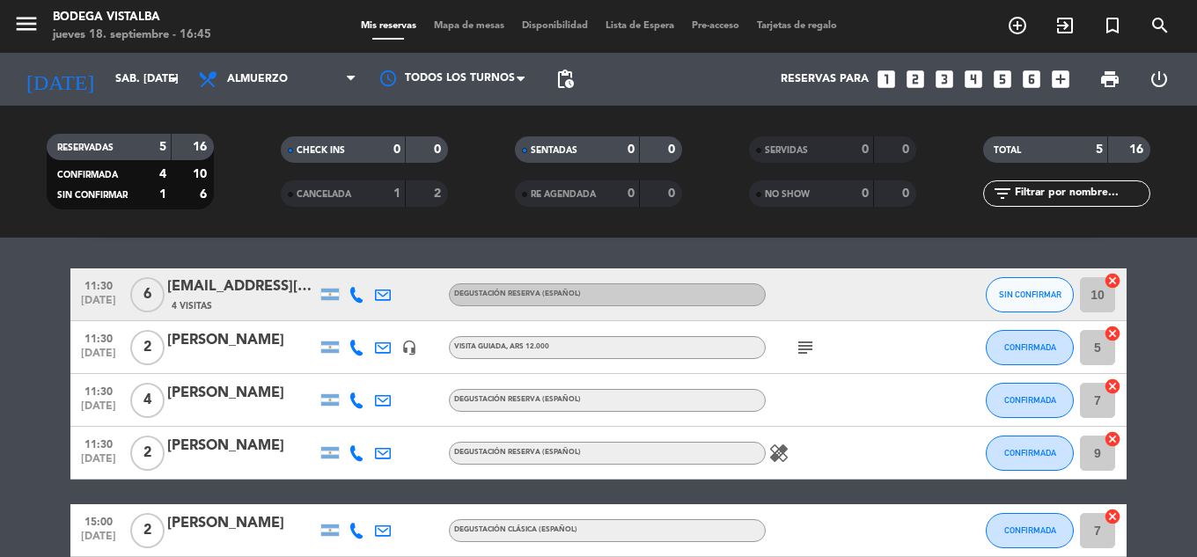
click at [450, 21] on span "Mapa de mesas" at bounding box center [469, 26] width 88 height 10
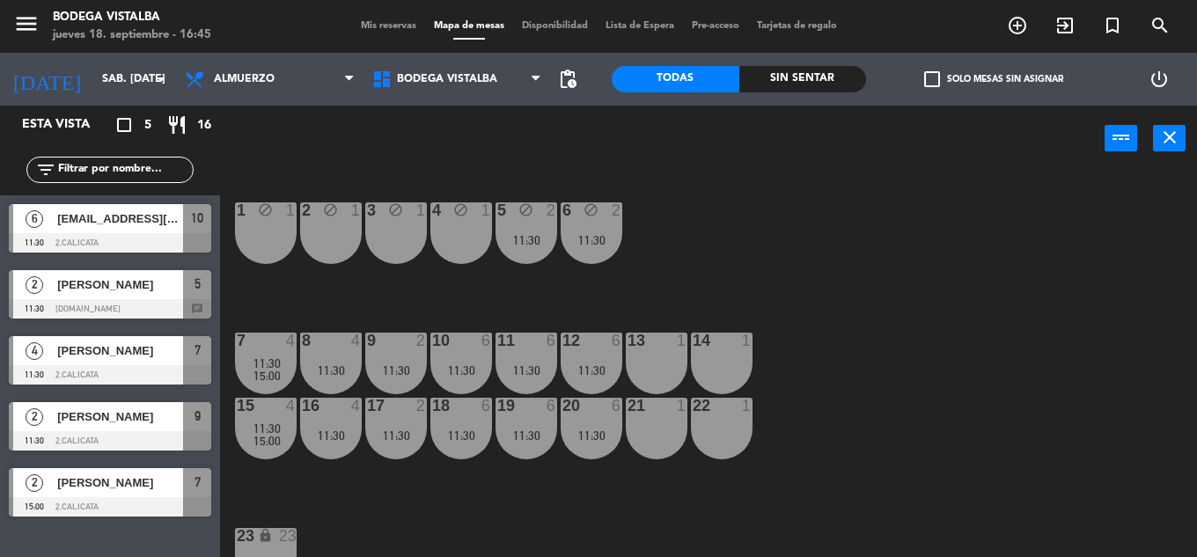
click at [398, 21] on span "Mis reservas" at bounding box center [388, 26] width 73 height 10
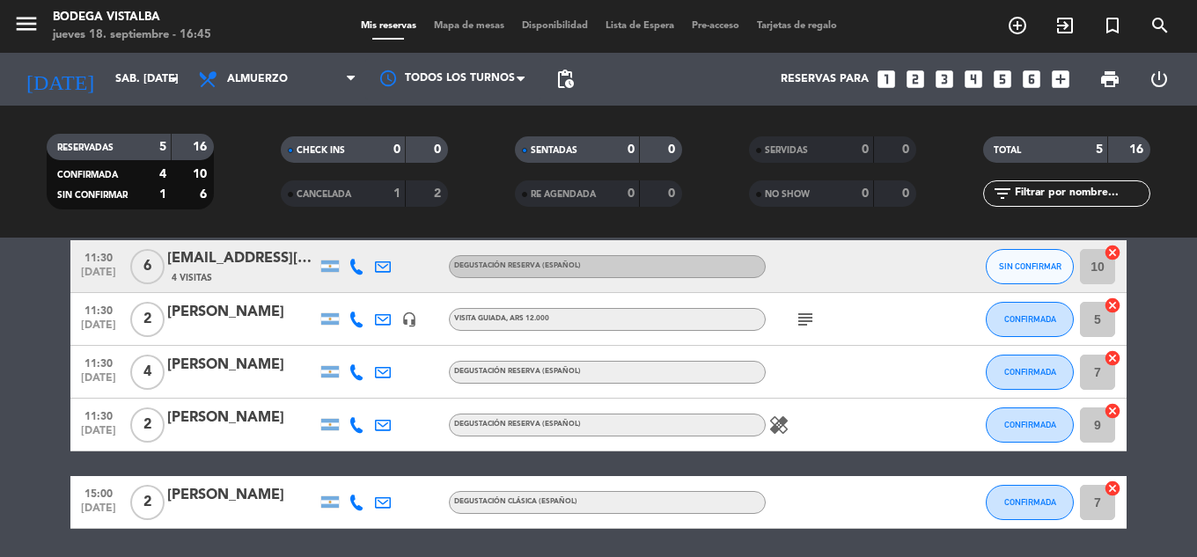
drag, startPoint x: 346, startPoint y: 350, endPoint x: 348, endPoint y: 384, distance: 34.4
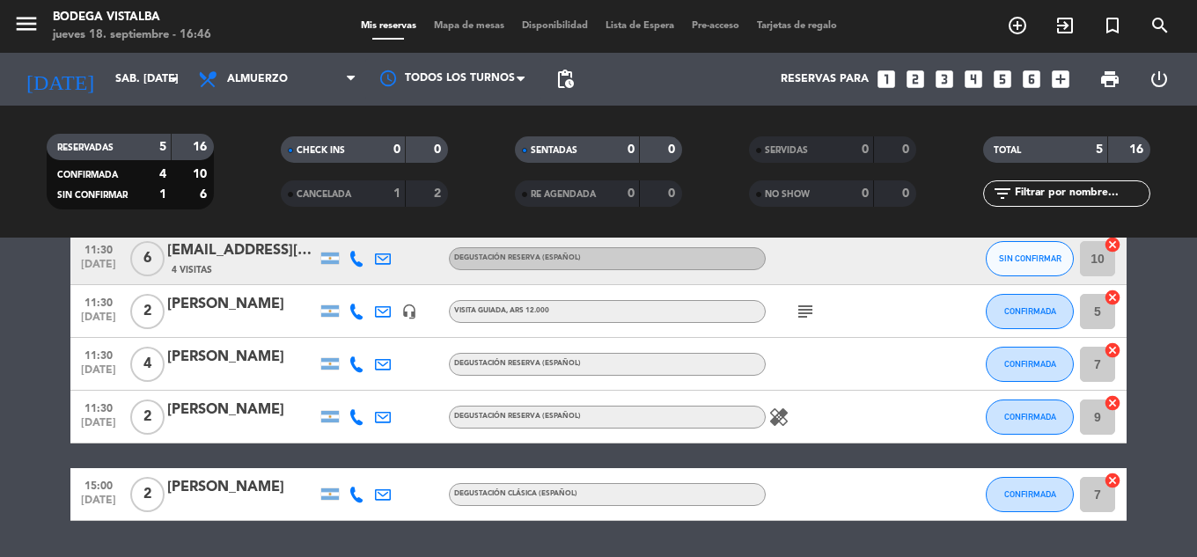
click at [360, 502] on icon at bounding box center [357, 495] width 16 height 16
click at [336, 458] on span "Copiar" at bounding box center [339, 465] width 37 height 18
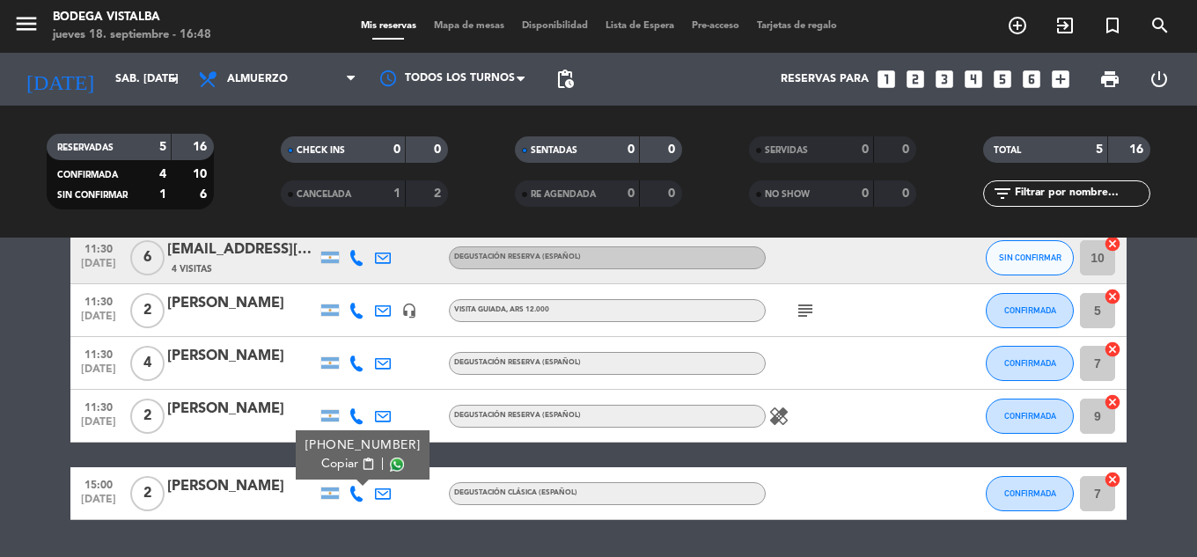
scroll to position [209, 0]
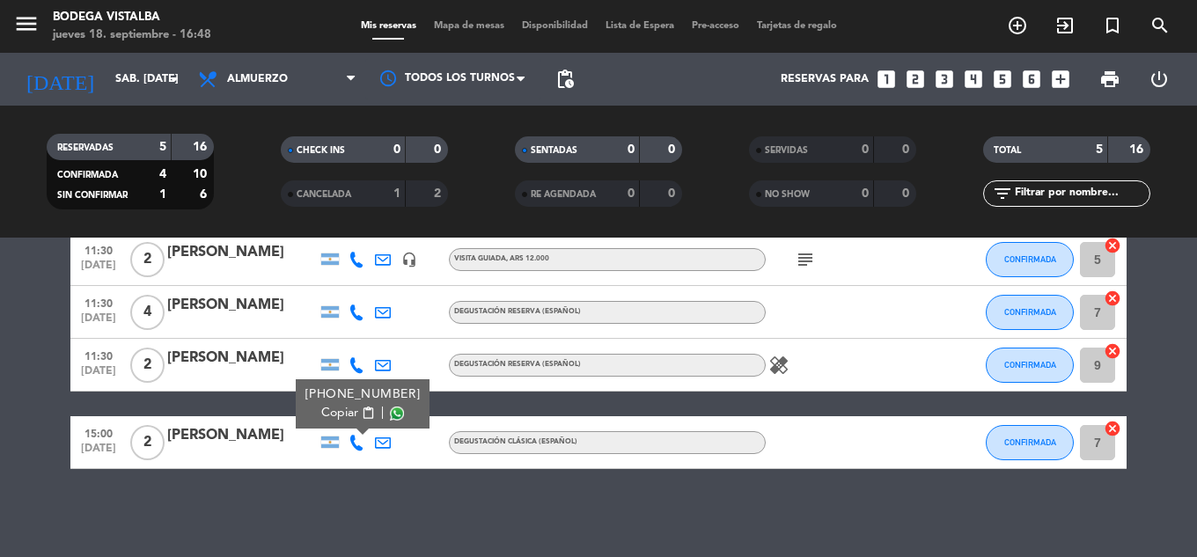
drag, startPoint x: 454, startPoint y: 261, endPoint x: 451, endPoint y: 353, distance: 92.5
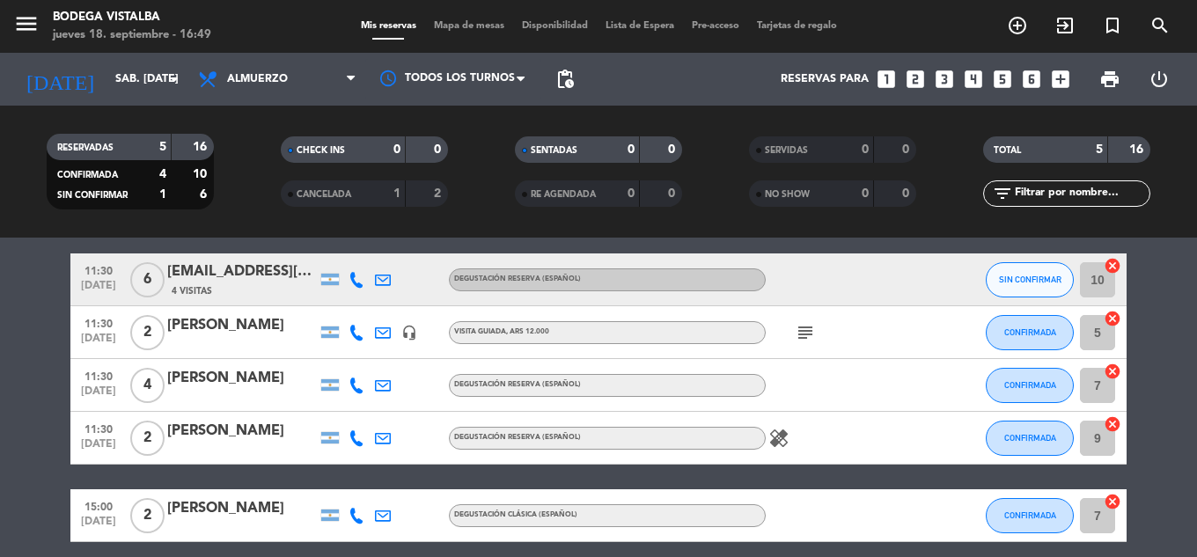
drag, startPoint x: 660, startPoint y: 370, endPoint x: 642, endPoint y: 312, distance: 61.0
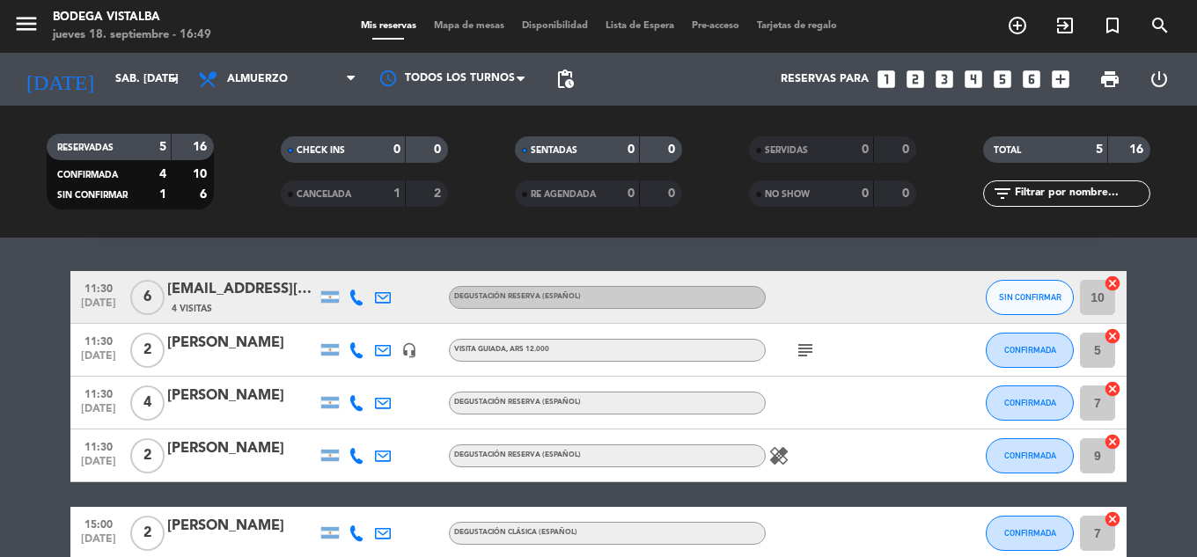
click at [381, 536] on icon at bounding box center [383, 534] width 16 height 16
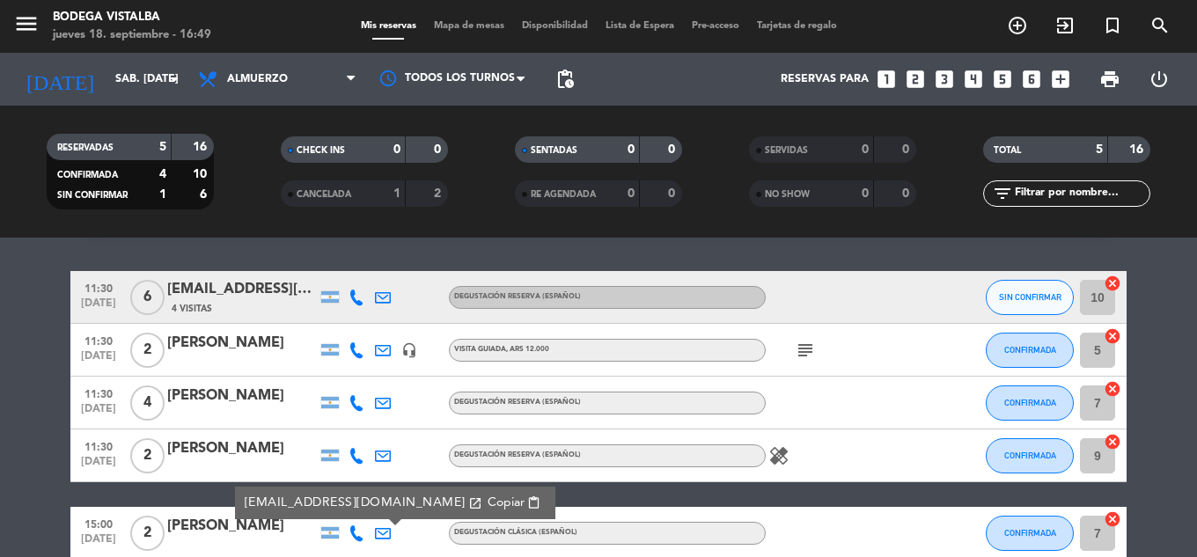
click at [42, 25] on span "menu" at bounding box center [33, 26] width 40 height 41
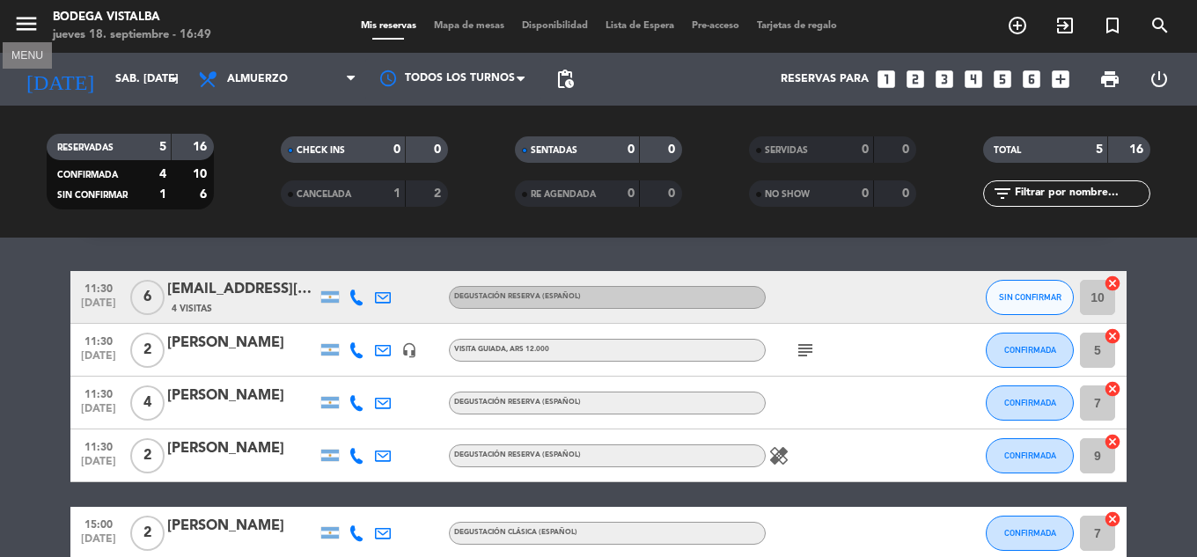
click at [33, 28] on icon "menu" at bounding box center [26, 24] width 26 height 26
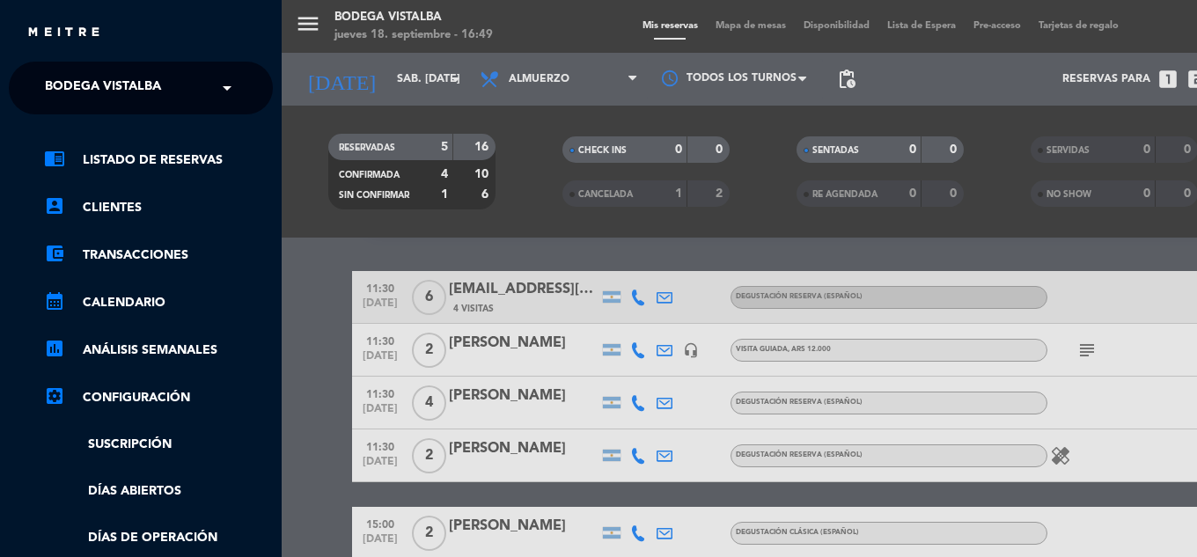
click at [69, 69] on ng-select "× BODEGA VISTALBA ×" at bounding box center [141, 88] width 264 height 53
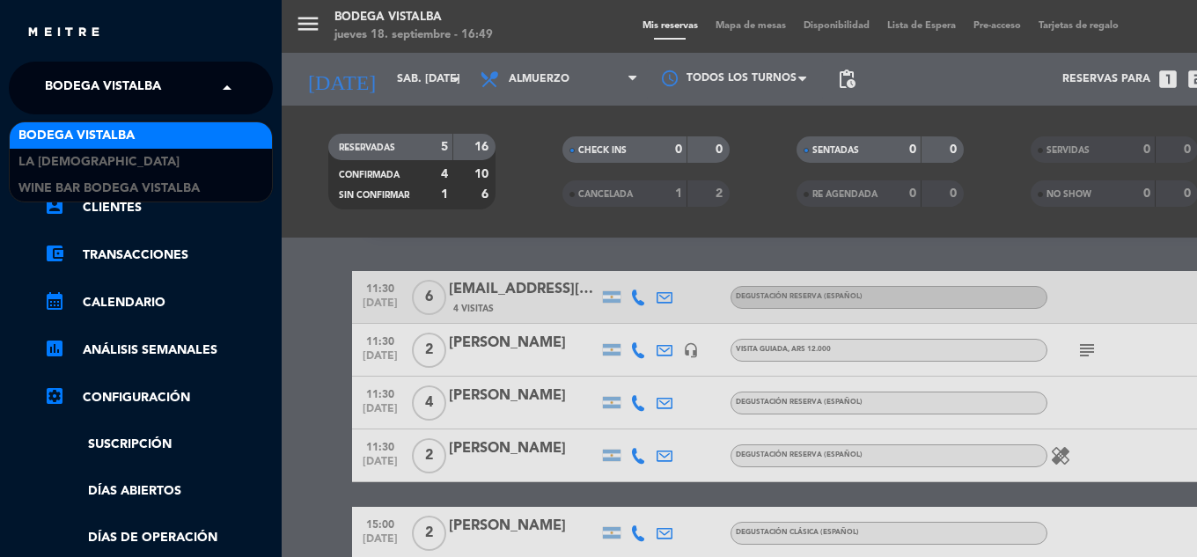
click at [70, 82] on span "BODEGA VISTALBA" at bounding box center [103, 88] width 116 height 37
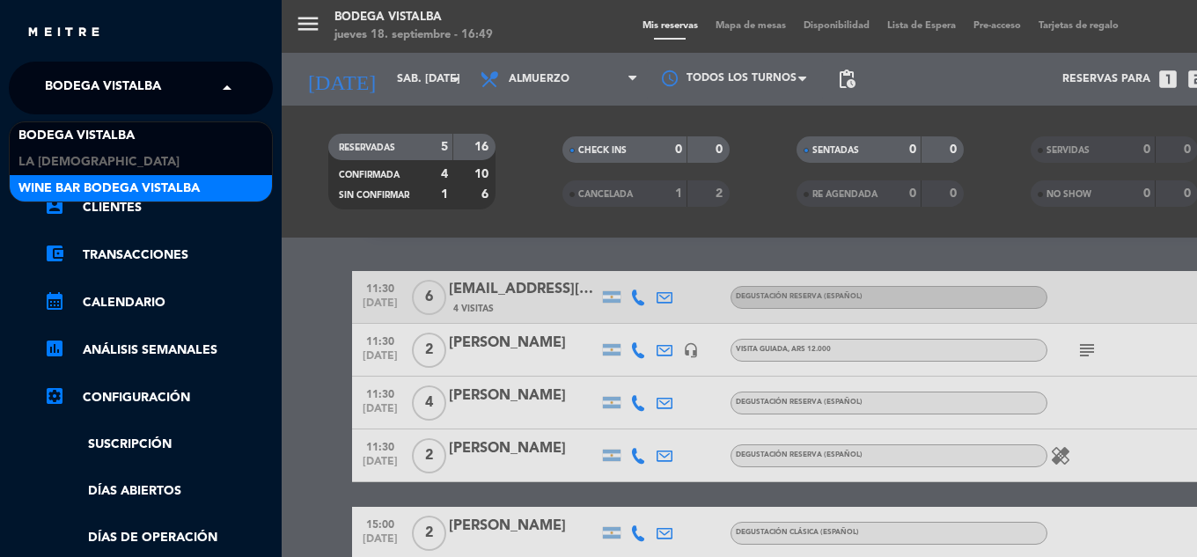
click at [93, 180] on span "Wine Bar Bodega Vistalba" at bounding box center [108, 189] width 181 height 20
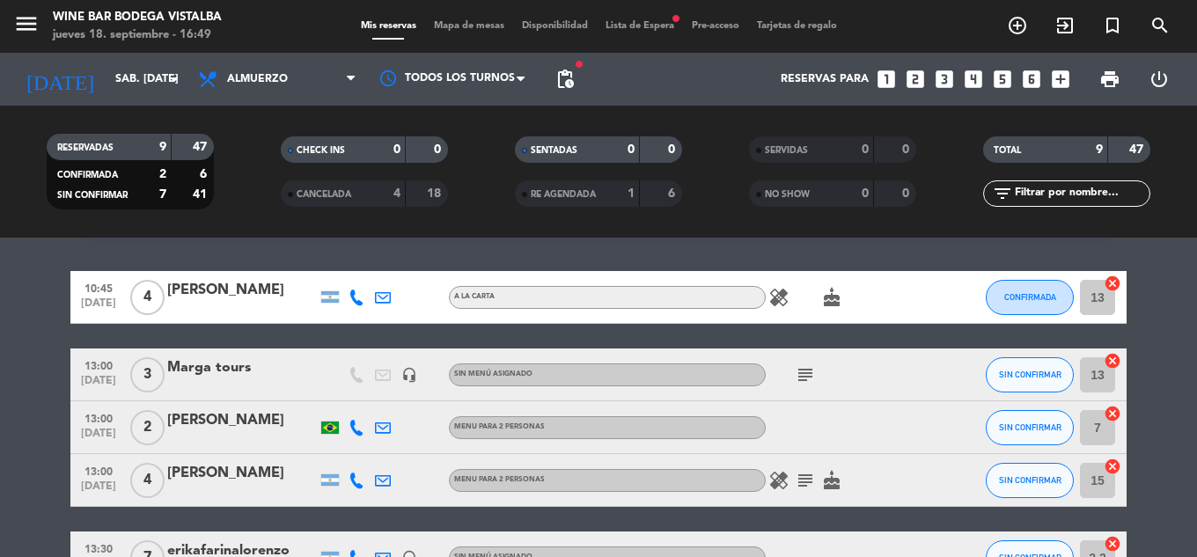
click at [801, 374] on icon "subject" at bounding box center [805, 374] width 21 height 21
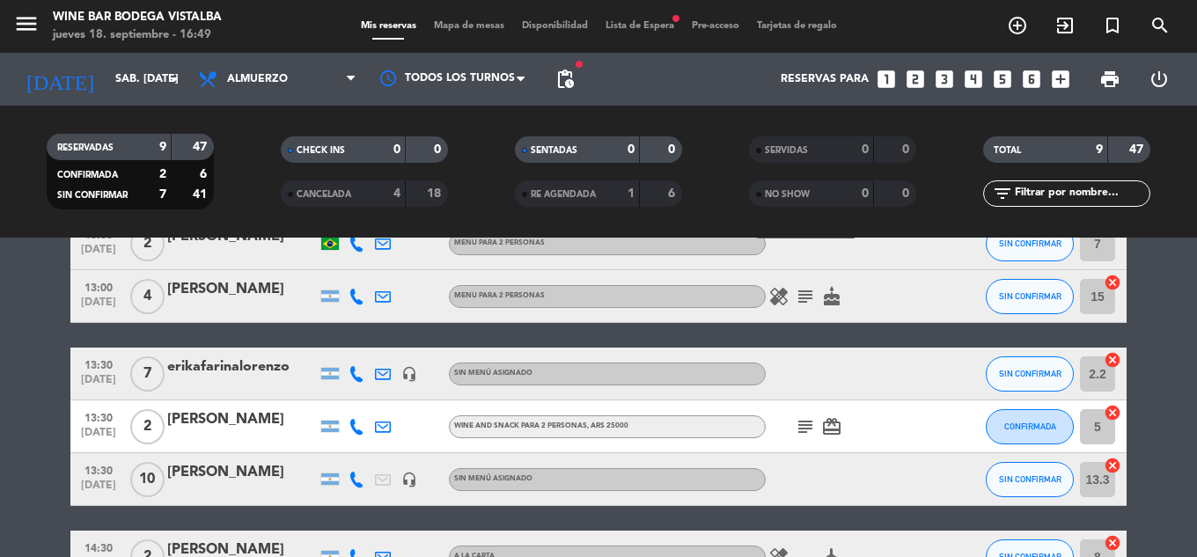
scroll to position [321, 0]
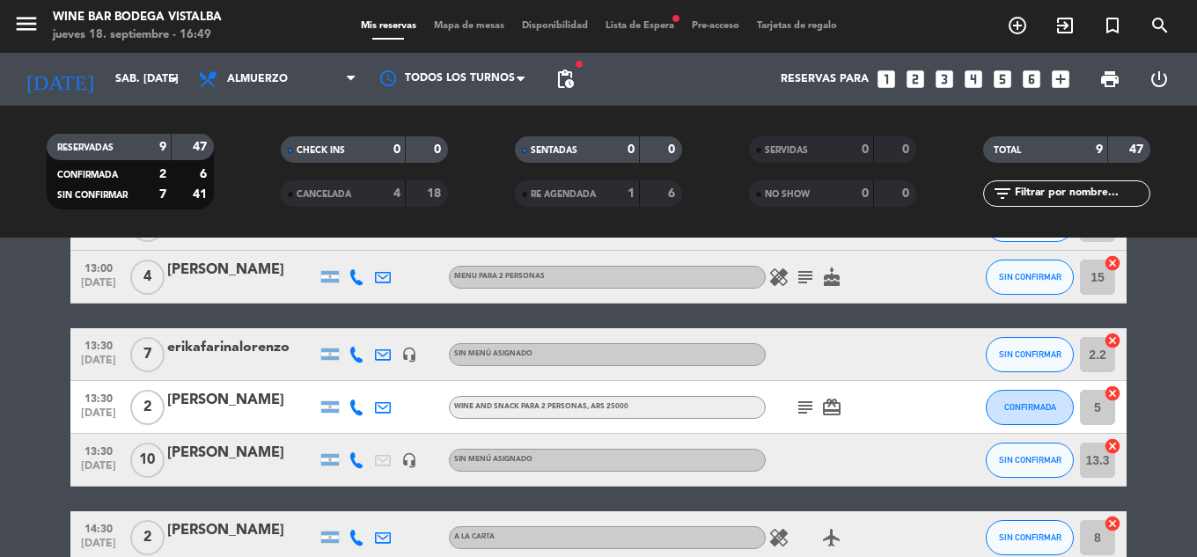
drag, startPoint x: 807, startPoint y: 372, endPoint x: 806, endPoint y: 413, distance: 41.4
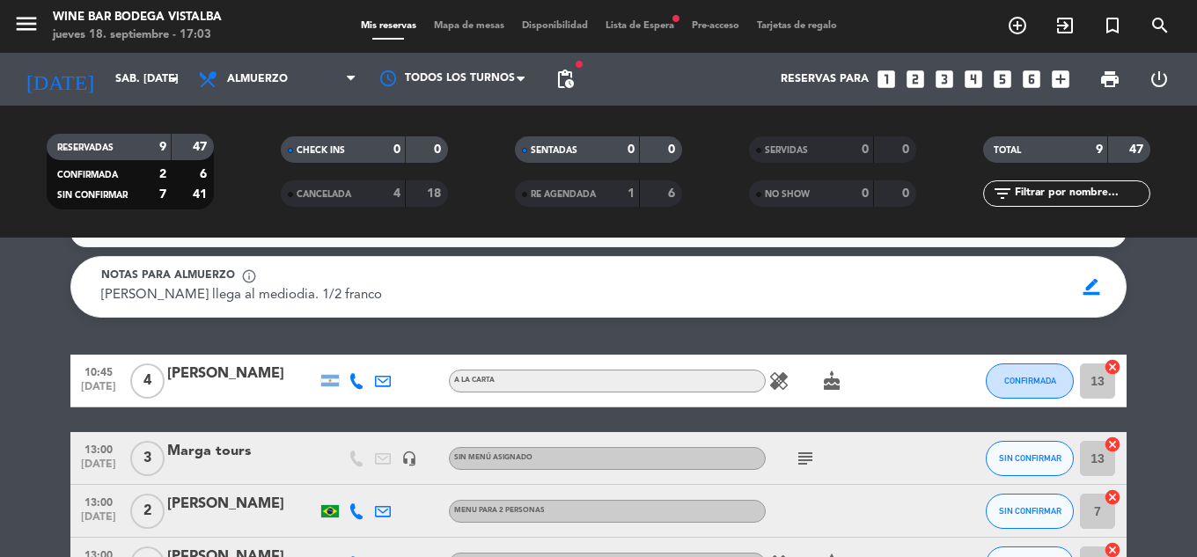
scroll to position [0, 0]
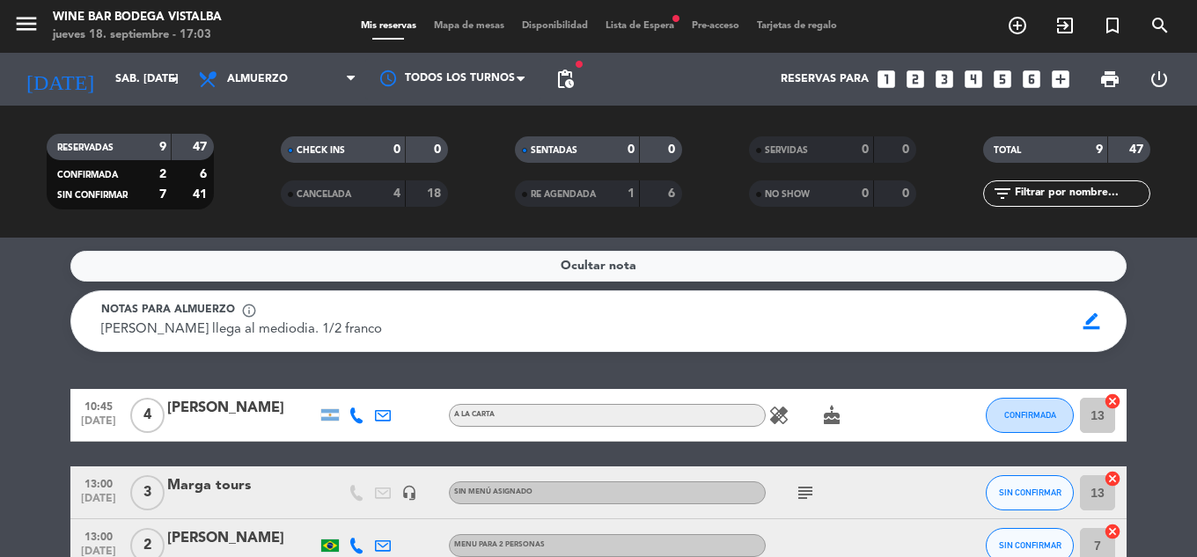
click at [0, 381] on div "Ocultar nota Notas para almuerzo info_outline [PERSON_NAME] llega al mediodia. …" at bounding box center [598, 398] width 1197 height 320
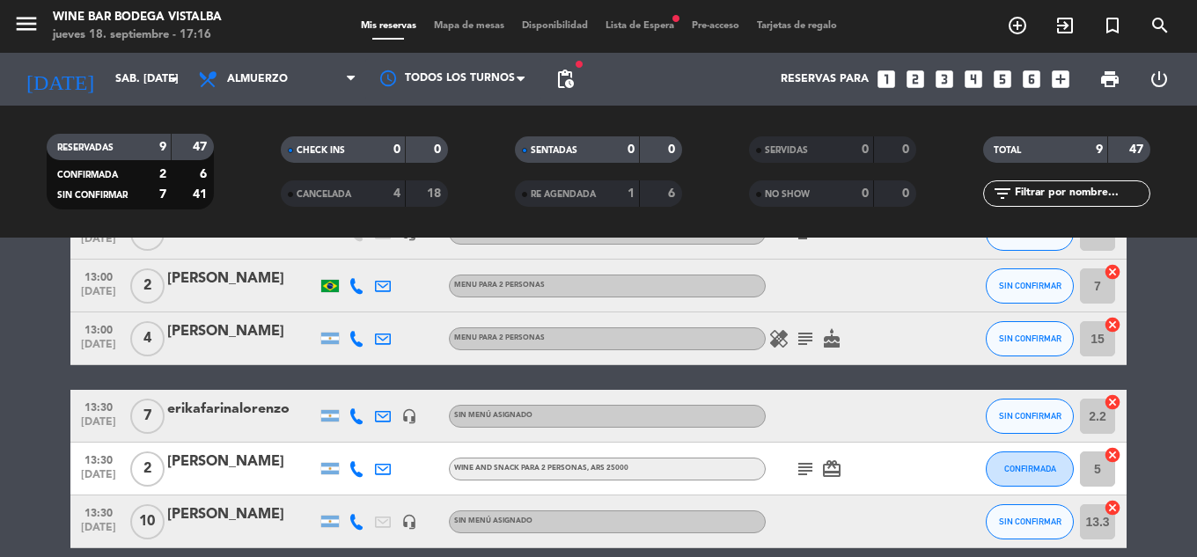
drag, startPoint x: 436, startPoint y: 313, endPoint x: 447, endPoint y: 384, distance: 71.4
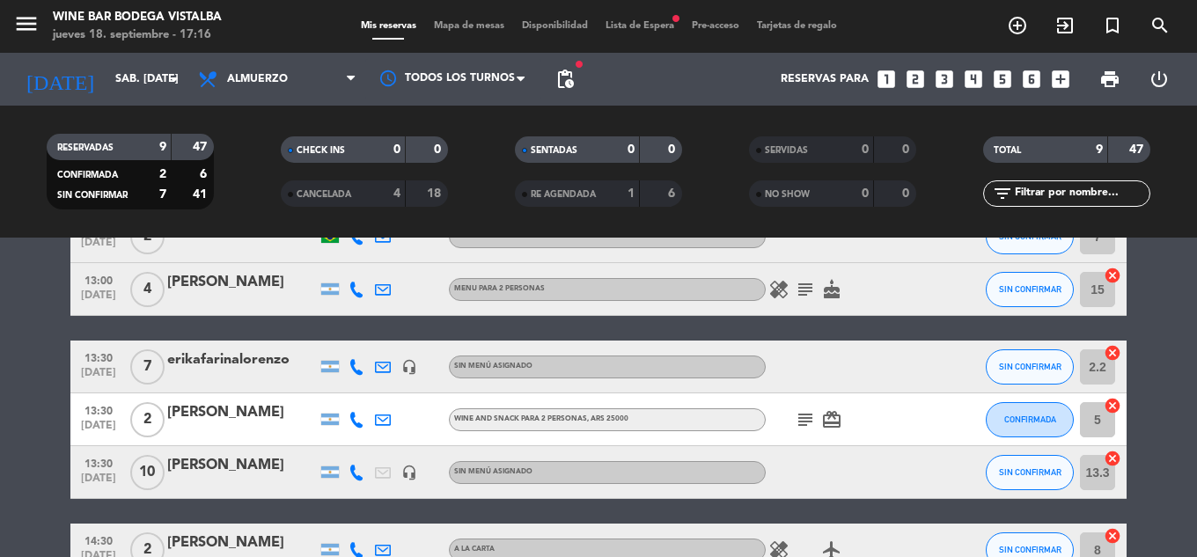
scroll to position [228, 0]
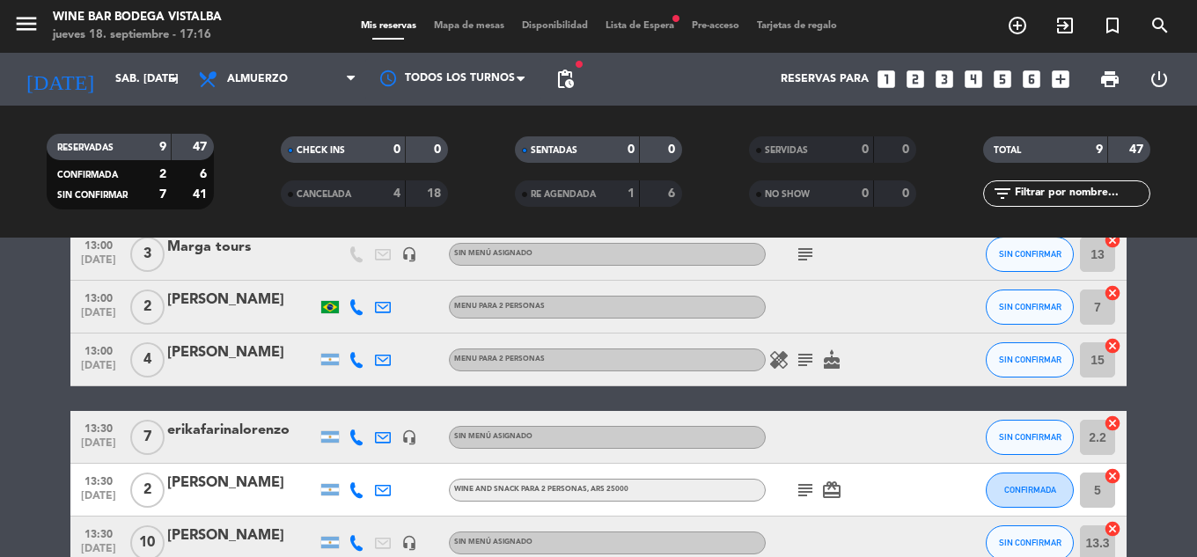
drag, startPoint x: 448, startPoint y: 386, endPoint x: 491, endPoint y: 321, distance: 77.4
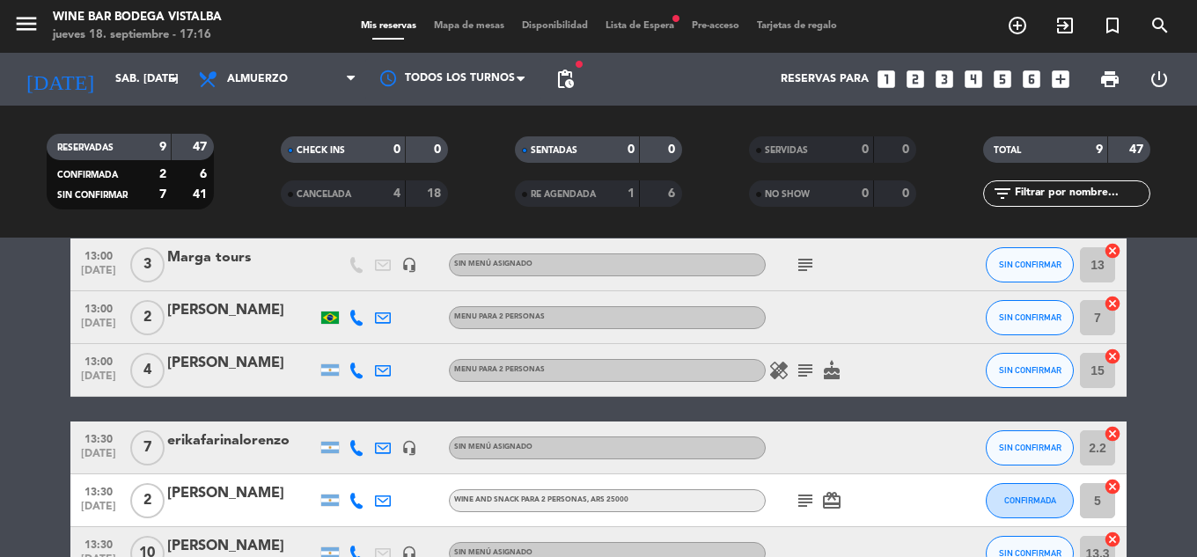
click at [800, 271] on icon "subject" at bounding box center [805, 264] width 21 height 21
drag, startPoint x: 797, startPoint y: 266, endPoint x: 676, endPoint y: 309, distance: 128.1
click at [796, 266] on icon "subject" at bounding box center [805, 264] width 21 height 21
